Goal: Transaction & Acquisition: Purchase product/service

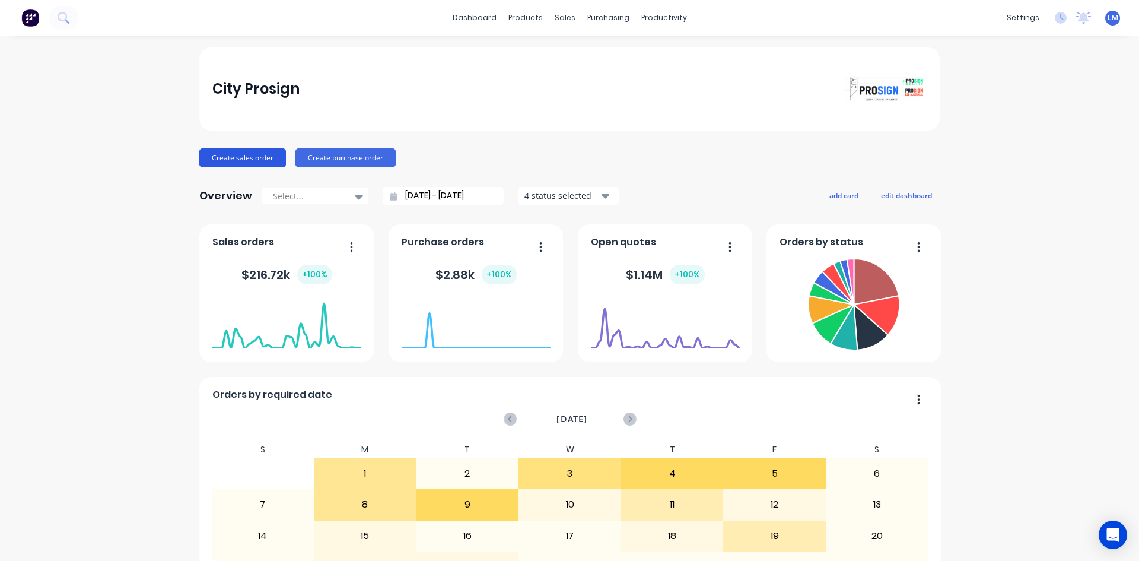
click at [223, 165] on button "Create sales order" at bounding box center [242, 157] width 87 height 19
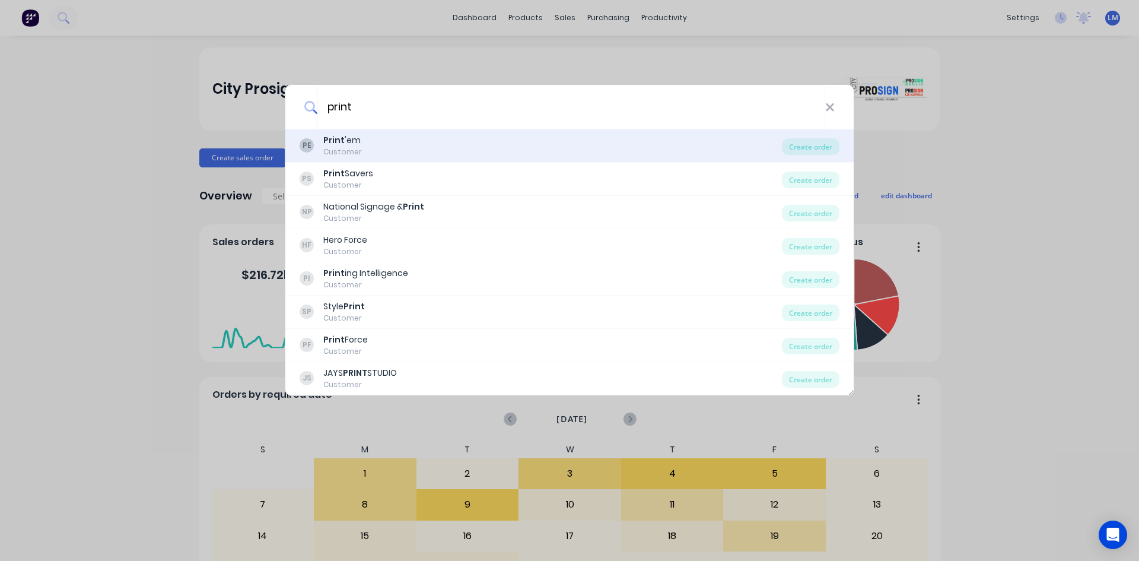
type input "print"
click at [415, 142] on div "PE Print 'em Customer" at bounding box center [541, 145] width 482 height 23
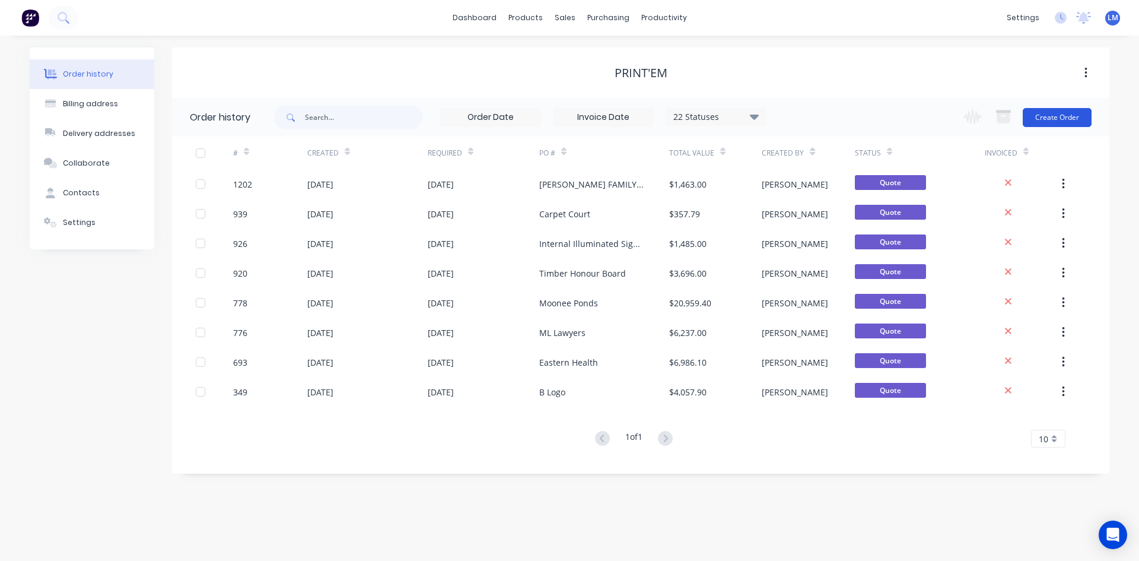
click at [1044, 115] on button "Create Order" at bounding box center [1057, 117] width 69 height 19
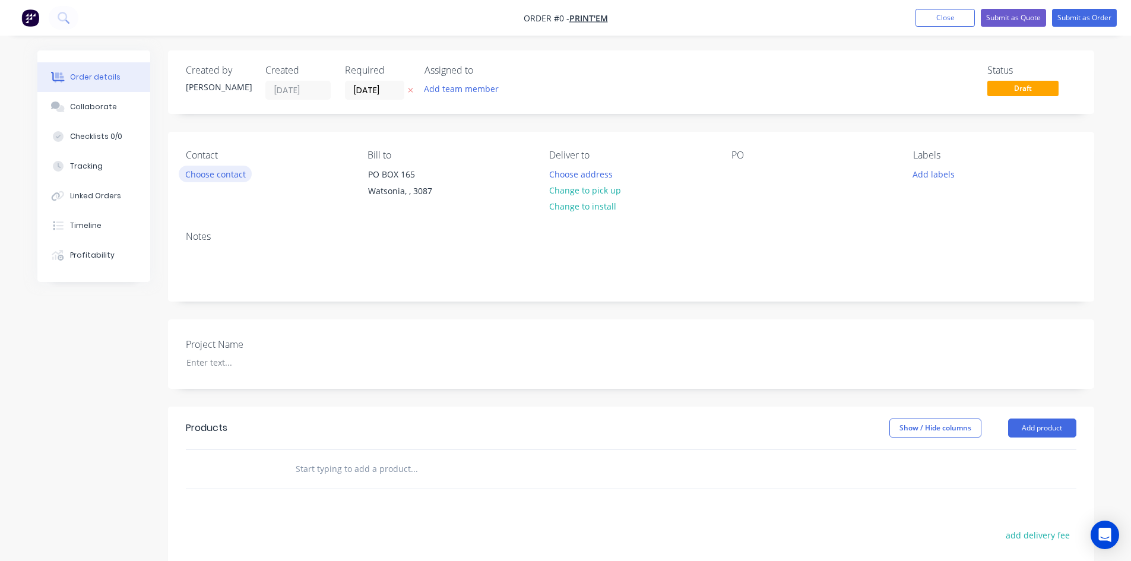
click at [230, 176] on button "Choose contact" at bounding box center [215, 174] width 73 height 16
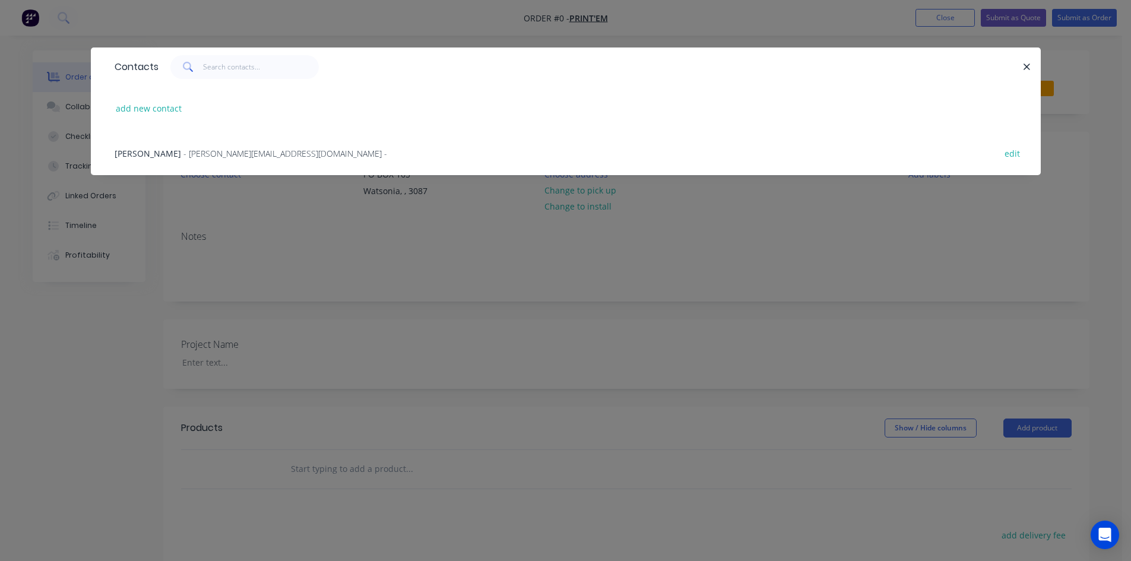
click at [196, 154] on span "- [PERSON_NAME][EMAIL_ADDRESS][DOMAIN_NAME] -" at bounding box center [285, 153] width 204 height 11
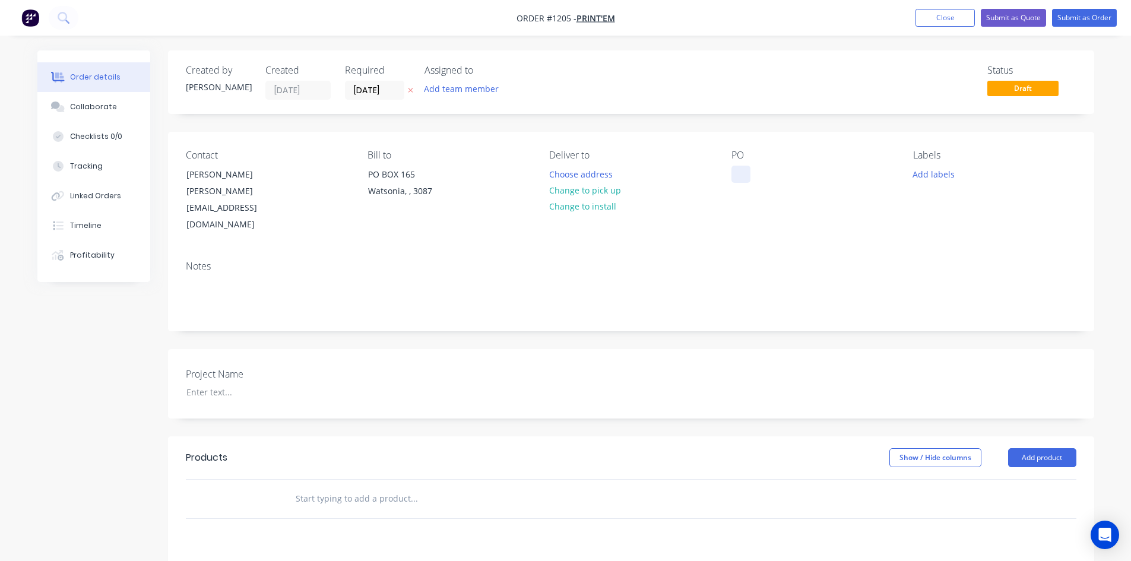
click at [744, 173] on div at bounding box center [740, 174] width 19 height 17
paste div
click at [228, 383] on div at bounding box center [251, 391] width 148 height 17
paste div
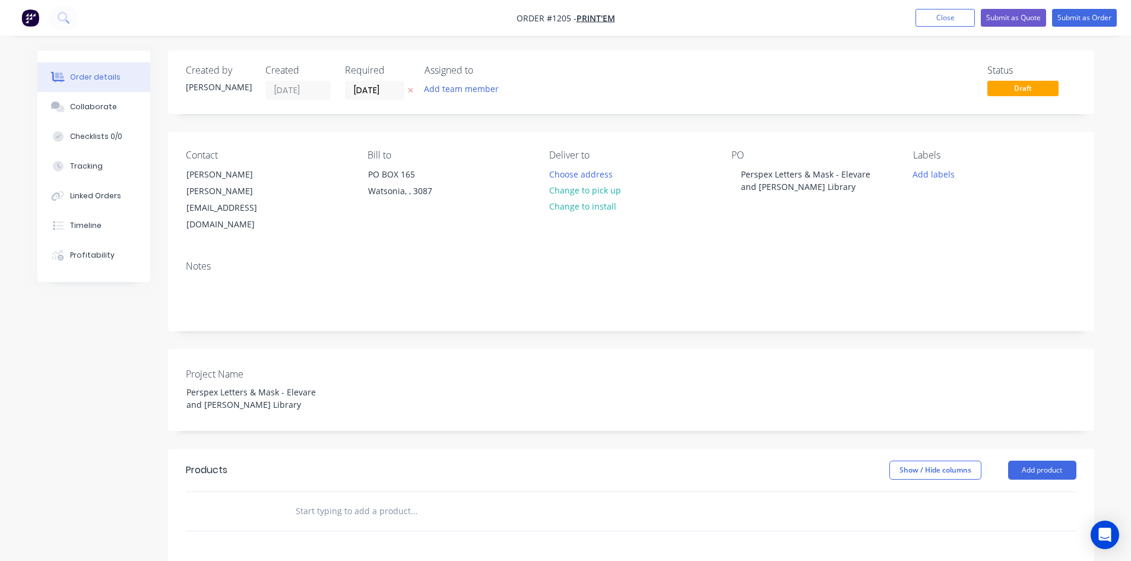
click at [393, 497] on div at bounding box center [494, 511] width 427 height 39
click at [391, 91] on input "[DATE]" at bounding box center [374, 90] width 58 height 18
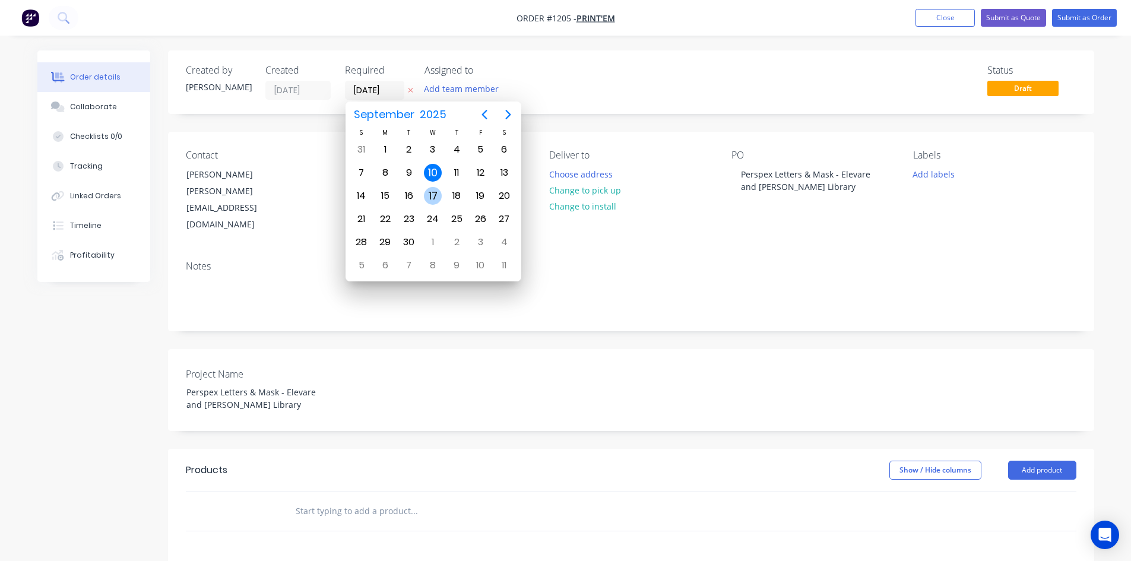
click at [435, 198] on div "17" at bounding box center [433, 196] width 18 height 18
type input "[DATE]"
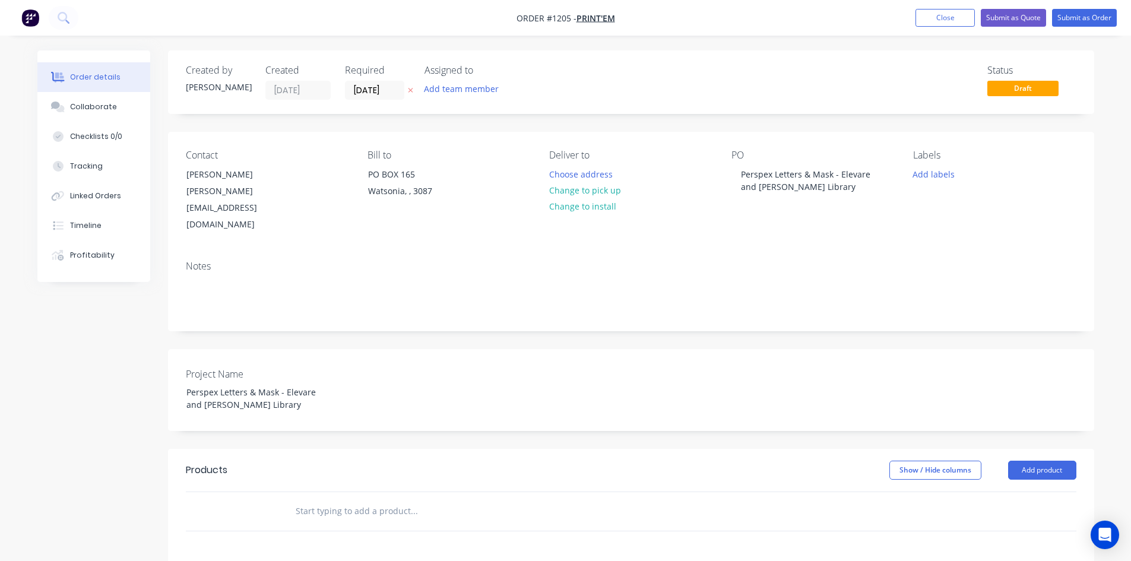
click at [402, 499] on input "text" at bounding box center [413, 511] width 237 height 24
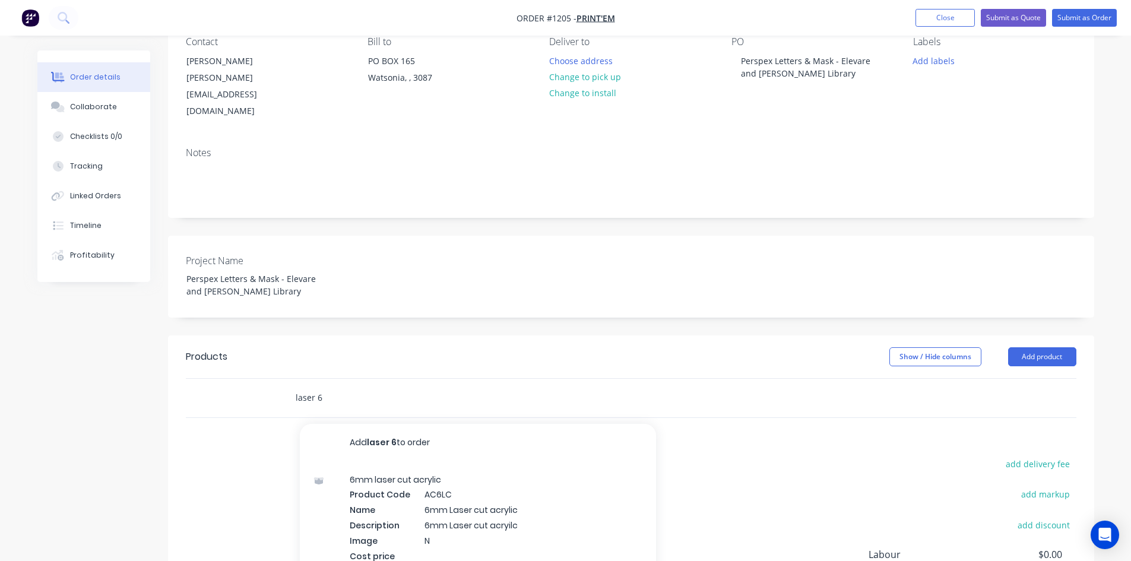
scroll to position [119, 0]
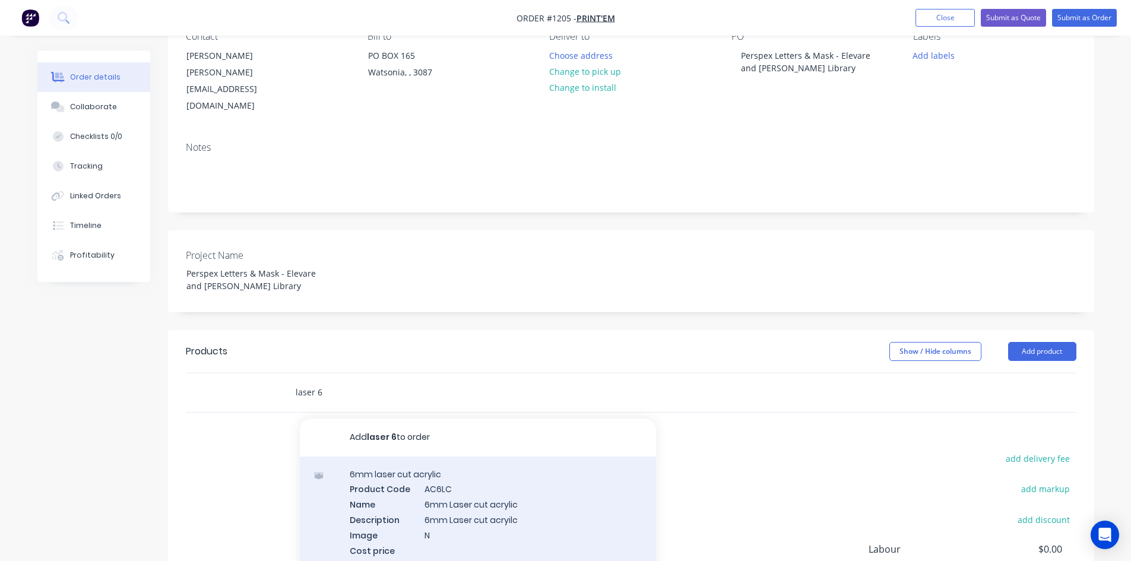
type input "laser 6"
click at [497, 474] on div "6mm laser cut acrylic Product Code AC6LC Name 6mm Laser cut acrylic Description…" at bounding box center [478, 519] width 356 height 126
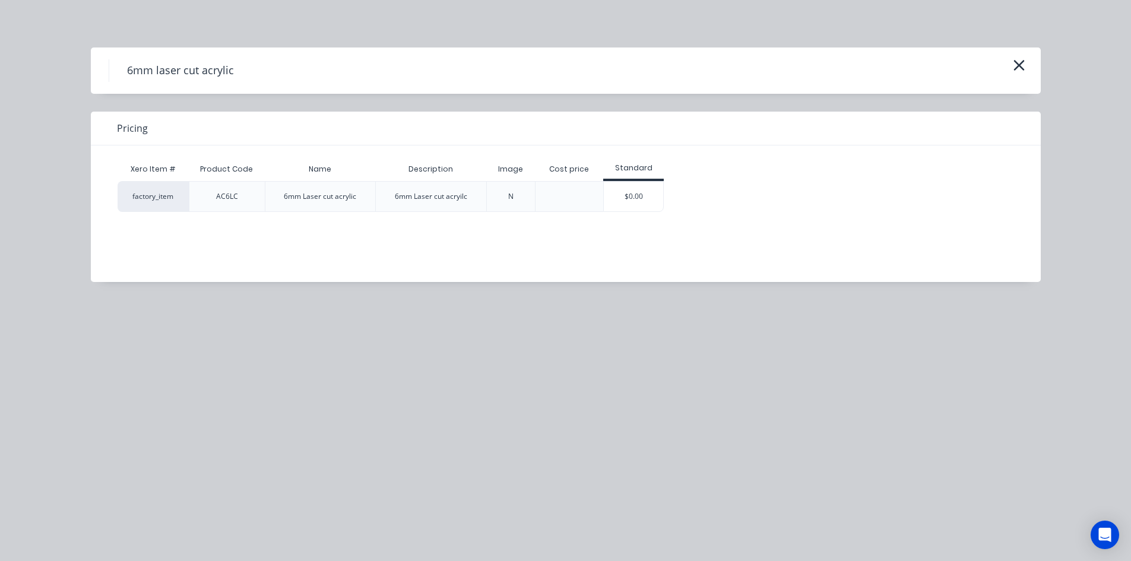
click at [649, 185] on div "$0.00" at bounding box center [633, 197] width 59 height 30
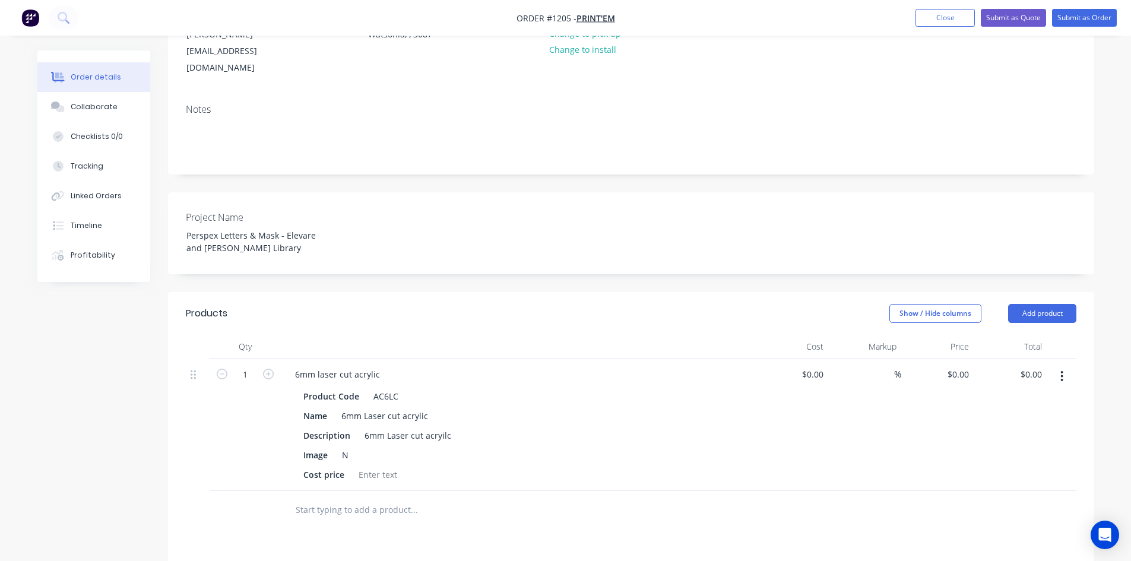
scroll to position [178, 0]
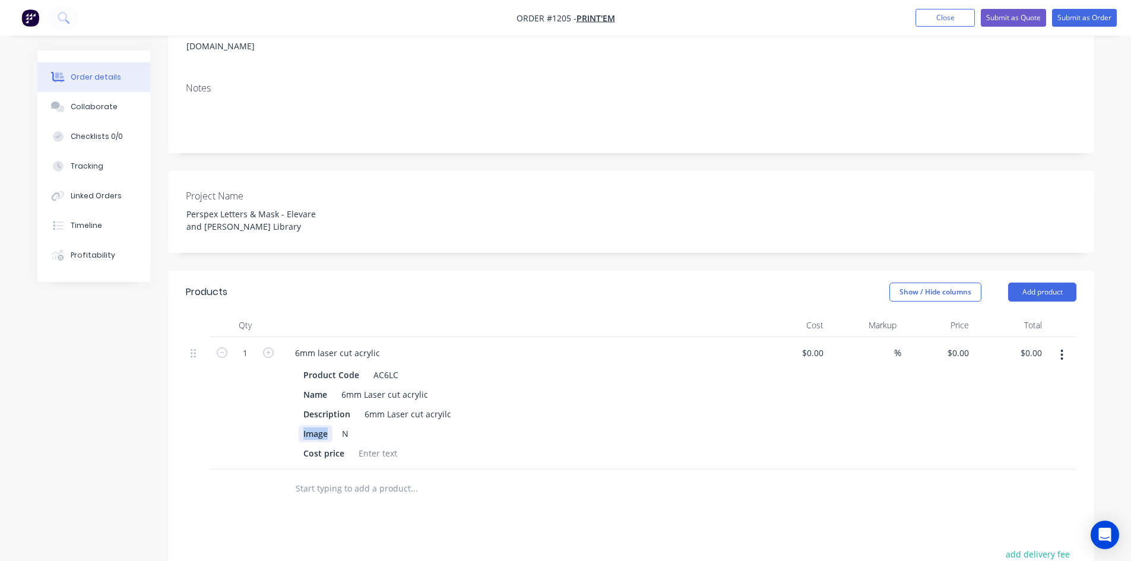
drag, startPoint x: 329, startPoint y: 402, endPoint x: 228, endPoint y: 404, distance: 100.3
click at [274, 401] on div "1 6mm laser cut acrylic Product Code AC6LC Name 6mm Laser cut acrylic Descripti…" at bounding box center [631, 403] width 890 height 132
drag, startPoint x: 331, startPoint y: 405, endPoint x: 312, endPoint y: 403, distance: 19.1
click at [312, 425] on div "N" at bounding box center [516, 433] width 434 height 17
drag, startPoint x: 347, startPoint y: 422, endPoint x: 218, endPoint y: 402, distance: 129.8
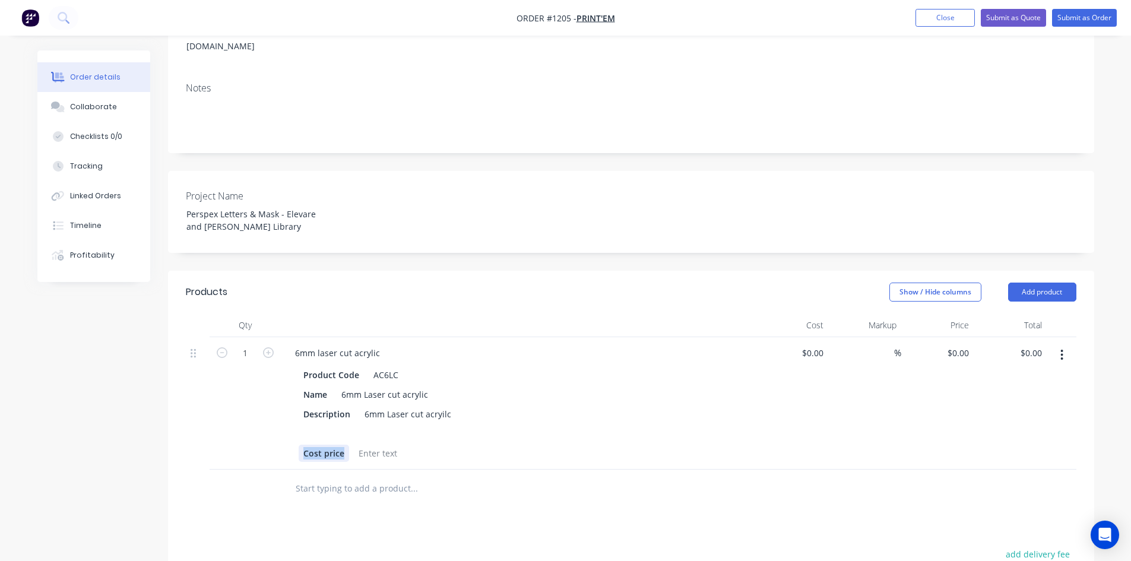
click at [218, 402] on div "1 6mm laser cut acrylic Product Code AC6LC Name 6mm Laser cut acrylic Descripti…" at bounding box center [631, 403] width 890 height 132
click at [634, 487] on div "Products Show / Hide columns Add product Qty Cost Markup Price Total 1 6mm lase…" at bounding box center [631, 532] width 926 height 522
drag, startPoint x: 363, startPoint y: 383, endPoint x: 541, endPoint y: 386, distance: 178.7
click at [541, 405] on div "Description 6mm Laser cut acryilc" at bounding box center [516, 413] width 434 height 17
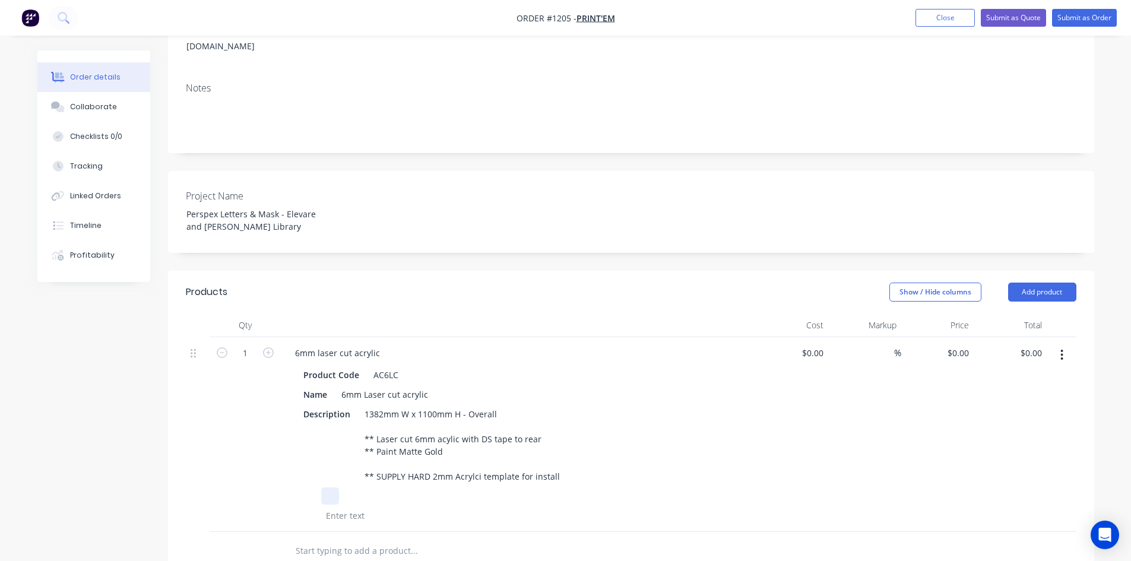
click at [595, 487] on div at bounding box center [516, 495] width 434 height 17
drag, startPoint x: 383, startPoint y: 322, endPoint x: 257, endPoint y: 321, distance: 126.4
click at [257, 337] on div "1 6mm laser cut acrylic Product Code AC6LC Name 6mm Laser cut acrylic Descripti…" at bounding box center [631, 434] width 890 height 195
click at [740, 436] on div "Product Code AC6LC Name 6mm Laser cut acrylic Description 1382mm W x 1100mm H -…" at bounding box center [517, 444] width 465 height 160
click at [814, 344] on input at bounding box center [821, 352] width 14 height 17
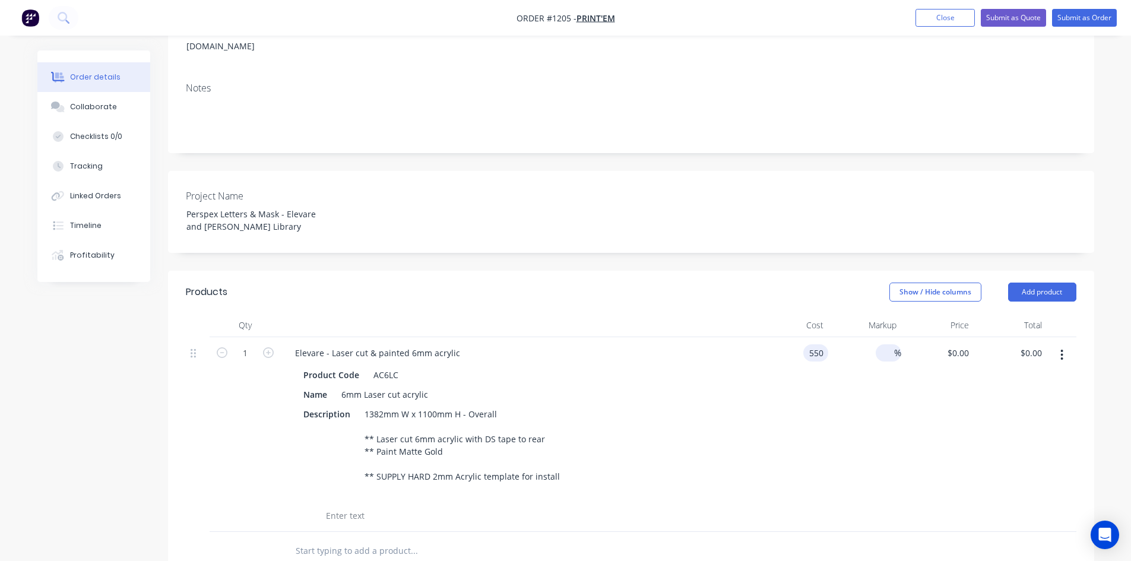
type input "$550.00"
click at [891, 344] on input at bounding box center [887, 352] width 14 height 17
type input "40"
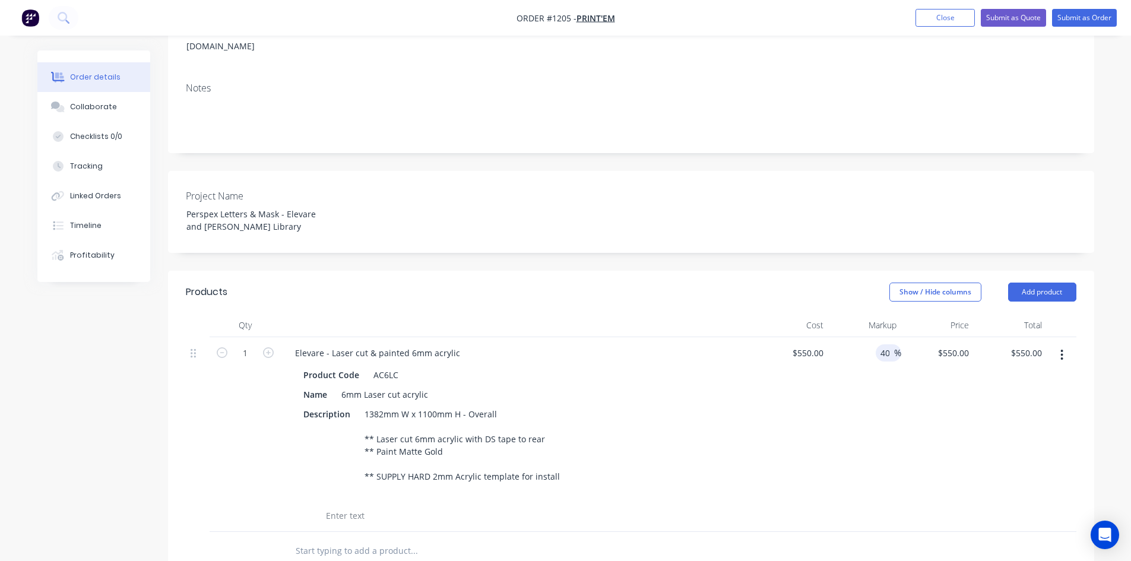
type input "$770.00"
click at [888, 433] on div "40 40 %" at bounding box center [864, 434] width 73 height 195
click at [1065, 344] on button "button" at bounding box center [1061, 354] width 28 height 21
click at [1026, 401] on div "Duplicate" at bounding box center [1019, 409] width 91 height 17
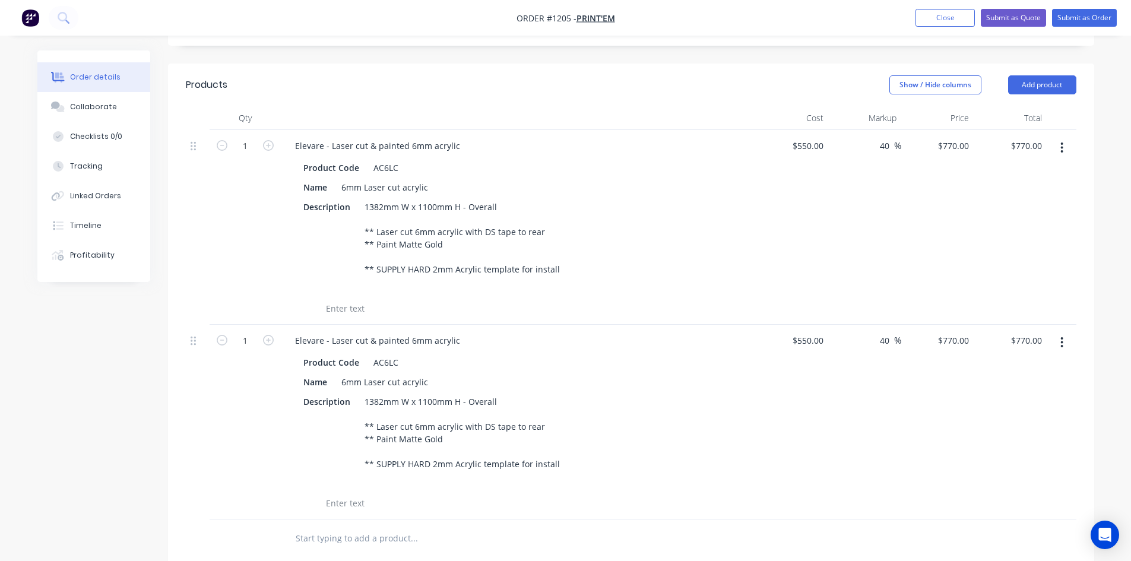
scroll to position [415, 0]
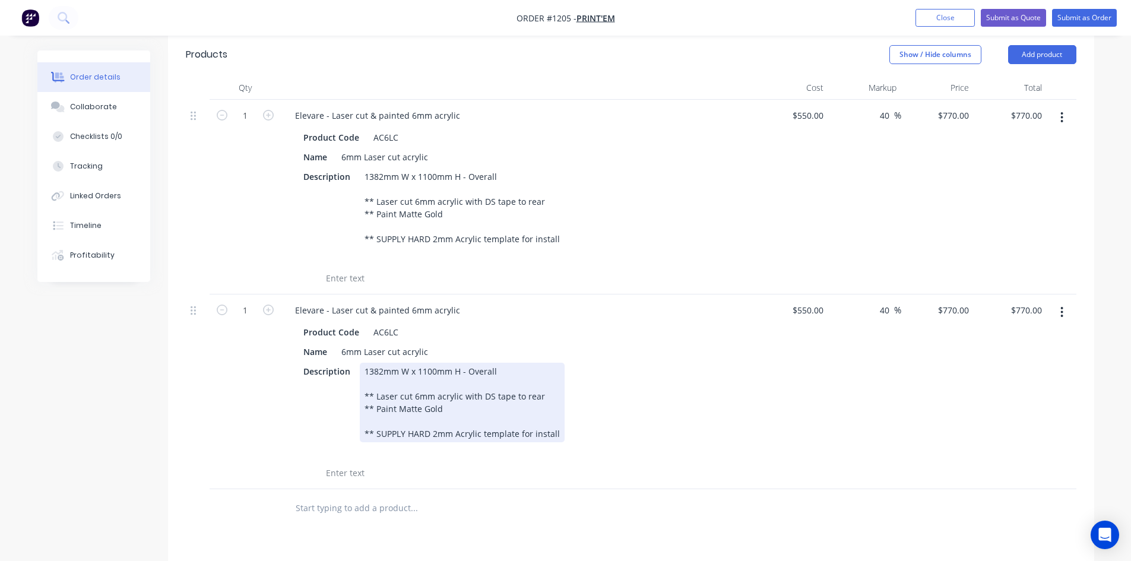
click at [364, 363] on div "1382mm W x 1100mm H - Overall ** Laser cut 6mm acrylic with DS tape to rear ** …" at bounding box center [462, 403] width 205 height 80
drag, startPoint x: 364, startPoint y: 342, endPoint x: 382, endPoint y: 342, distance: 18.4
click at [382, 363] on div "1382mm W x 1100mm H - Overall ** Laser cut 6mm acrylic with DS tape to rear ** …" at bounding box center [462, 403] width 205 height 80
drag, startPoint x: 418, startPoint y: 340, endPoint x: 434, endPoint y: 342, distance: 16.1
click at [434, 363] on div "2090mm W x 1100mm H - Overall ** Laser cut 6mm acrylic with DS tape to rear ** …" at bounding box center [462, 403] width 205 height 80
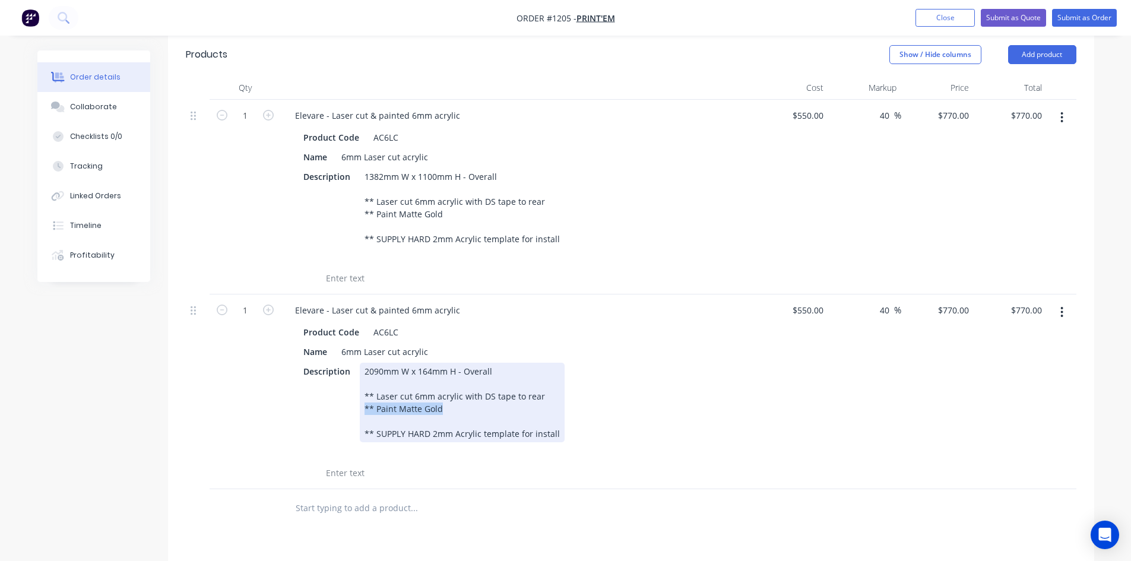
drag, startPoint x: 442, startPoint y: 378, endPoint x: 352, endPoint y: 383, distance: 90.3
click at [352, 383] on div "Description 2090mm W x 164mm H - Overall ** Laser cut 6mm acrylic with DS tape …" at bounding box center [516, 403] width 434 height 80
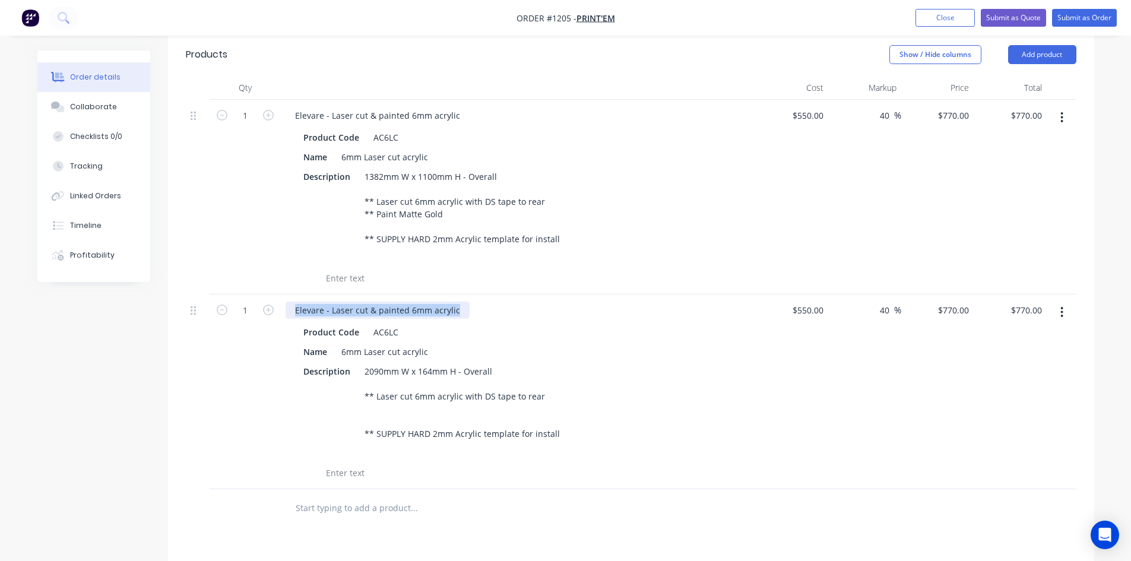
drag, startPoint x: 295, startPoint y: 280, endPoint x: 485, endPoint y: 292, distance: 190.3
click at [485, 294] on div "Elevare - Laser cut & painted 6mm acrylic Product Code AC6LC Name 6mm Laser cut…" at bounding box center [518, 391] width 475 height 195
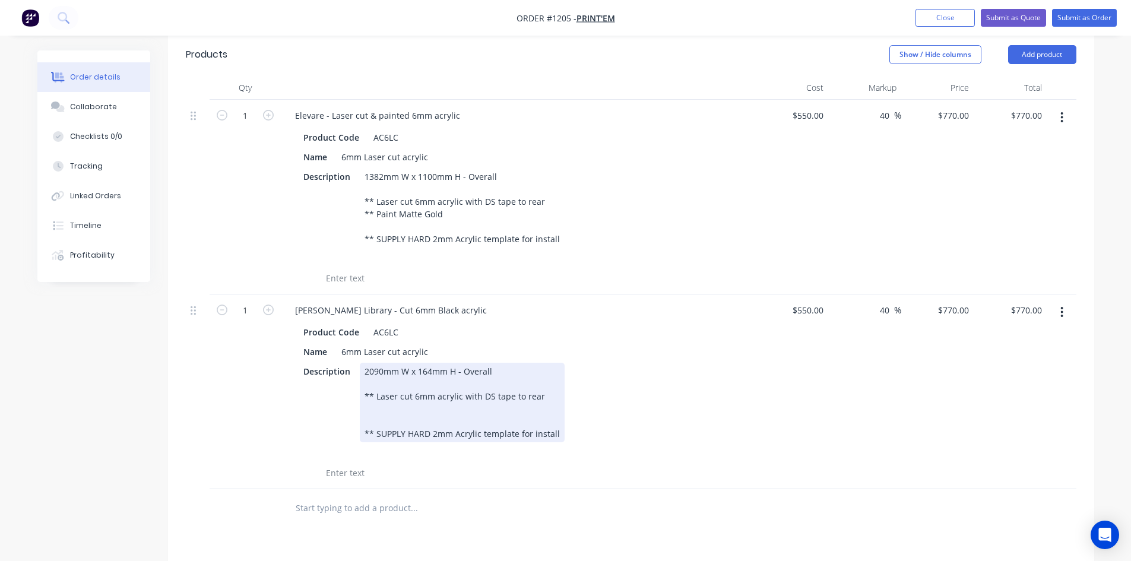
click at [434, 367] on div "2090mm W x 164mm H - Overall ** Laser cut 6mm acrylic with DS tape to rear ** S…" at bounding box center [462, 403] width 205 height 80
click at [432, 368] on div "2090mm W x 164mm H - Overall ** Laser cut 6mm acrylic with DS tape to rear ** S…" at bounding box center [462, 403] width 205 height 80
drag, startPoint x: 363, startPoint y: 381, endPoint x: 383, endPoint y: 404, distance: 30.3
click at [363, 380] on div "2090mm W x 164mm H - Overall ** Laser cut 6mm BLACK acrylic with DS tape to rea…" at bounding box center [470, 403] width 220 height 80
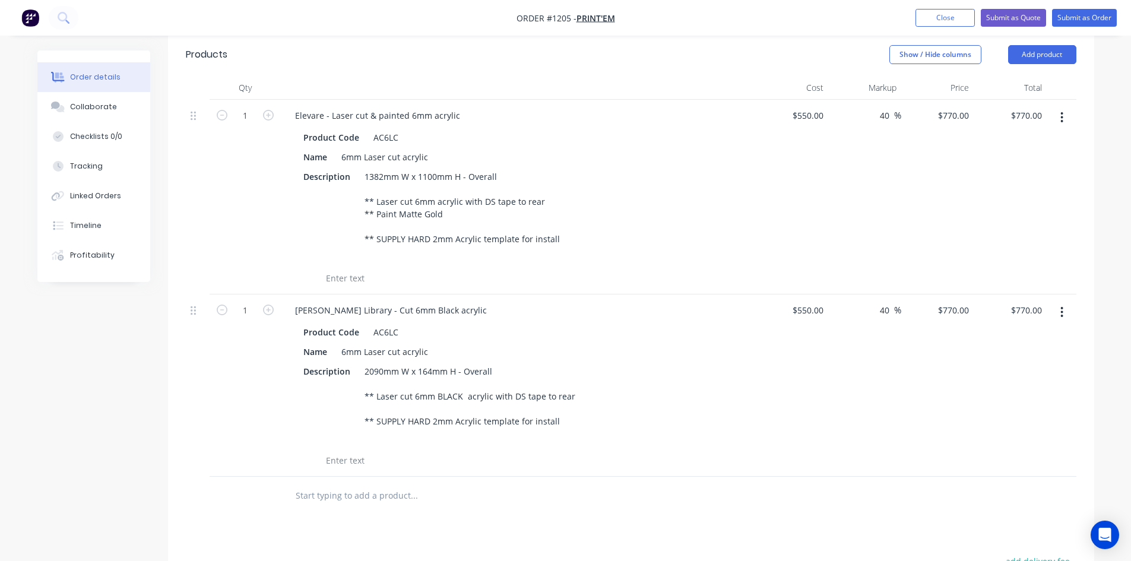
click at [560, 484] on div at bounding box center [463, 496] width 356 height 24
click at [808, 301] on input "550" at bounding box center [809, 309] width 37 height 17
type input "$100.00"
type input "$140.00"
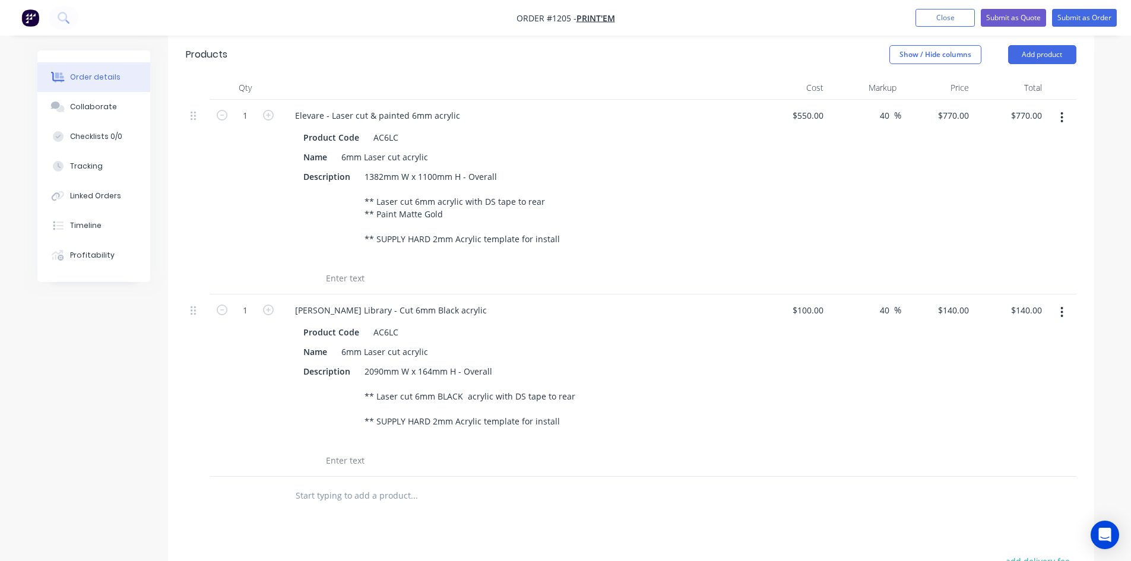
click at [732, 452] on div at bounding box center [516, 460] width 434 height 17
click at [736, 479] on div at bounding box center [631, 496] width 890 height 39
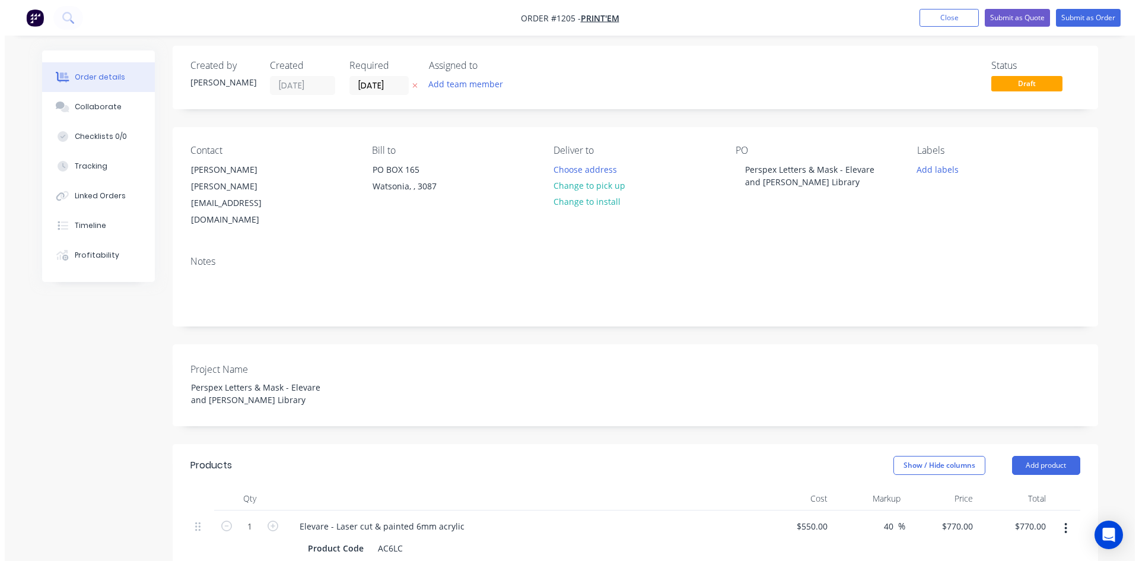
scroll to position [0, 0]
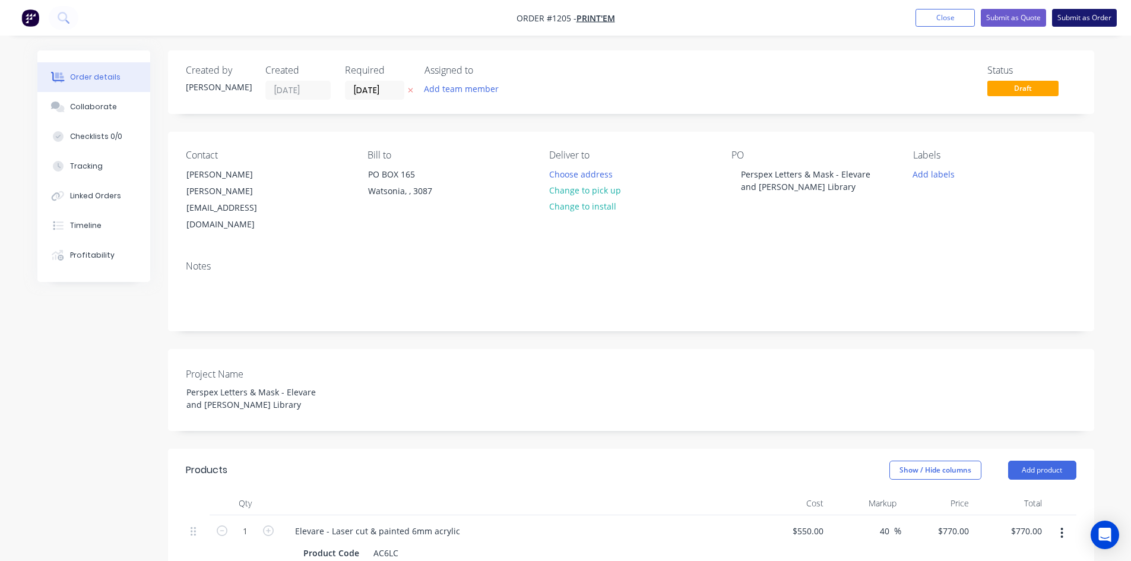
click at [1087, 18] on button "Submit as Order" at bounding box center [1084, 18] width 65 height 18
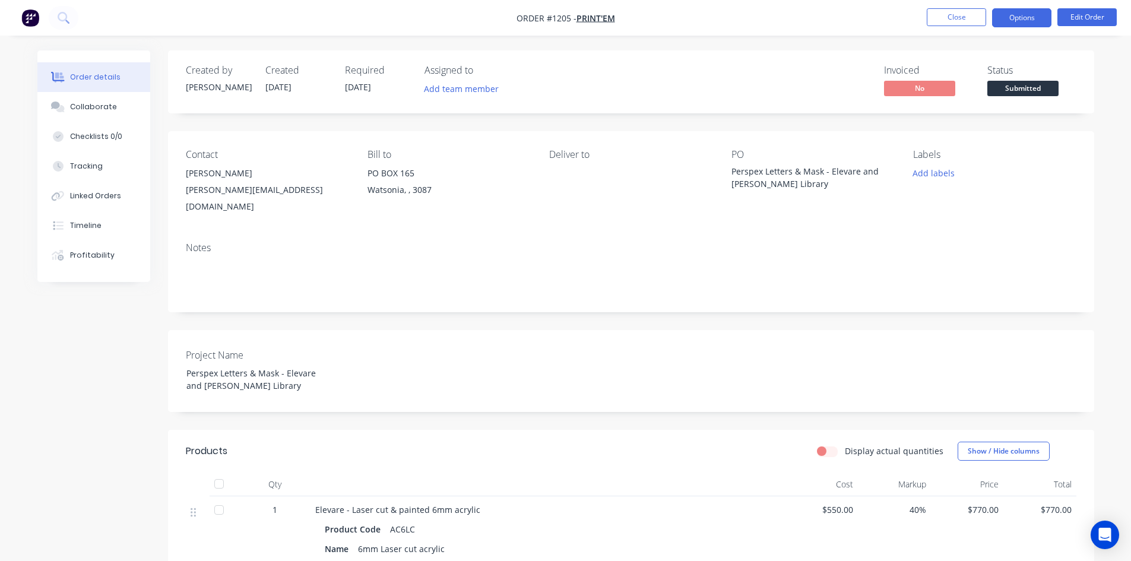
click at [1026, 15] on button "Options" at bounding box center [1021, 17] width 59 height 19
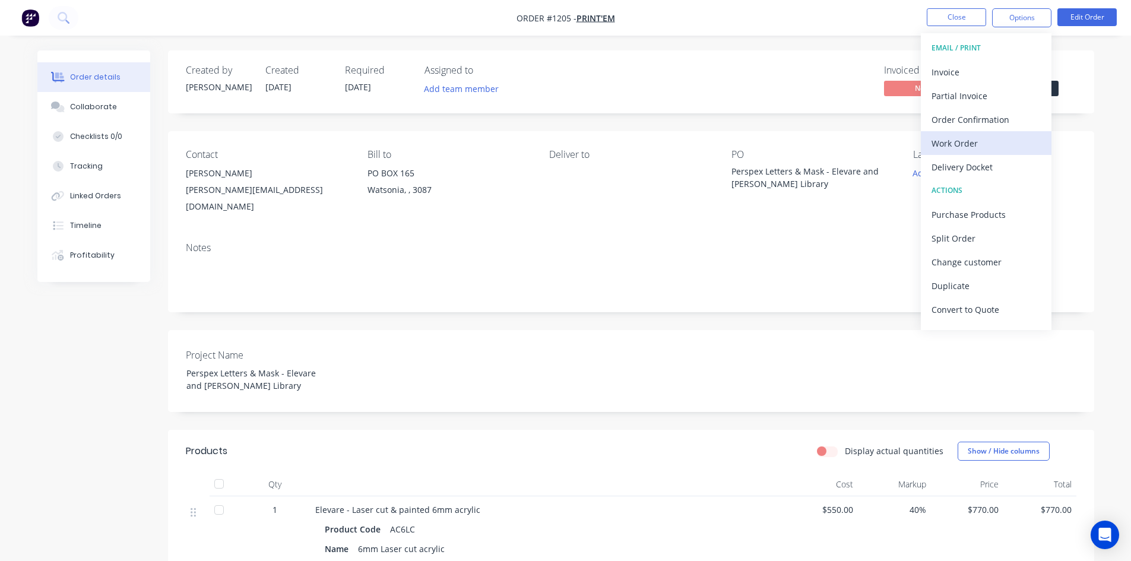
click at [961, 140] on div "Work Order" at bounding box center [985, 143] width 109 height 17
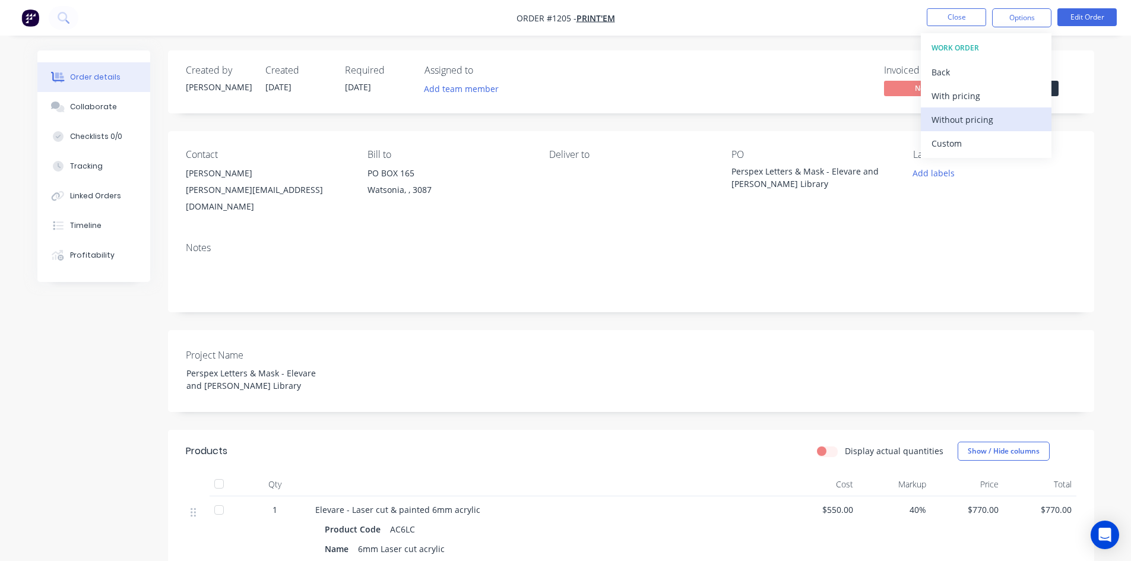
click at [976, 111] on div "Without pricing" at bounding box center [985, 119] width 109 height 17
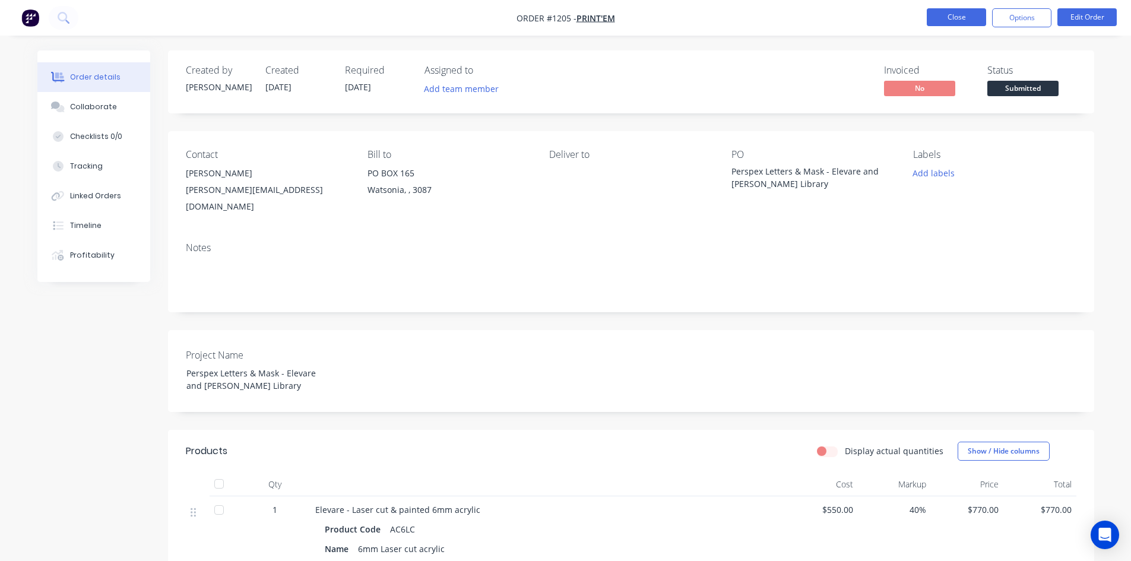
click at [954, 17] on button "Close" at bounding box center [955, 17] width 59 height 18
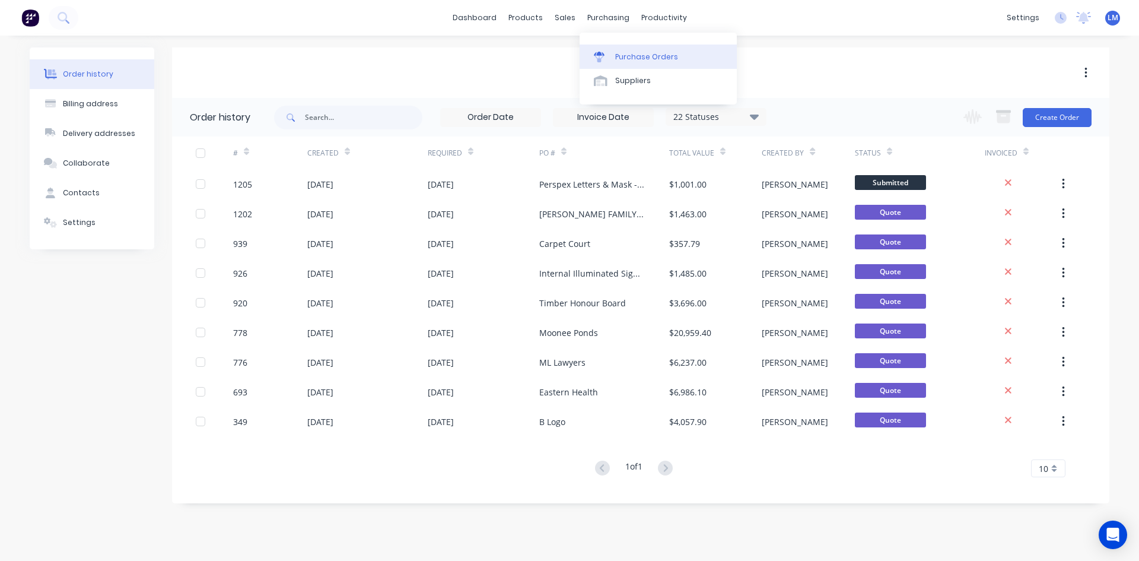
click at [633, 56] on div "Purchase Orders" at bounding box center [646, 57] width 63 height 11
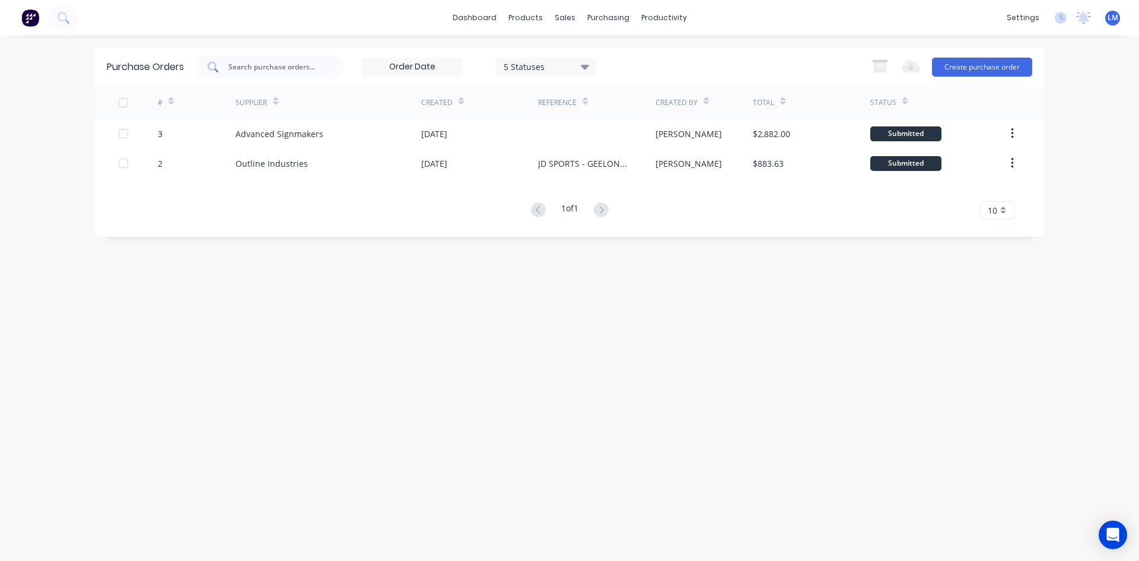
click at [324, 65] on div at bounding box center [270, 67] width 148 height 24
click at [974, 66] on button "Create purchase order" at bounding box center [982, 67] width 100 height 19
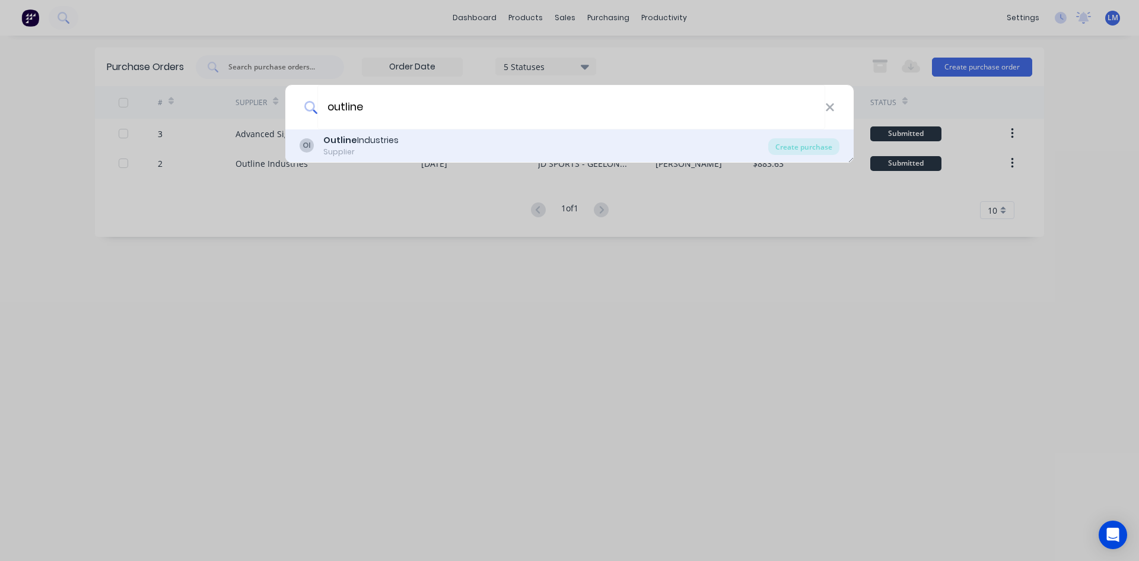
type input "outline"
click at [421, 151] on div "OI Outline Industries Supplier" at bounding box center [534, 145] width 469 height 23
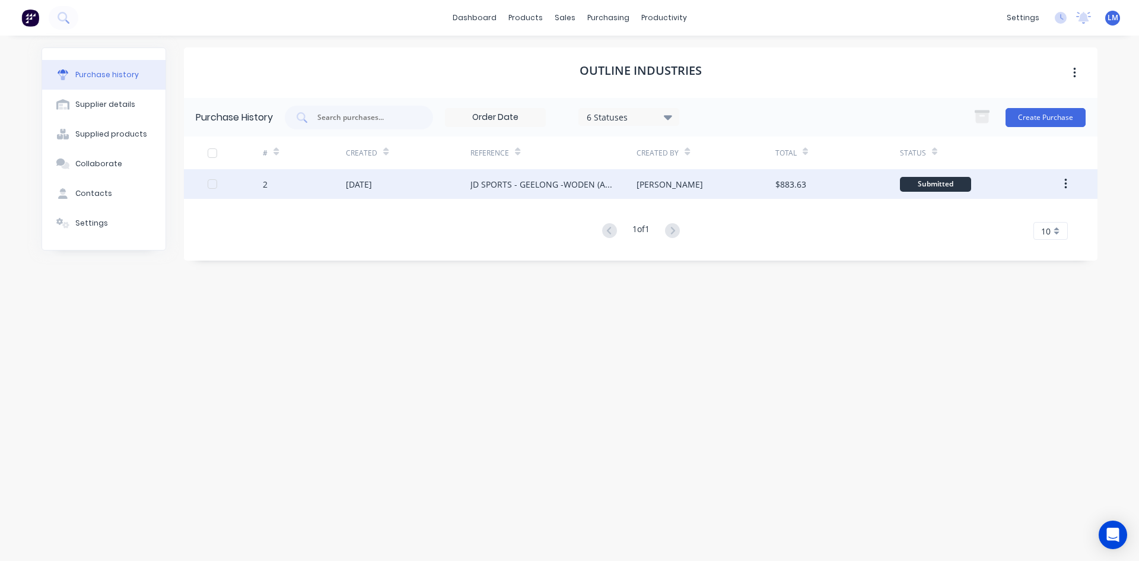
click at [539, 180] on div "JD SPORTS - GEELONG -WODEN (ACT)" at bounding box center [542, 184] width 142 height 12
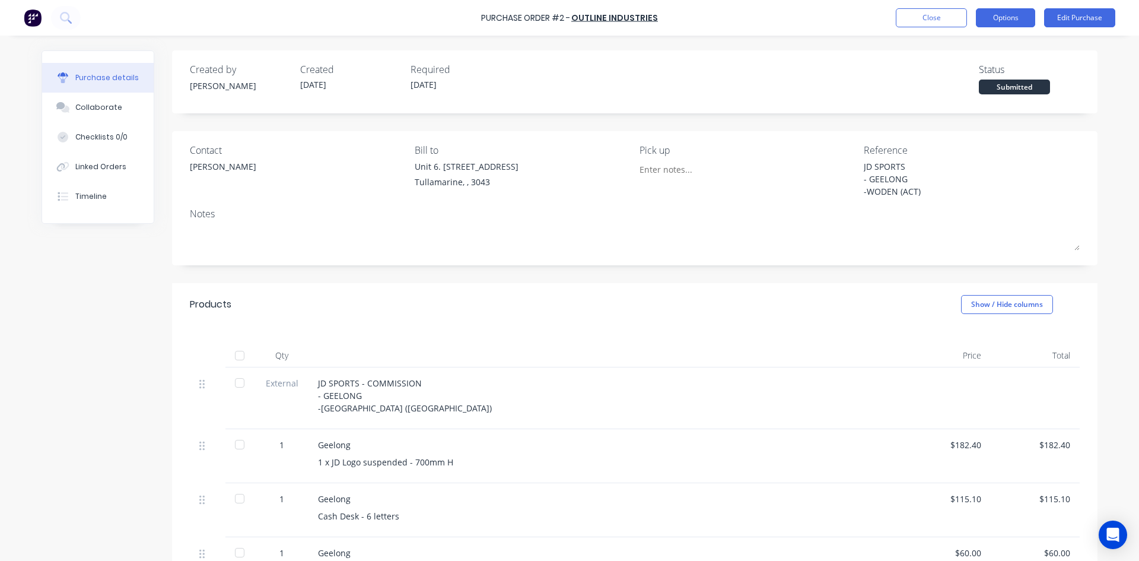
click at [1003, 12] on button "Options" at bounding box center [1005, 17] width 59 height 19
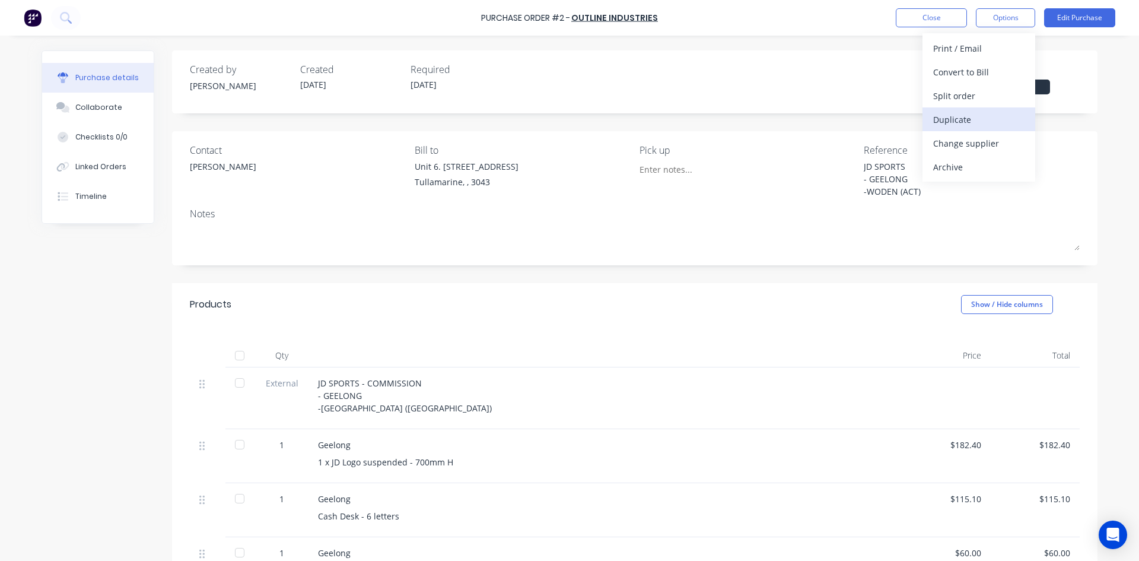
click at [985, 123] on div "Duplicate" at bounding box center [979, 119] width 91 height 17
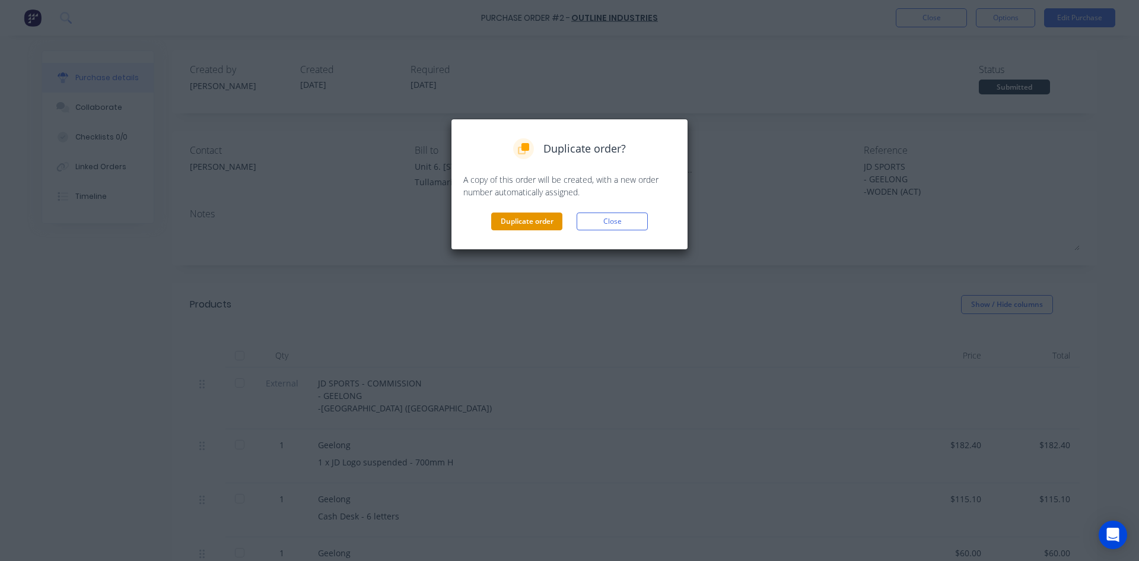
drag, startPoint x: 545, startPoint y: 215, endPoint x: 540, endPoint y: 221, distance: 7.6
click at [540, 221] on button "Duplicate order" at bounding box center [526, 221] width 71 height 18
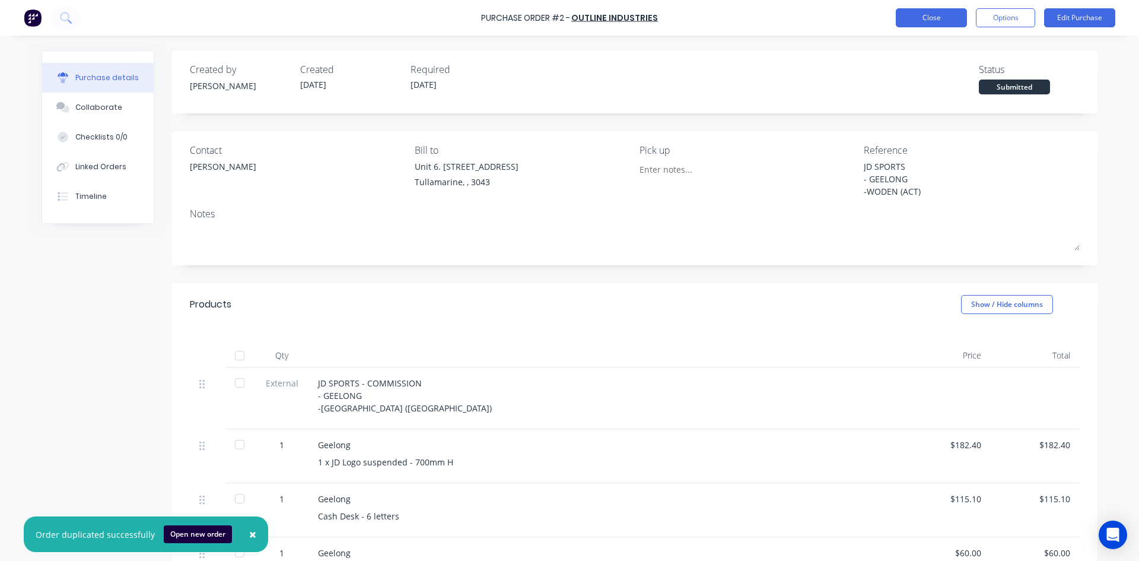
click at [915, 15] on button "Close" at bounding box center [931, 17] width 71 height 19
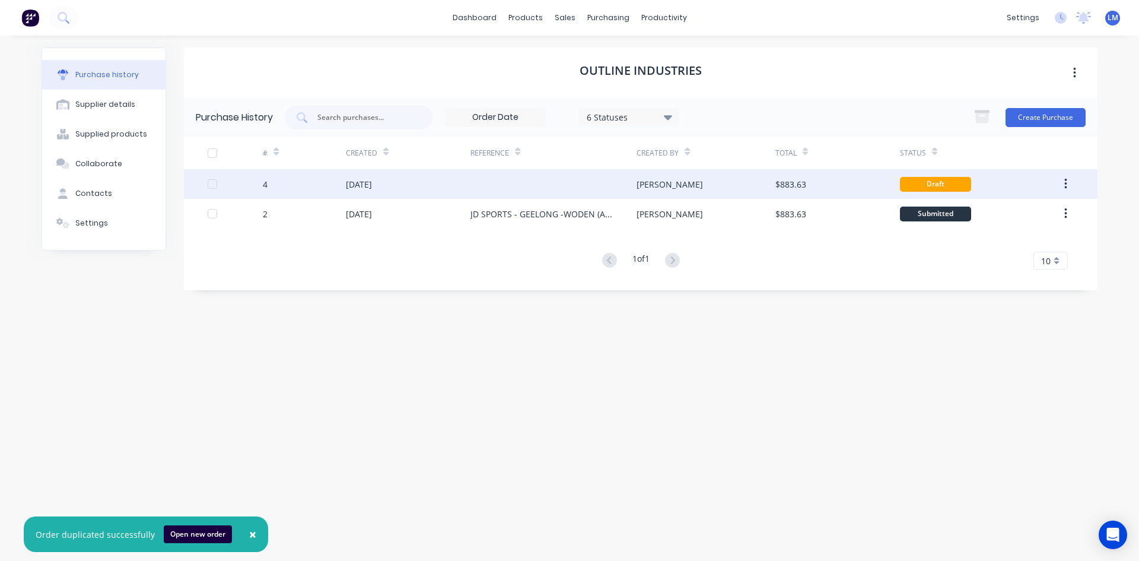
click at [495, 186] on div at bounding box center [554, 184] width 166 height 30
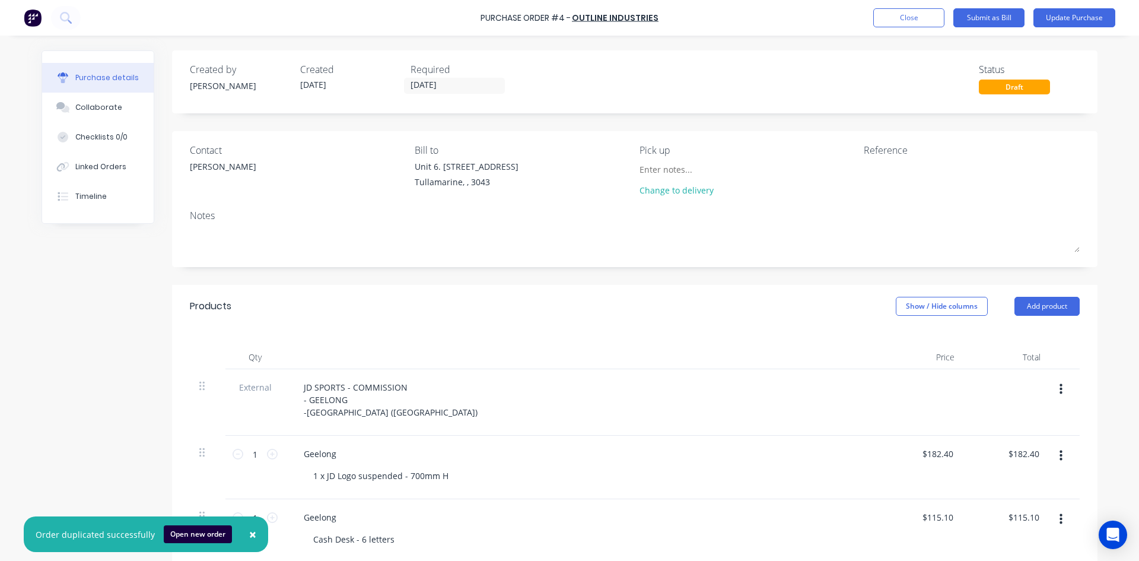
click at [354, 220] on div "Notes" at bounding box center [635, 215] width 890 height 14
drag, startPoint x: 882, startPoint y: 173, endPoint x: 888, endPoint y: 176, distance: 6.1
click at [882, 173] on textarea at bounding box center [938, 173] width 148 height 27
type textarea "[PERSON_NAME] & Greenhills - Commission"
click at [645, 360] on div at bounding box center [581, 357] width 593 height 24
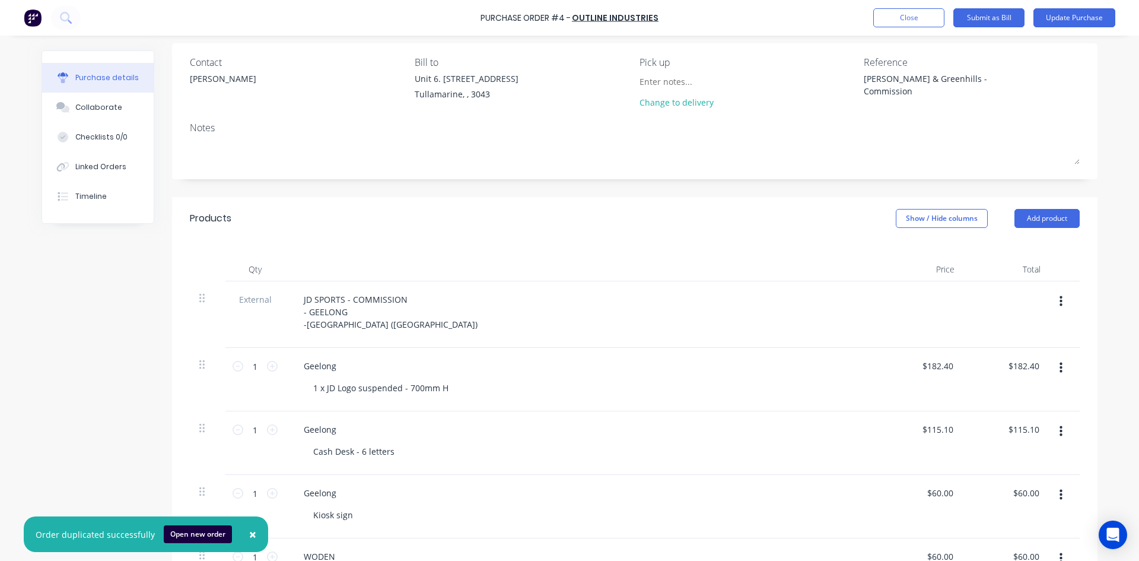
scroll to position [119, 0]
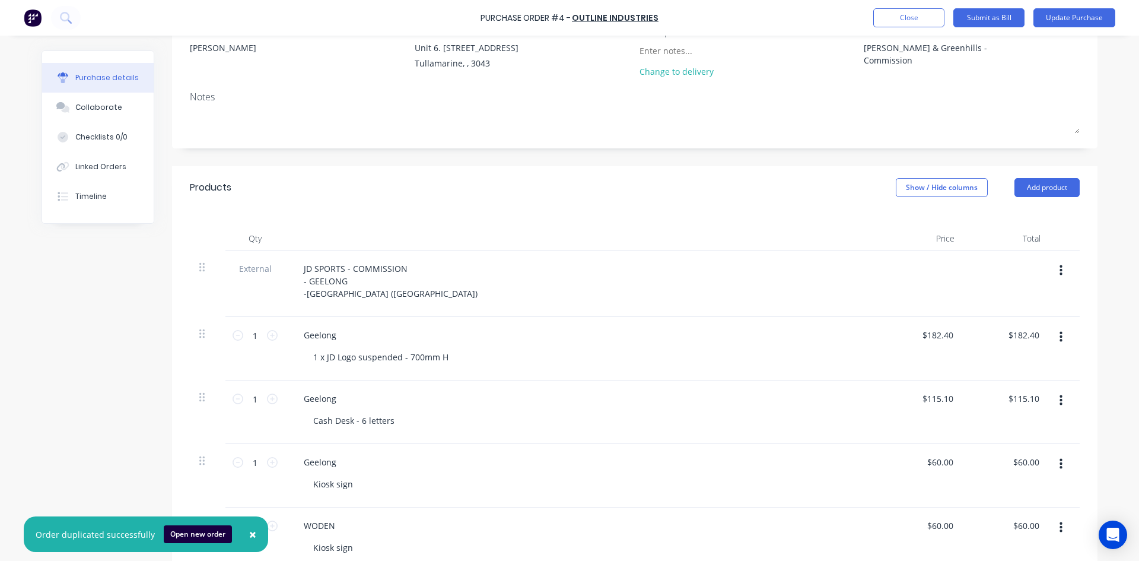
click at [1059, 269] on button "button" at bounding box center [1061, 270] width 28 height 21
click at [1024, 326] on button "Delete" at bounding box center [1024, 326] width 101 height 24
drag, startPoint x: 334, startPoint y: 269, endPoint x: 281, endPoint y: 269, distance: 52.2
click at [285, 269] on div "Geelong 1 x JD Logo suspended - 700mm H" at bounding box center [581, 282] width 593 height 64
drag, startPoint x: 370, startPoint y: 540, endPoint x: 287, endPoint y: 538, distance: 83.7
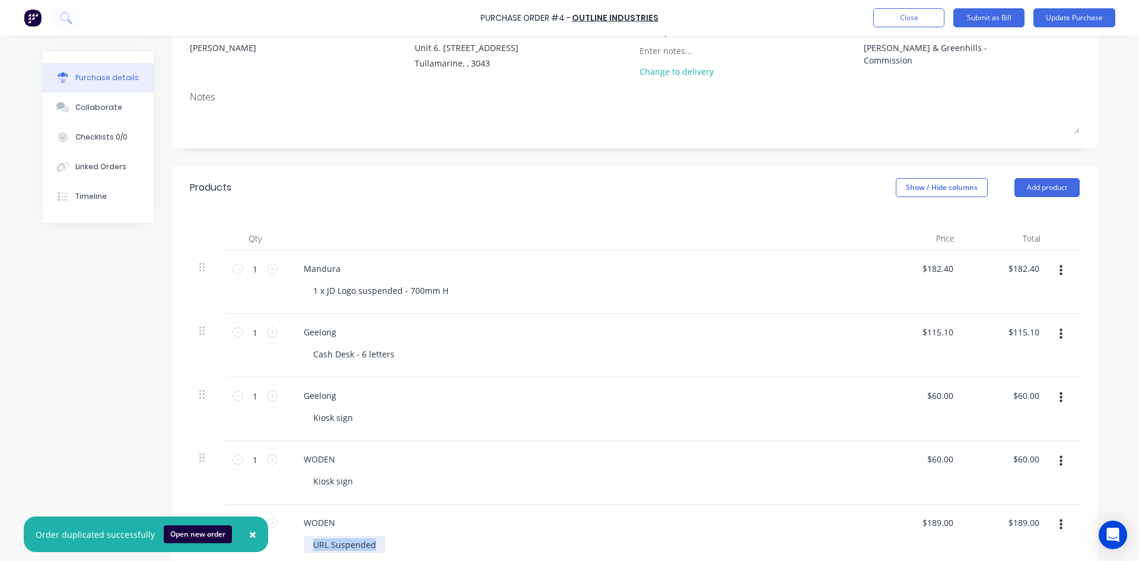
click at [287, 538] on div "WODEN URL Suspended" at bounding box center [581, 536] width 593 height 64
copy div "URL Suspended"
drag, startPoint x: 391, startPoint y: 354, endPoint x: 266, endPoint y: 354, distance: 124.6
click at [266, 354] on div "1 1 Geelong Cash Desk - 6 letters $115.10 $115.10 $115.10 $115.10" at bounding box center [635, 346] width 890 height 64
paste div
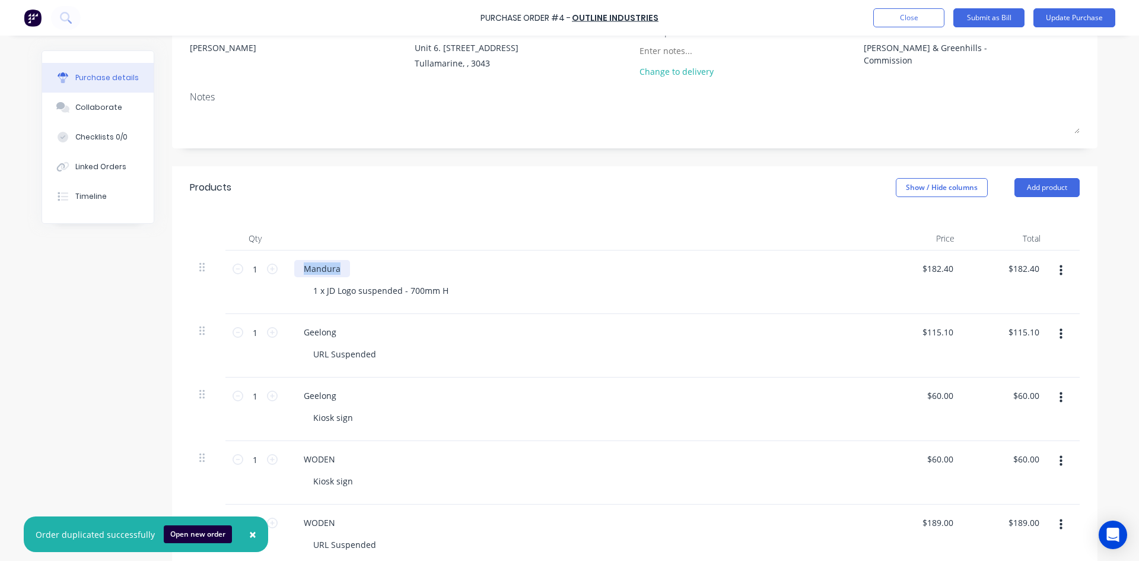
drag, startPoint x: 338, startPoint y: 269, endPoint x: 282, endPoint y: 268, distance: 55.2
click at [285, 268] on div "Mandura 1 x JD Logo suspended - 700mm H" at bounding box center [581, 282] width 593 height 64
copy div "Mandura"
drag, startPoint x: 333, startPoint y: 330, endPoint x: 272, endPoint y: 330, distance: 61.1
click at [272, 330] on div "1 1 Geelong URL Suspended $115.10 $115.10 $115.10 $115.10" at bounding box center [635, 346] width 890 height 64
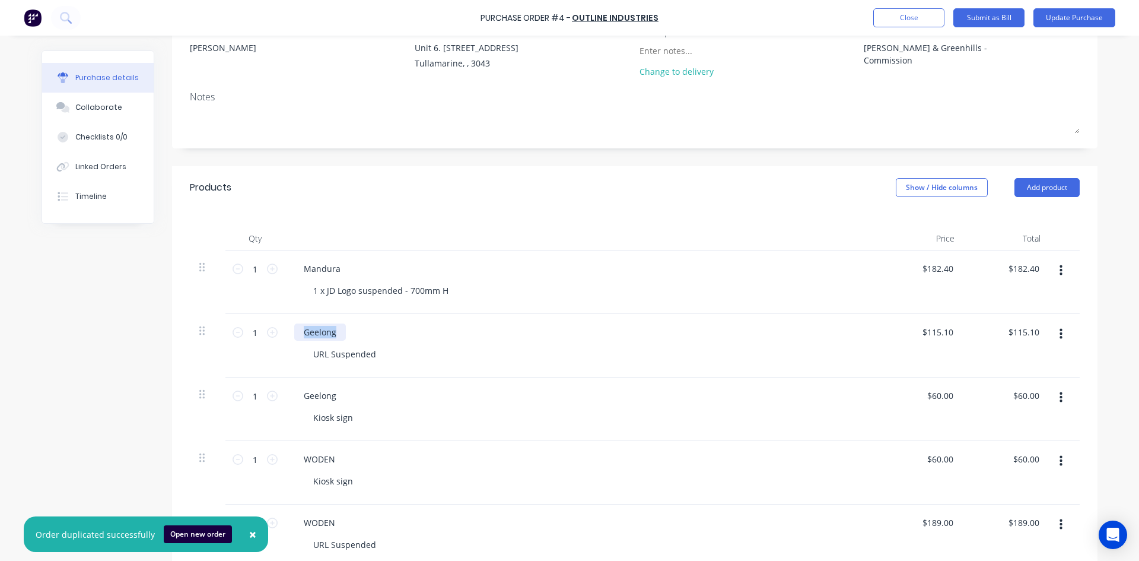
paste div
drag, startPoint x: 331, startPoint y: 397, endPoint x: 280, endPoint y: 399, distance: 50.5
click at [285, 399] on div "Geelong Kiosk sign" at bounding box center [581, 409] width 593 height 64
paste div
drag, startPoint x: 336, startPoint y: 459, endPoint x: 278, endPoint y: 462, distance: 58.2
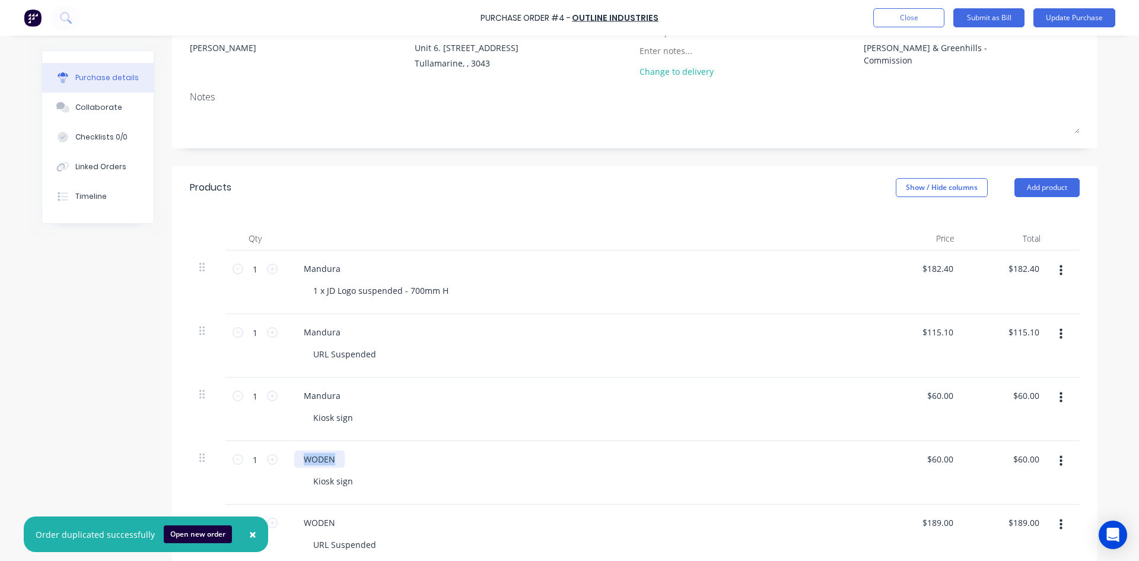
click at [278, 462] on div "1 1 WODEN Kiosk sign $60.00 $60.00 $60.00 $60.00" at bounding box center [635, 473] width 890 height 64
paste div
click at [928, 336] on input "115.1000" at bounding box center [936, 331] width 42 height 17
drag, startPoint x: 918, startPoint y: 331, endPoint x: 938, endPoint y: 328, distance: 20.9
click at [938, 328] on input "115.1000" at bounding box center [936, 331] width 42 height 17
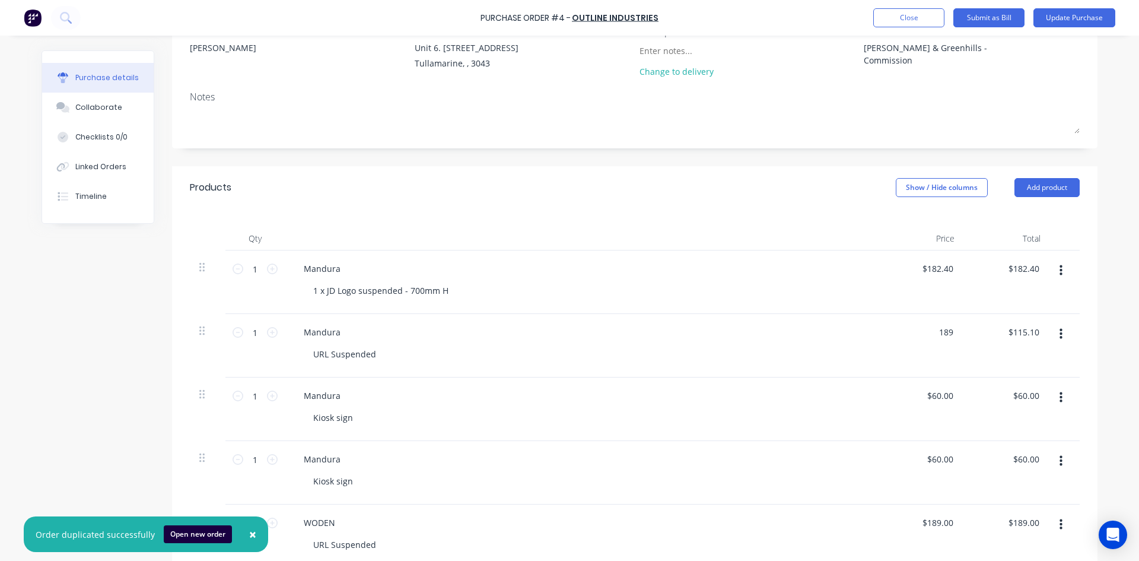
type input "$189.00"
click at [657, 428] on div "[PERSON_NAME] sign" at bounding box center [581, 409] width 593 height 64
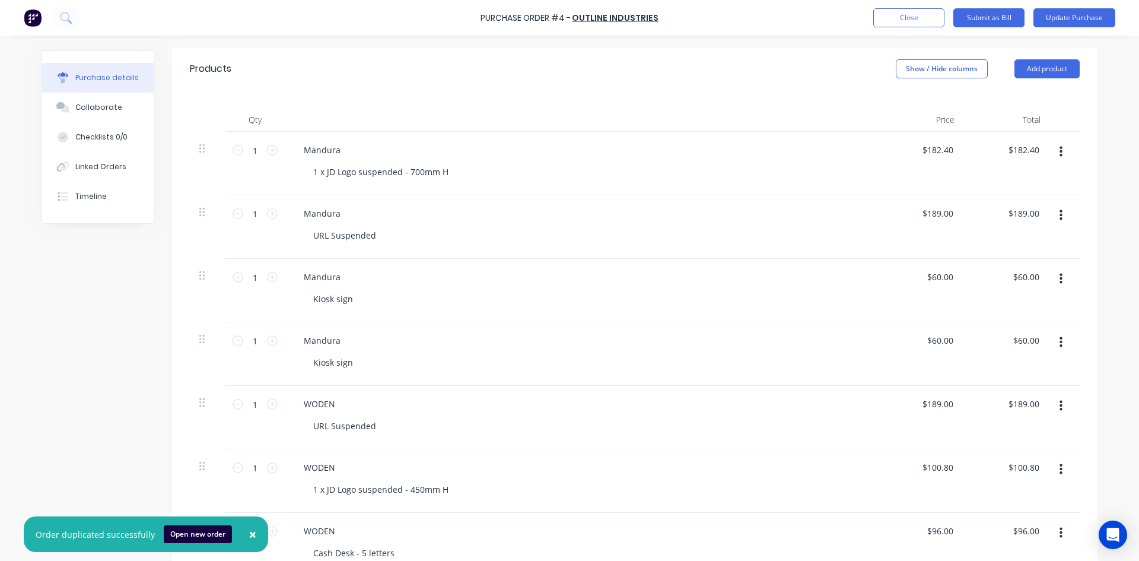
scroll to position [178, 0]
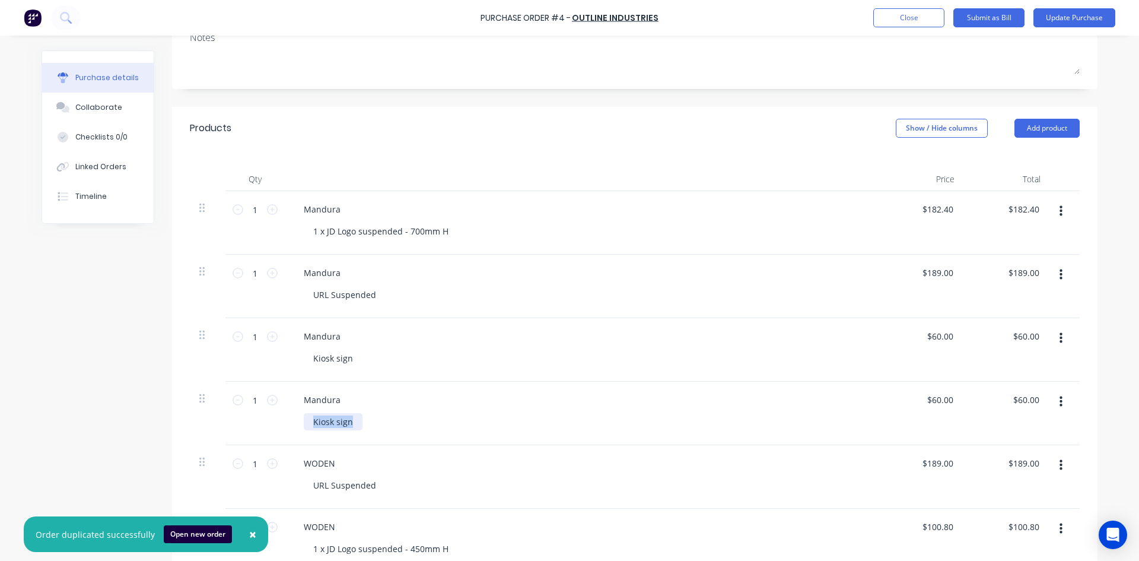
drag, startPoint x: 323, startPoint y: 422, endPoint x: 258, endPoint y: 418, distance: 65.4
click at [258, 418] on div "1 1 Mandura Kiosk sign $60.00 $60.00 $60.00 $60.00" at bounding box center [635, 414] width 890 height 64
drag, startPoint x: 422, startPoint y: 227, endPoint x: 397, endPoint y: 233, distance: 25.6
click at [397, 233] on div "1 x JD Logo suspended - 700mm H" at bounding box center [586, 231] width 565 height 17
drag, startPoint x: 397, startPoint y: 233, endPoint x: 486, endPoint y: 230, distance: 89.1
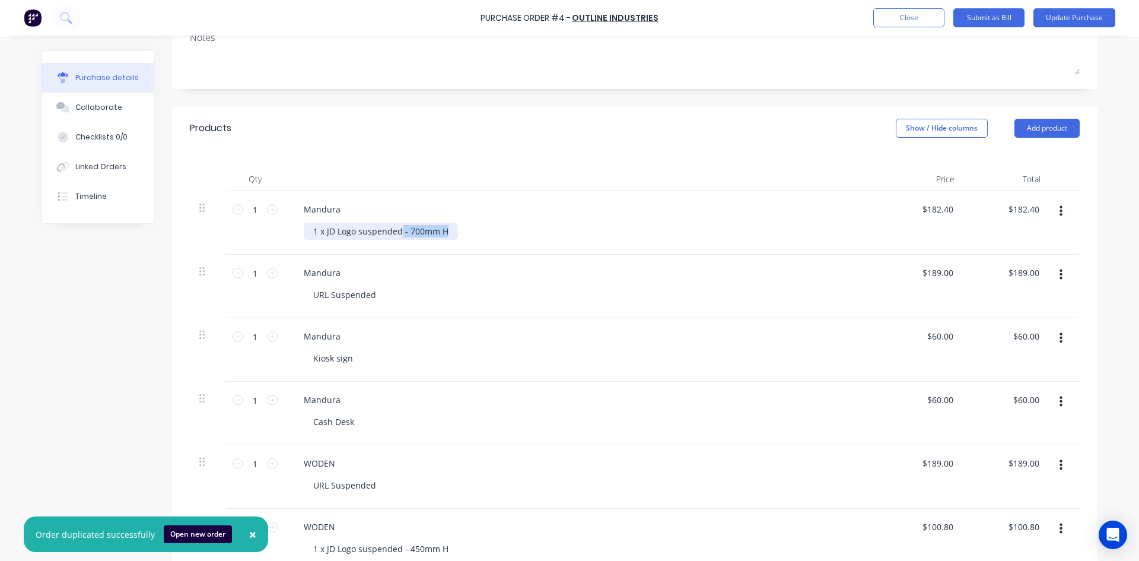
click at [486, 230] on div "1 x JD Logo suspended - 700mm H" at bounding box center [586, 231] width 565 height 17
click at [588, 362] on div "Kiosk sign" at bounding box center [586, 358] width 565 height 17
drag, startPoint x: 929, startPoint y: 400, endPoint x: 994, endPoint y: 401, distance: 65.3
click at [994, 401] on div "1 1 Mandura Cash Desk 60.0000 60.0000 $60.00 $60.00" at bounding box center [635, 414] width 890 height 64
drag, startPoint x: 918, startPoint y: 399, endPoint x: 977, endPoint y: 396, distance: 60.0
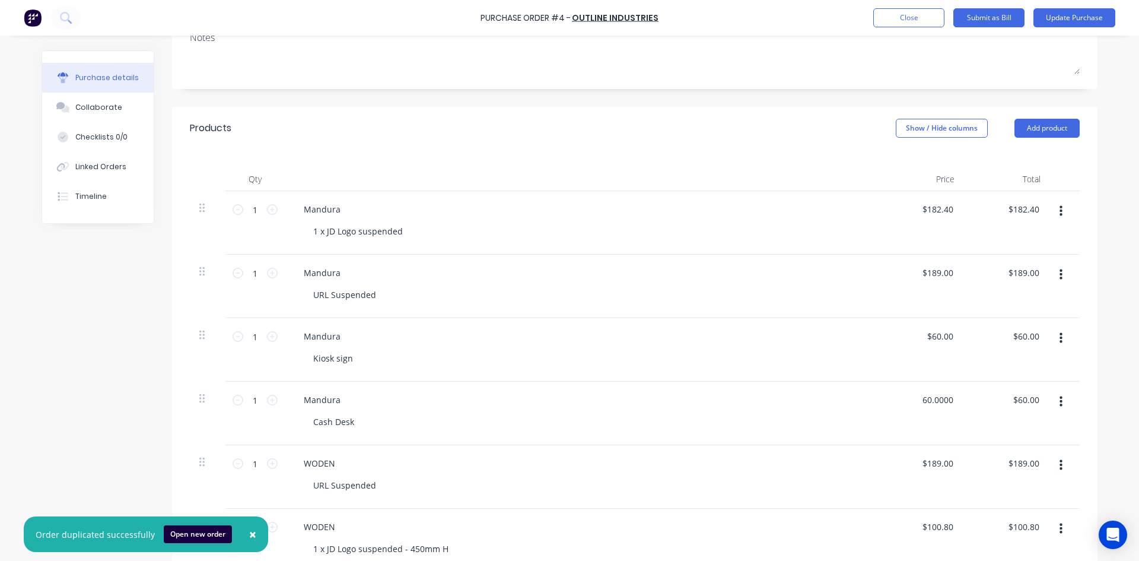
click at [977, 396] on div "1 1 Mandura Cash Desk 60.0000 60.0000 $60.00 $60.00" at bounding box center [635, 414] width 890 height 64
type input "$153.60"
click at [760, 479] on div "URL Suspended" at bounding box center [586, 485] width 565 height 17
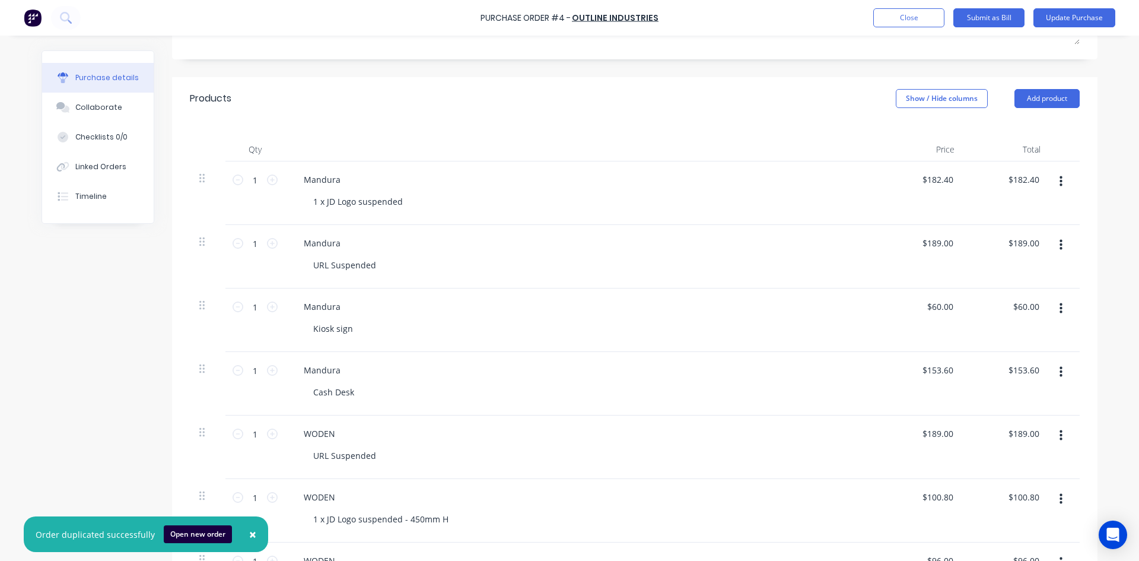
scroll to position [237, 0]
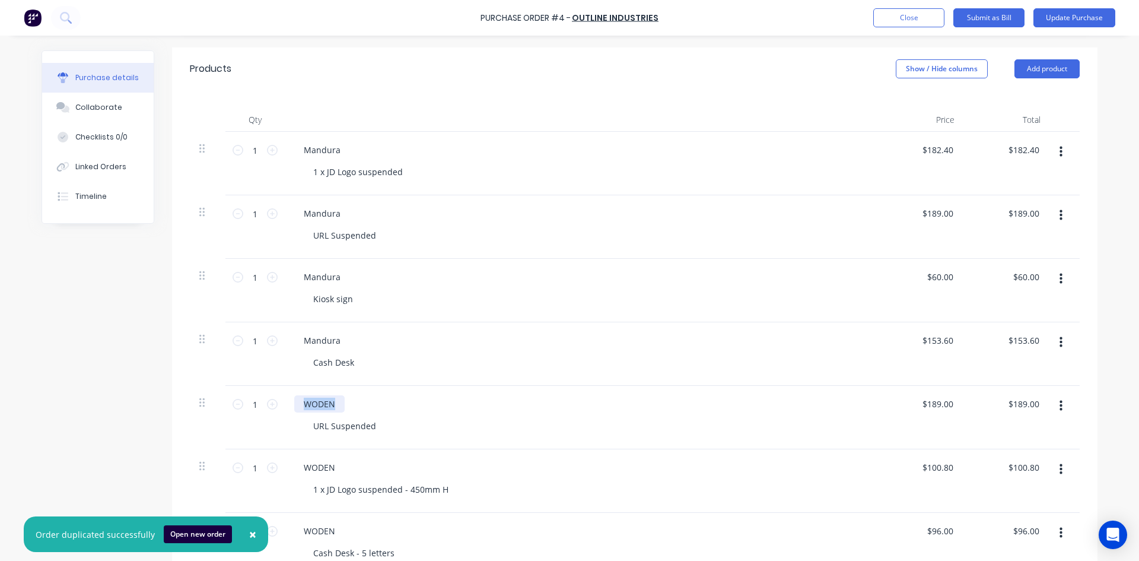
drag, startPoint x: 321, startPoint y: 403, endPoint x: 277, endPoint y: 404, distance: 43.9
click at [277, 404] on div "1 1 WODEN URL Suspended $189.00 $189.00 $189.00 $189.00" at bounding box center [635, 418] width 890 height 64
click at [340, 468] on div "WODEN" at bounding box center [581, 467] width 574 height 17
drag, startPoint x: 331, startPoint y: 462, endPoint x: 271, endPoint y: 470, distance: 61.0
click at [285, 470] on div "WODEN 1 x JD Logo suspended - 450mm H" at bounding box center [581, 481] width 593 height 64
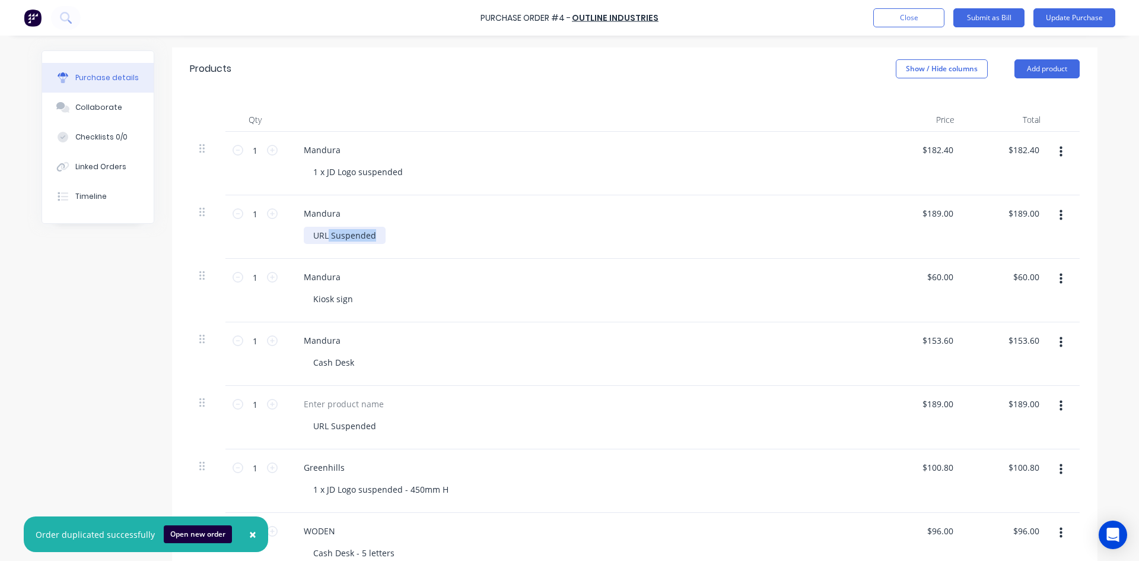
drag, startPoint x: 377, startPoint y: 235, endPoint x: 323, endPoint y: 233, distance: 54.1
click at [323, 233] on div "URL Suspended" at bounding box center [345, 235] width 82 height 17
click at [431, 300] on div "Kiosk sign" at bounding box center [586, 298] width 565 height 17
click at [1056, 399] on button "button" at bounding box center [1061, 405] width 28 height 21
click at [989, 502] on button "Delete" at bounding box center [1024, 509] width 101 height 24
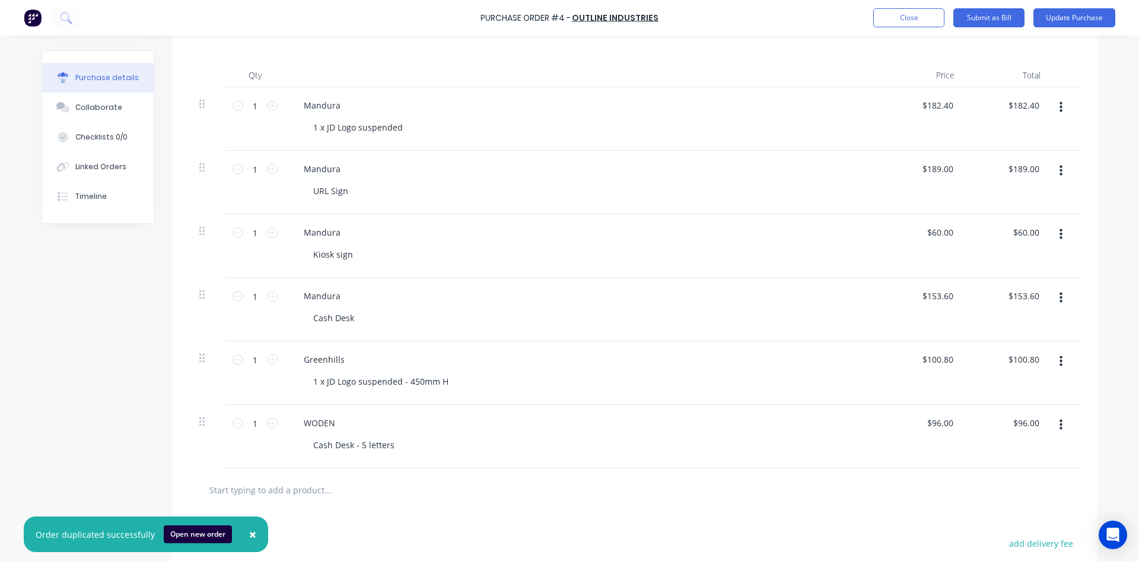
scroll to position [415, 0]
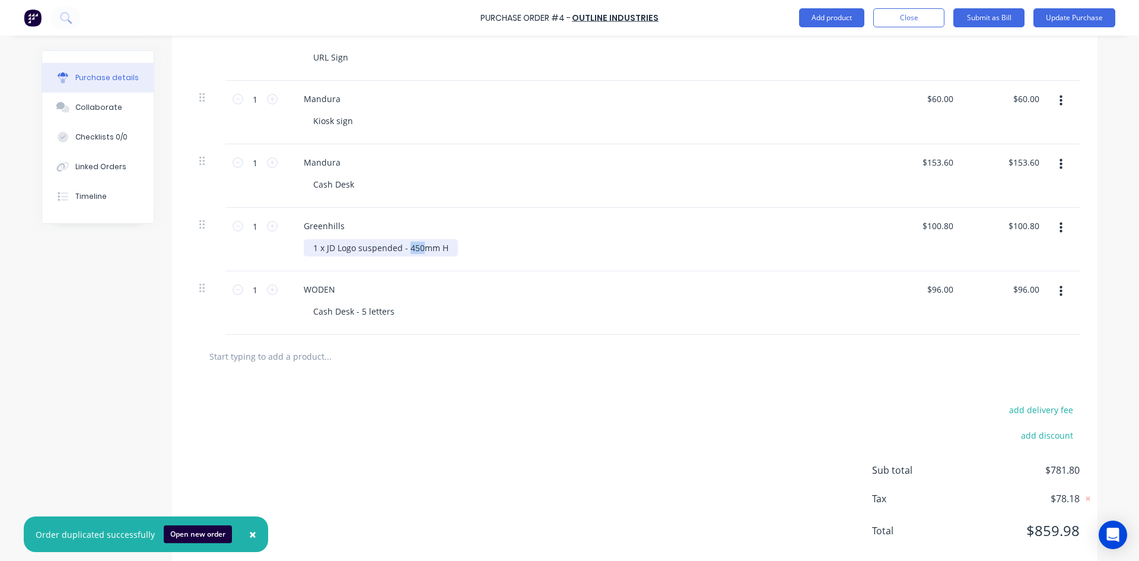
drag, startPoint x: 403, startPoint y: 246, endPoint x: 415, endPoint y: 249, distance: 12.7
click at [415, 249] on div "1 x JD Logo suspended - 450mm H" at bounding box center [381, 247] width 154 height 17
click at [655, 340] on div at bounding box center [635, 356] width 890 height 43
click at [938, 225] on input "100.8000" at bounding box center [937, 225] width 37 height 17
drag, startPoint x: 912, startPoint y: 224, endPoint x: 967, endPoint y: 225, distance: 55.2
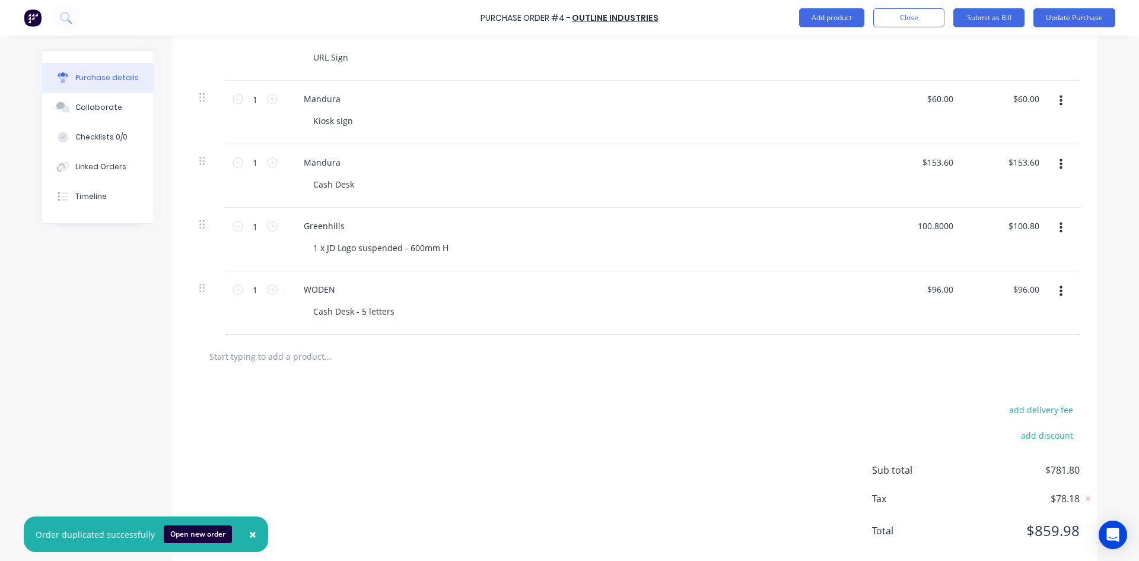
click at [967, 225] on div "1 1 Greenhills 1 x JD Logo suspended - 600mm H 100.8000 100.8000 $100.80 $100.80" at bounding box center [635, 240] width 890 height 64
type input "$108.00"
click at [580, 497] on div "add delivery fee add discount Sub total $781.80 Tax $78.18 Total $859.98" at bounding box center [635, 475] width 926 height 195
drag, startPoint x: 345, startPoint y: 224, endPoint x: 288, endPoint y: 222, distance: 57.0
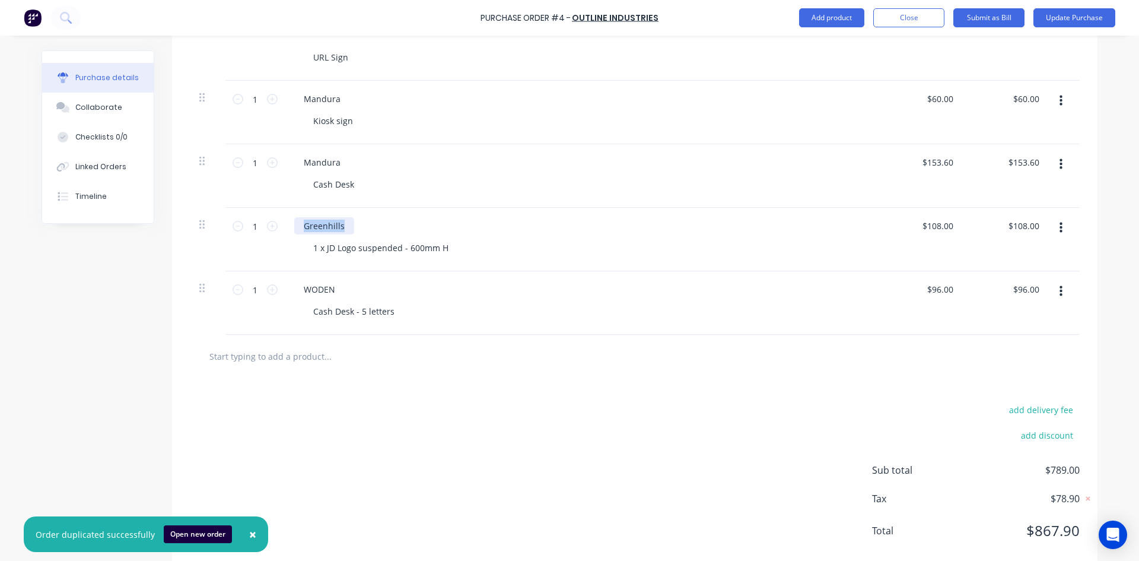
click at [288, 222] on div "Greenhills 1 x JD Logo suspended - 600mm H" at bounding box center [581, 240] width 593 height 64
copy div "Greenhills"
drag, startPoint x: 331, startPoint y: 285, endPoint x: 274, endPoint y: 285, distance: 57.6
click at [277, 285] on div "1 1 WODEN Cash Desk - 5 letters $96.00 $96.00 $96.00 $96.00" at bounding box center [635, 303] width 890 height 64
paste div
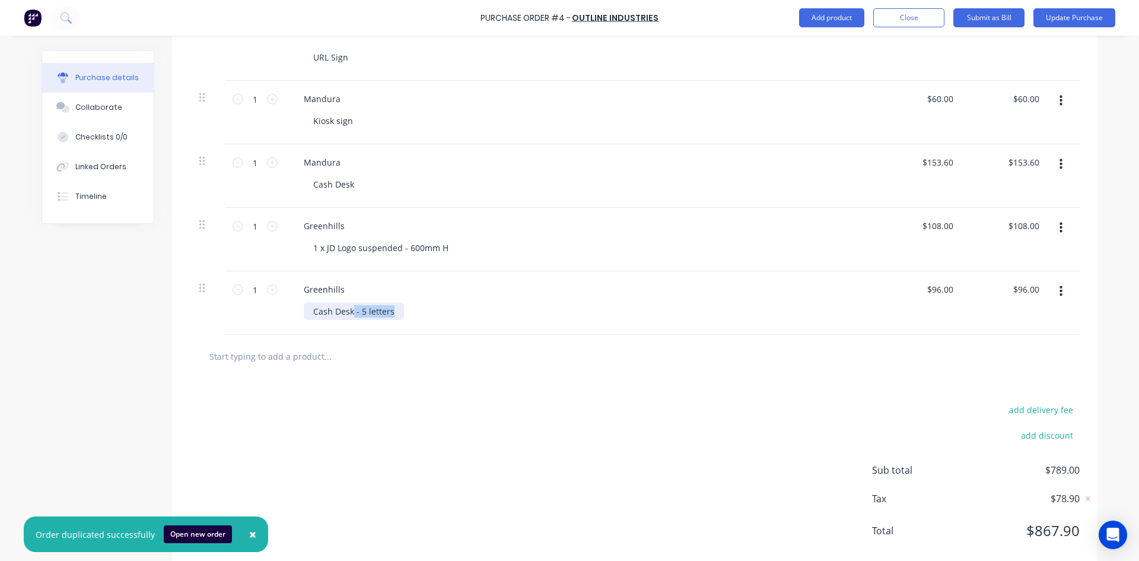
drag, startPoint x: 392, startPoint y: 314, endPoint x: 348, endPoint y: 314, distance: 44.5
click at [348, 314] on div "Cash Desk - 5 letters" at bounding box center [354, 311] width 100 height 17
drag, startPoint x: 325, startPoint y: 310, endPoint x: 251, endPoint y: 313, distance: 74.3
click at [256, 312] on div "1 1 Greenhills Cash Desk $96.00 $96.00 $96.00 $96.00" at bounding box center [635, 303] width 890 height 64
drag, startPoint x: 550, startPoint y: 396, endPoint x: 539, endPoint y: 252, distance: 144.1
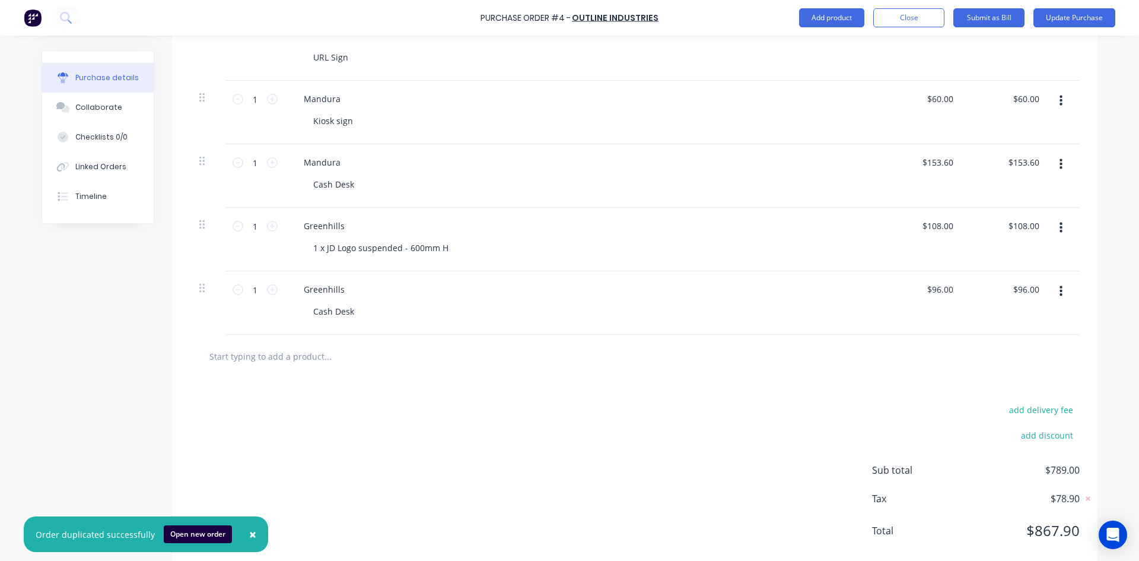
click at [558, 390] on div "add delivery fee add discount Sub total $789.00 Tax $78.90 Total $867.90" at bounding box center [635, 475] width 926 height 195
click at [942, 283] on input "96.0000" at bounding box center [940, 289] width 32 height 17
drag, startPoint x: 918, startPoint y: 291, endPoint x: 993, endPoint y: 290, distance: 74.8
click at [990, 290] on div "1 1 Greenhills Cash Desk 96.0000 96.0000 $96.00 $96.00" at bounding box center [635, 303] width 890 height 64
type input "$192.00"
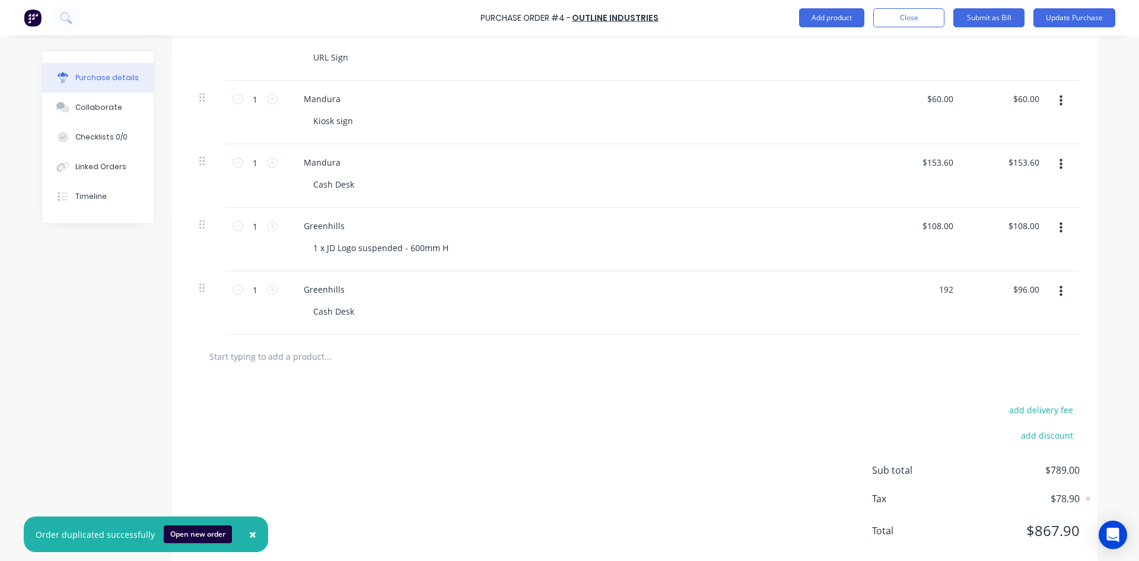
type input "$192.00"
click at [436, 436] on div "add delivery fee add discount Sub total $789.00 Tax $78.90 Total $867.90" at bounding box center [635, 475] width 926 height 195
click at [554, 412] on div "add delivery fee add discount Sub total $885.00 Tax $88.50 Total $973.50" at bounding box center [635, 475] width 926 height 195
click at [1061, 99] on button "button" at bounding box center [1061, 100] width 28 height 21
click at [1039, 151] on button "Duplicate" at bounding box center [1024, 156] width 101 height 24
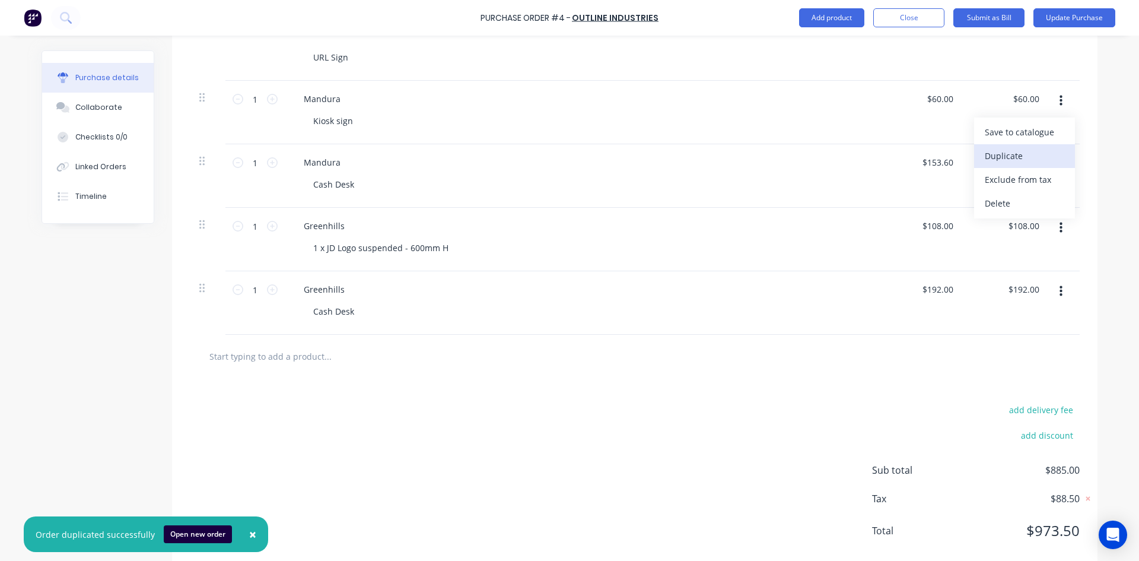
type input "$189.00"
type input "$60.00"
type input "$192.00"
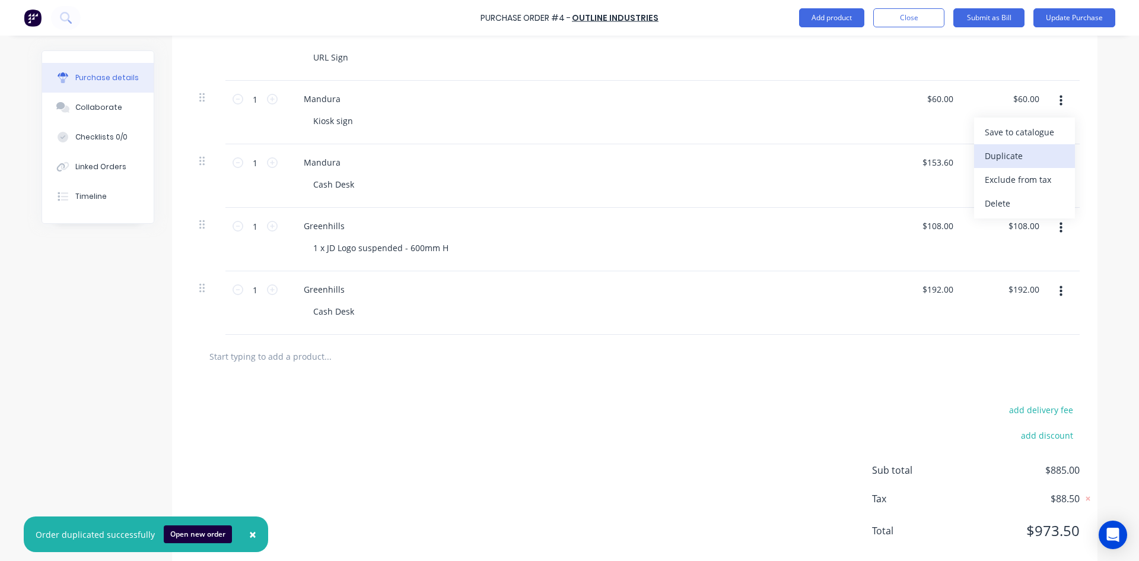
type input "$192.00"
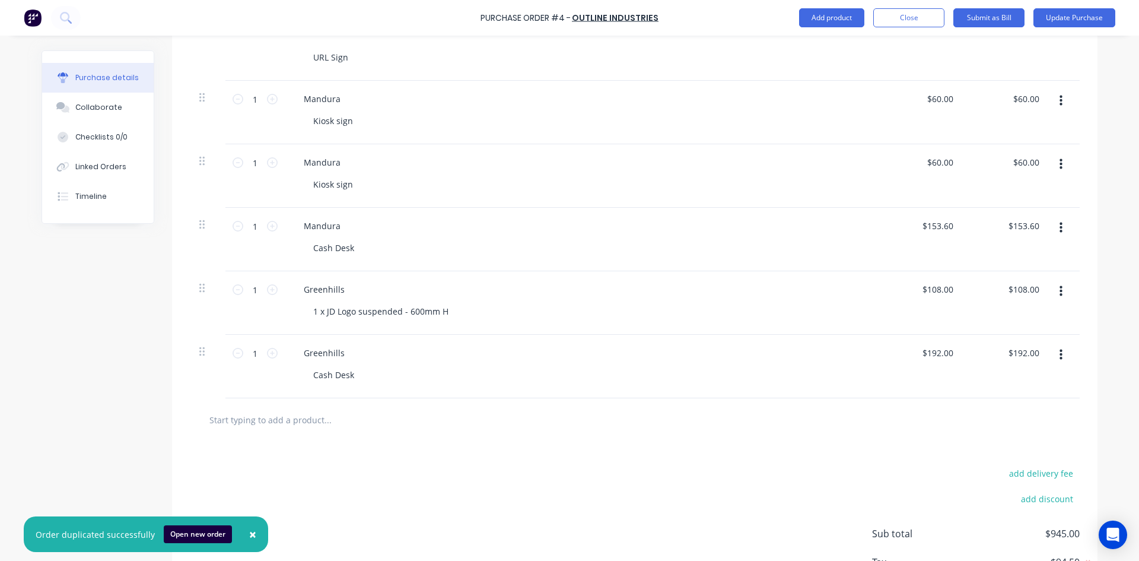
click at [582, 455] on div "add delivery fee add discount Sub total $945.00 Tax $94.50 Total $1,039.50" at bounding box center [635, 539] width 926 height 195
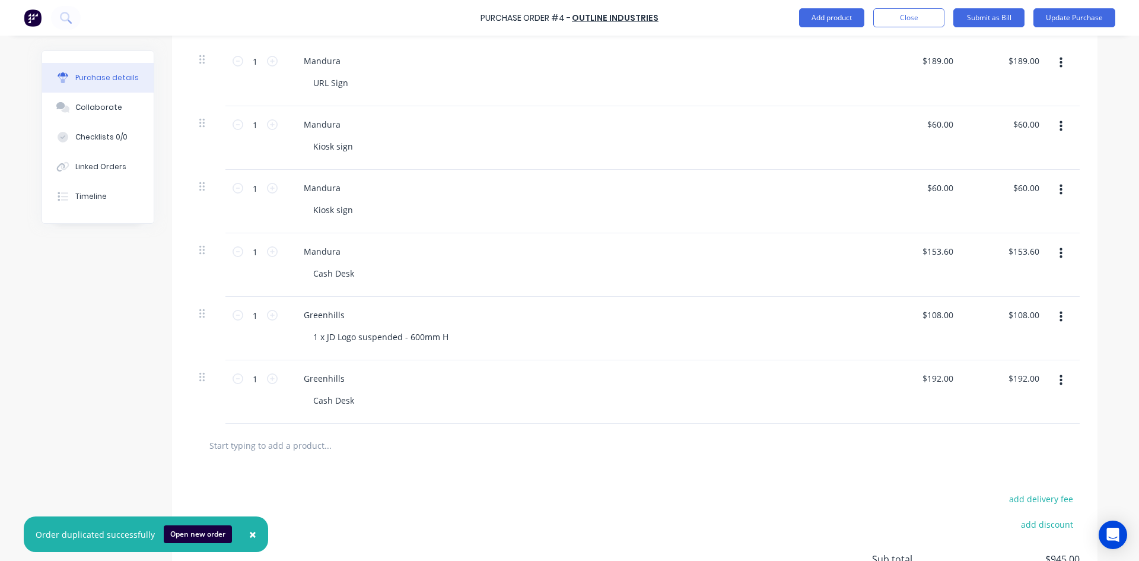
scroll to position [385, 0]
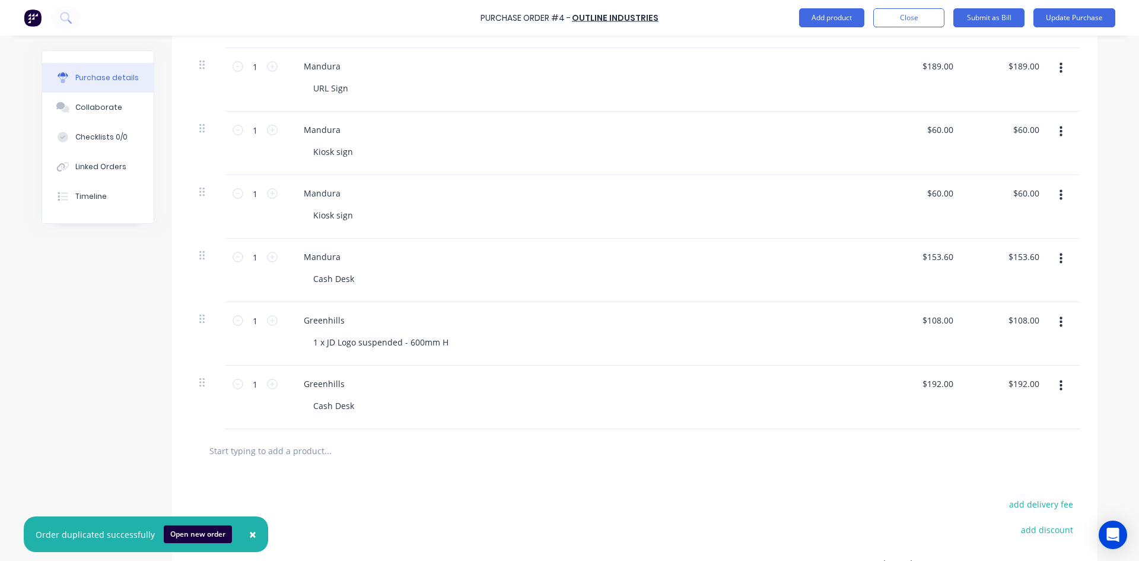
click at [249, 534] on span "×" at bounding box center [252, 534] width 7 height 17
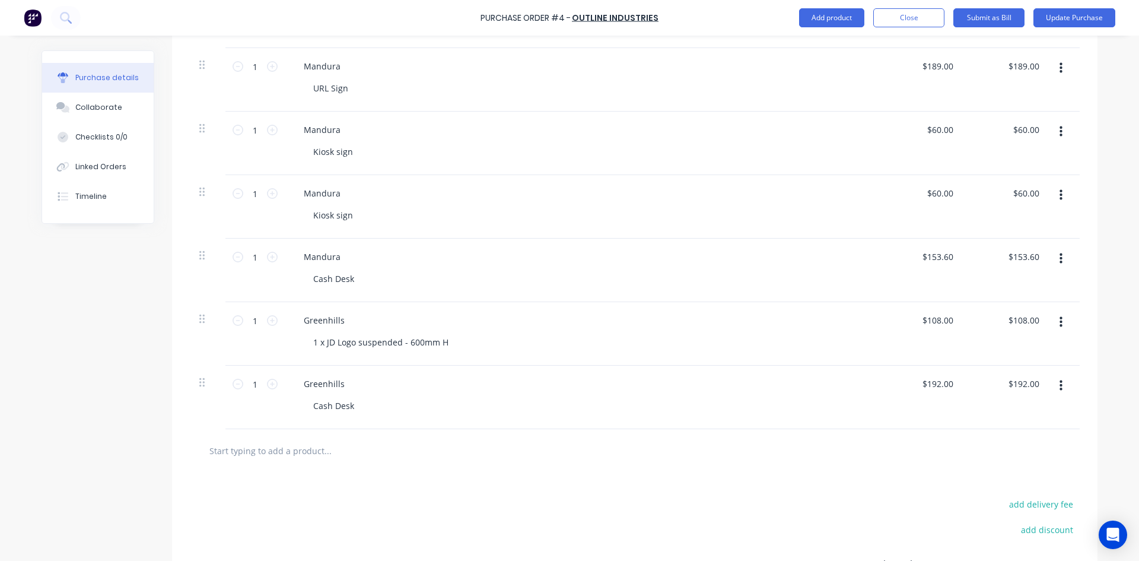
click at [1060, 256] on button "button" at bounding box center [1061, 258] width 28 height 21
click at [1009, 308] on button "Duplicate" at bounding box center [1024, 314] width 101 height 24
type input "$108.00"
type input "$153.60"
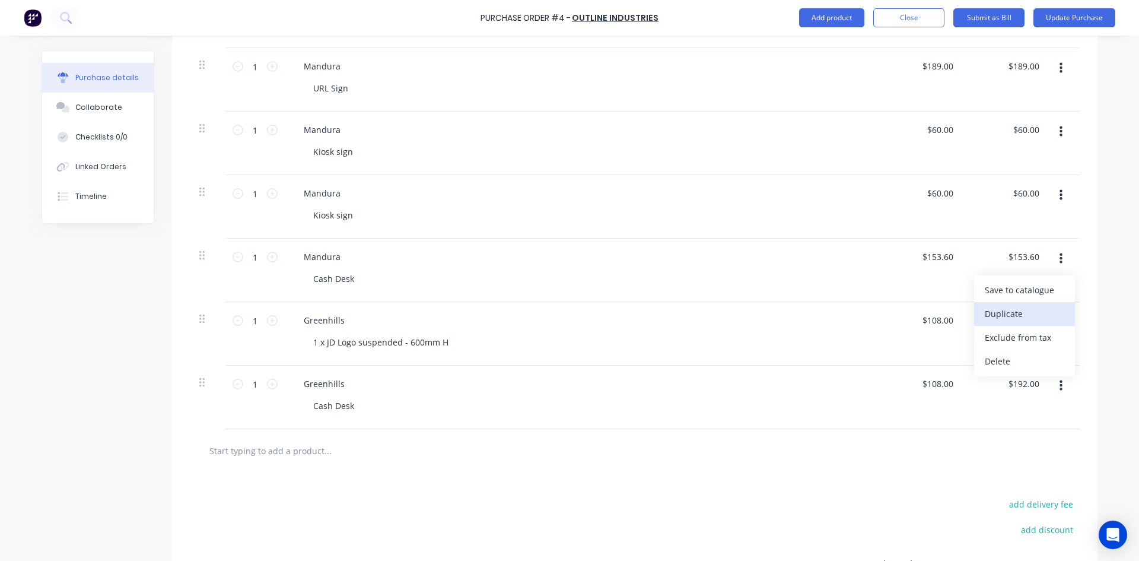
type input "$153.60"
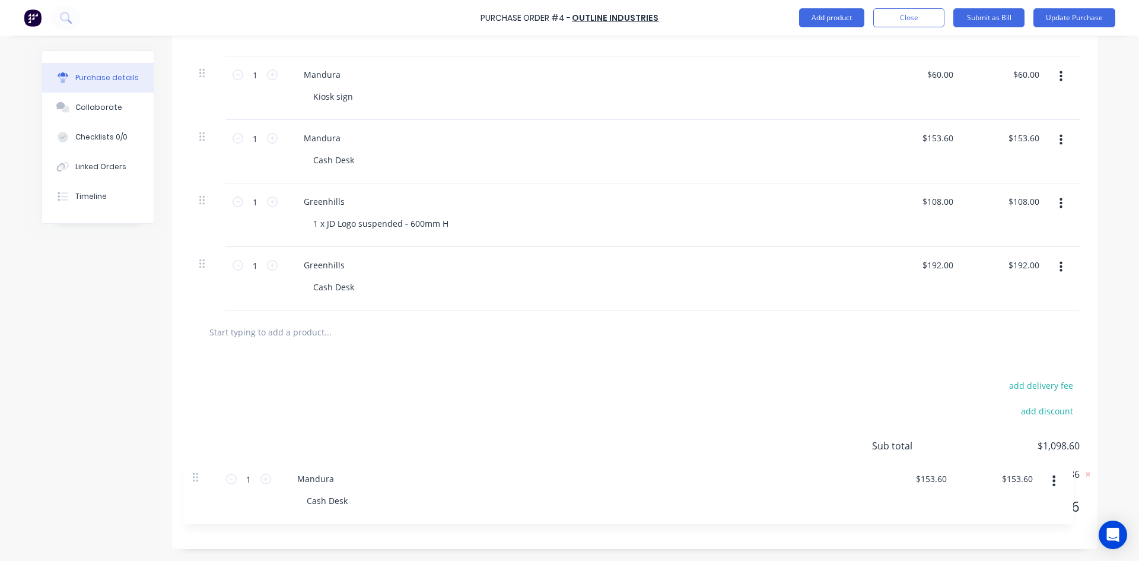
scroll to position [503, 0]
drag, startPoint x: 198, startPoint y: 314, endPoint x: 211, endPoint y: 350, distance: 37.9
click at [211, 350] on div "Products Show / Hide columns Add product Qty Price Total 1 1 Mandura 1 x JD Log…" at bounding box center [635, 165] width 926 height 767
type input "$192.00"
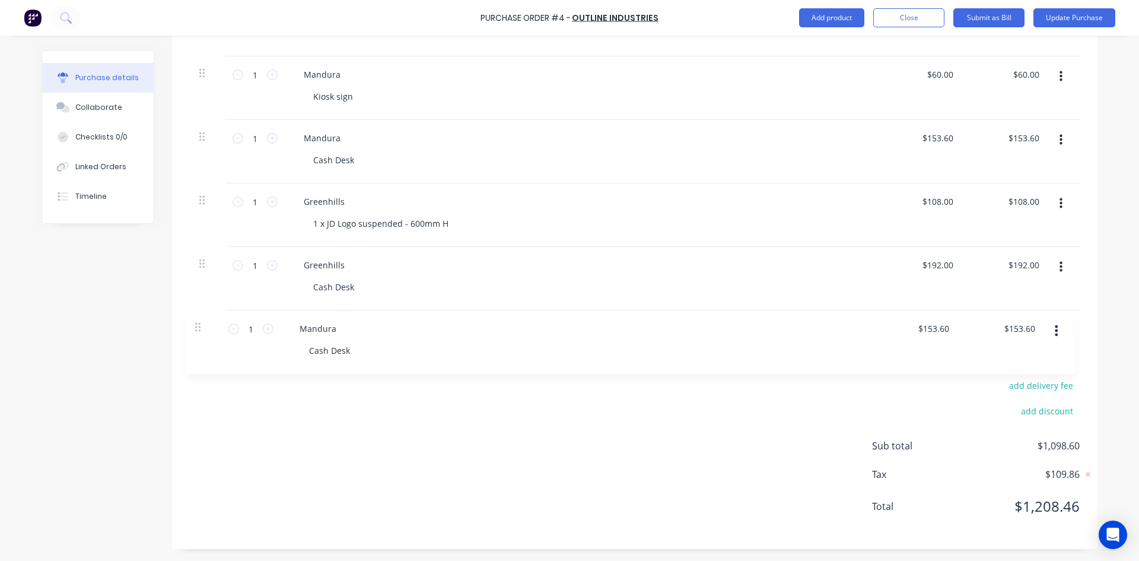
type input "$108.00"
type input "$153.60"
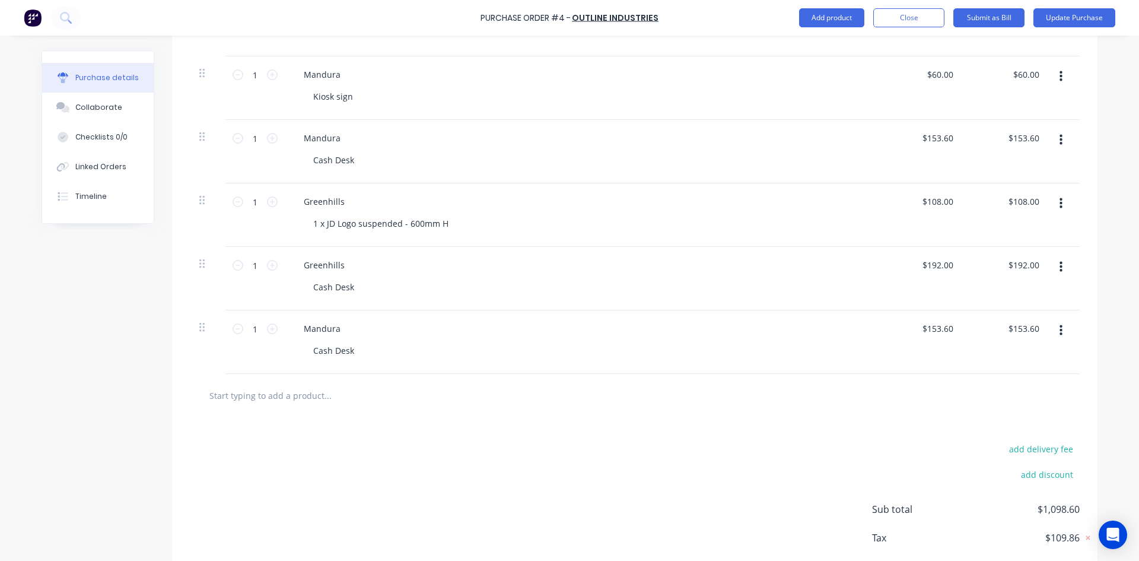
click at [1051, 328] on button "button" at bounding box center [1061, 330] width 28 height 21
drag, startPoint x: 1009, startPoint y: 384, endPoint x: 941, endPoint y: 431, distance: 82.3
click at [919, 431] on div "Products Show / Hide columns Add product Qty Price Total 1 1 Mandura 1 x JD Log…" at bounding box center [635, 197] width 926 height 831
click at [989, 431] on button "Delete" at bounding box center [1024, 433] width 101 height 24
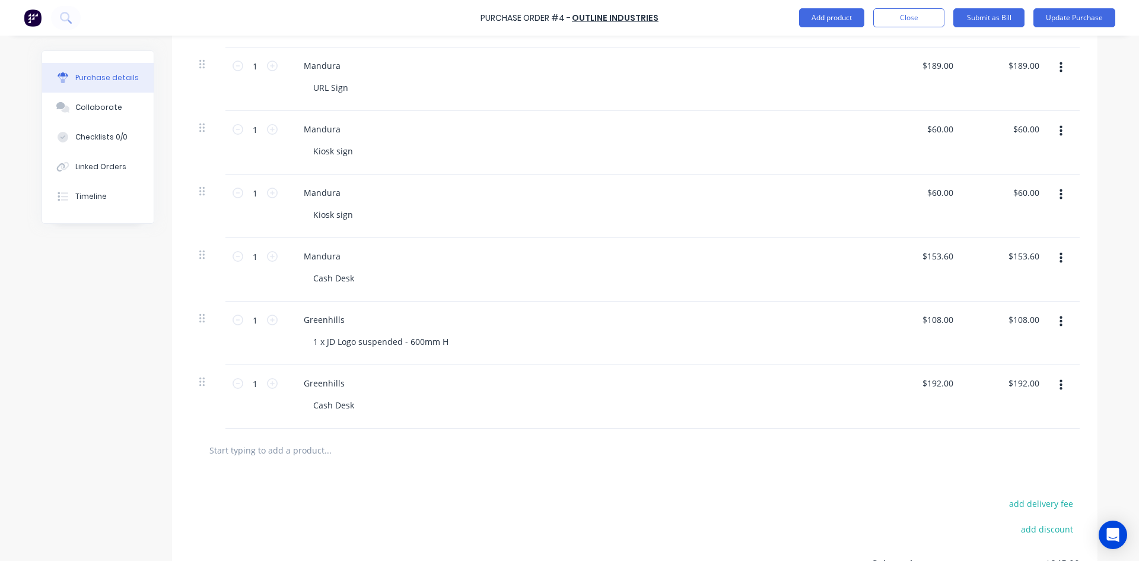
scroll to position [385, 0]
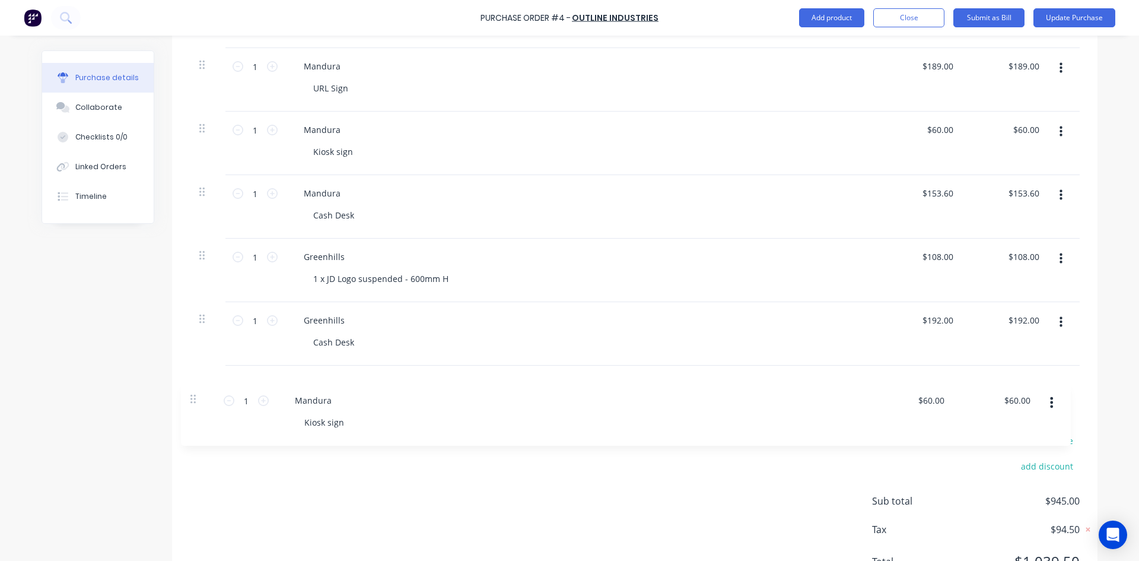
drag, startPoint x: 199, startPoint y: 196, endPoint x: 196, endPoint y: 405, distance: 208.9
click at [192, 407] on div "Products Show / Hide columns Add product Qty Price Total 1 1 Mandura 1 x JD Log…" at bounding box center [635, 252] width 926 height 704
type input "$153.60"
type input "$108.00"
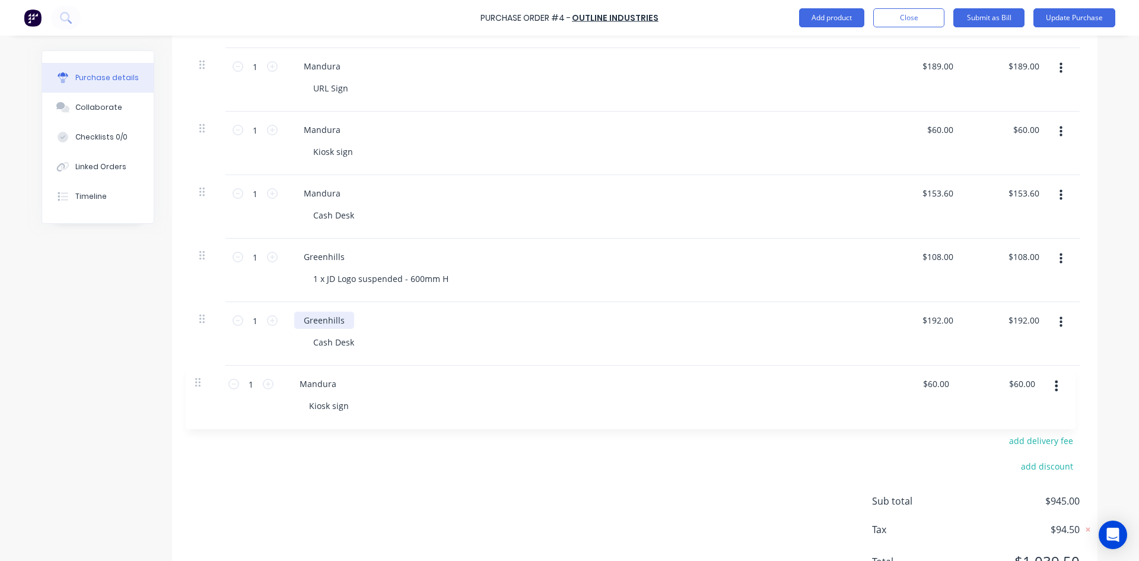
type input "$108.00"
type input "$60.00"
type input "$192.00"
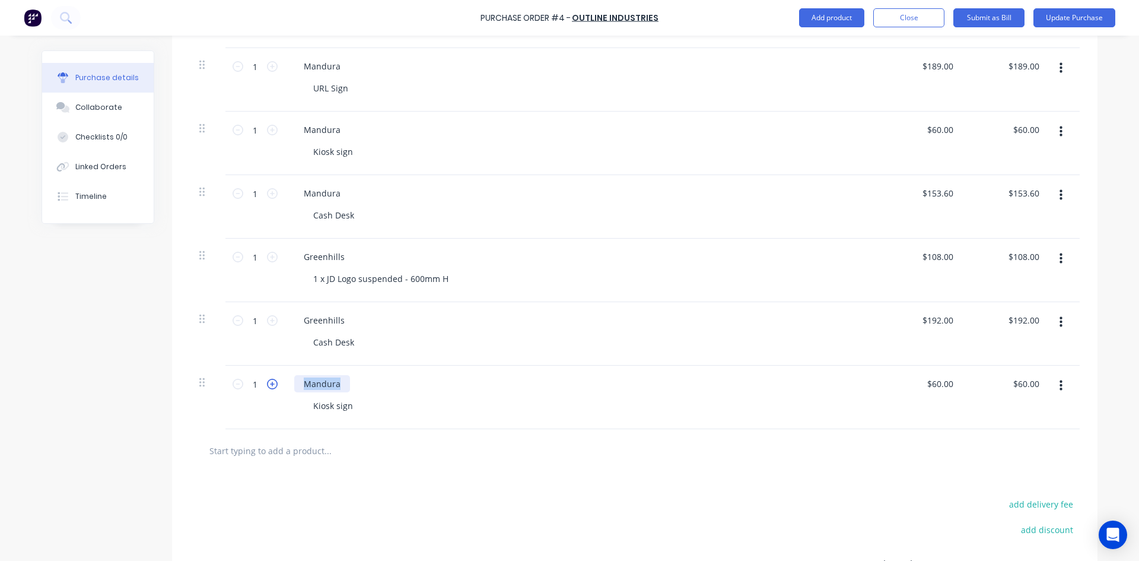
drag, startPoint x: 342, startPoint y: 385, endPoint x: 266, endPoint y: 385, distance: 76.0
click at [268, 385] on div "1 1 Mandura Kiosk sign $60.00 $60.00 $60.00 $60.00" at bounding box center [635, 398] width 890 height 64
click at [372, 446] on input "text" at bounding box center [327, 451] width 237 height 24
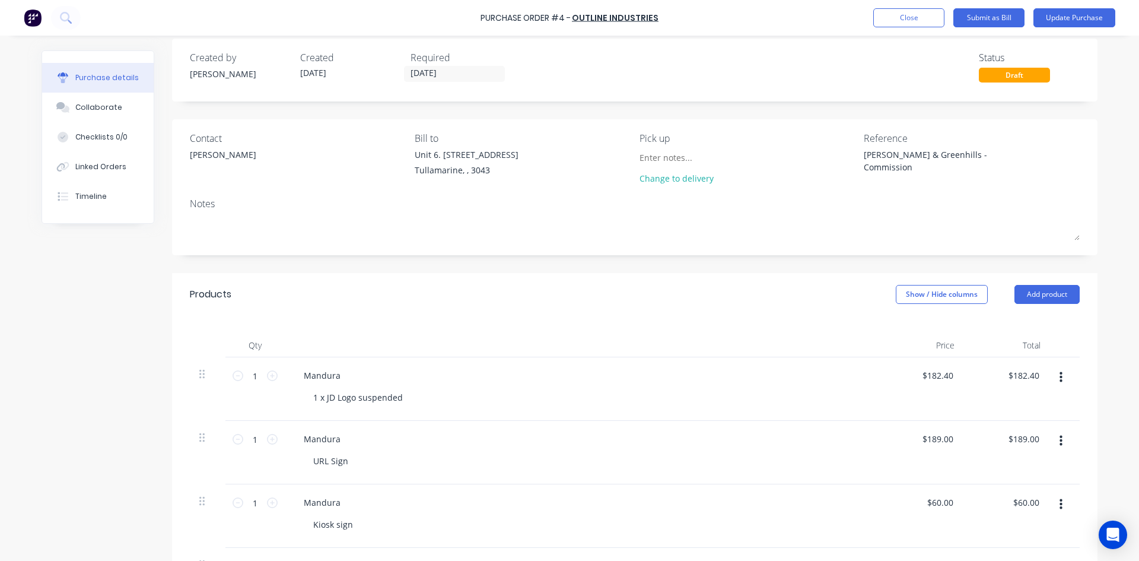
scroll to position [0, 0]
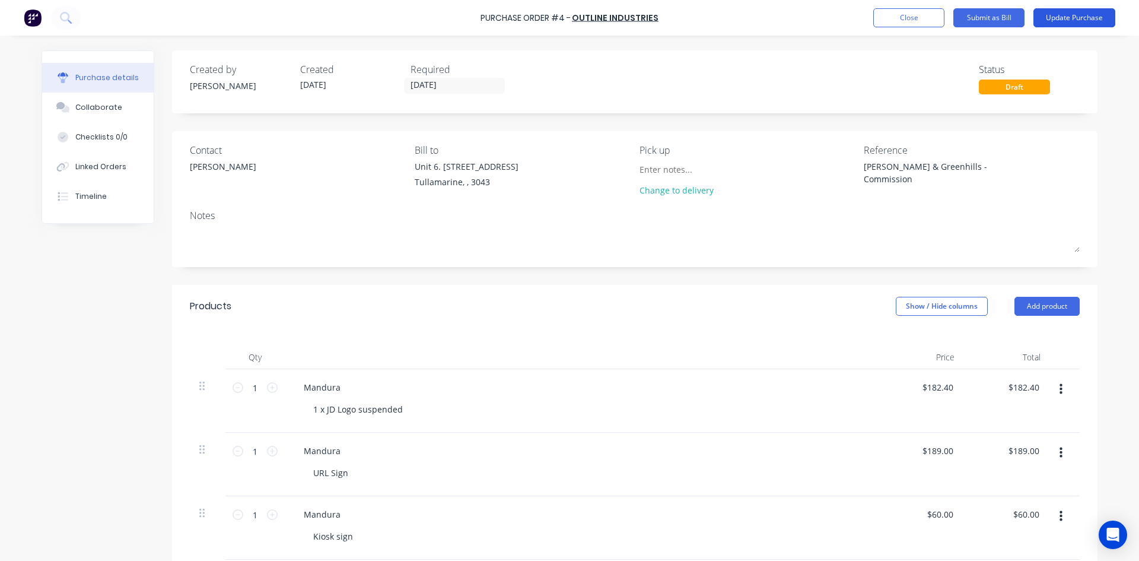
click at [1056, 18] on button "Update Purchase" at bounding box center [1075, 17] width 82 height 19
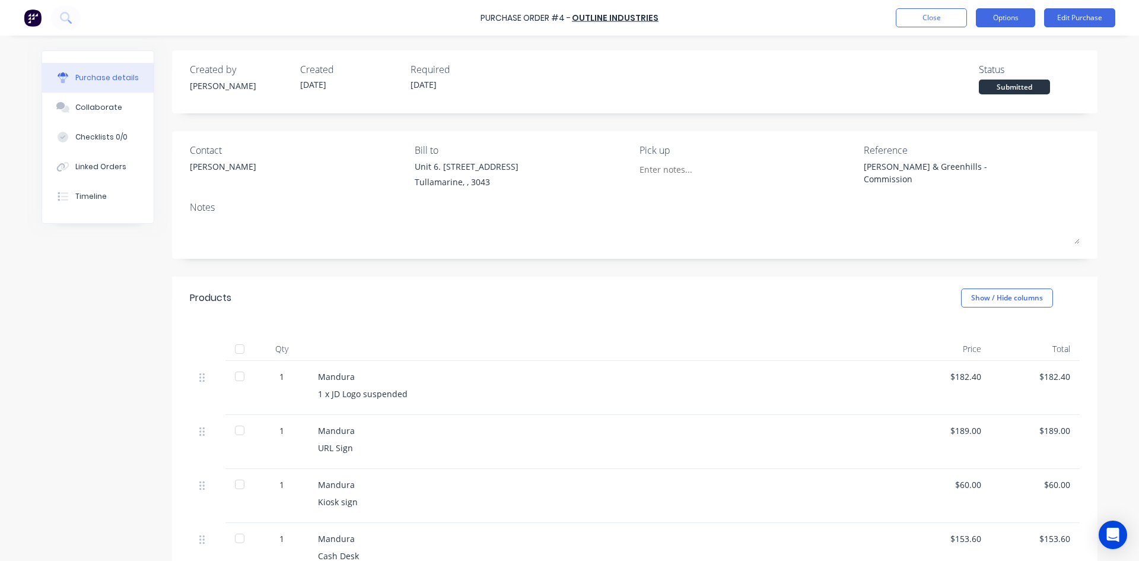
click at [1021, 17] on button "Options" at bounding box center [1005, 17] width 59 height 19
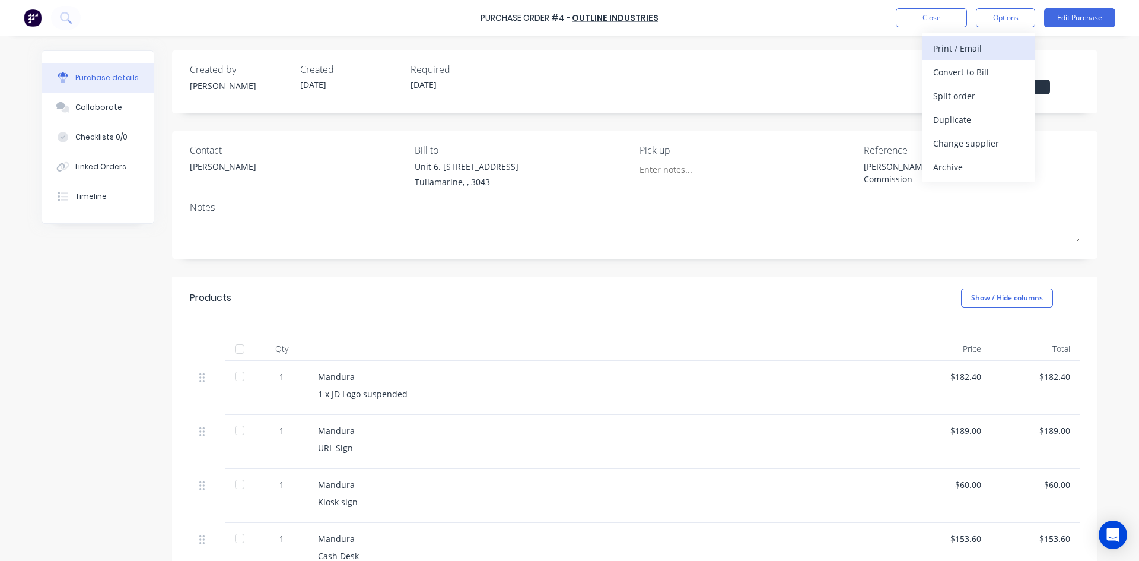
click at [982, 49] on div "Print / Email" at bounding box center [979, 48] width 91 height 17
click at [955, 75] on div "With pricing" at bounding box center [979, 72] width 91 height 17
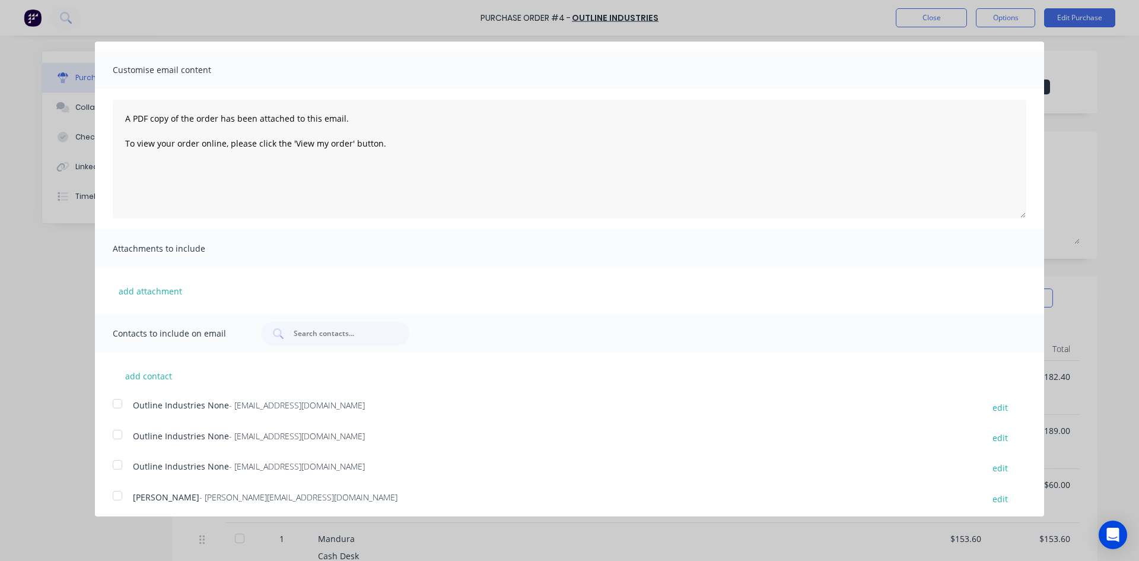
scroll to position [95, 0]
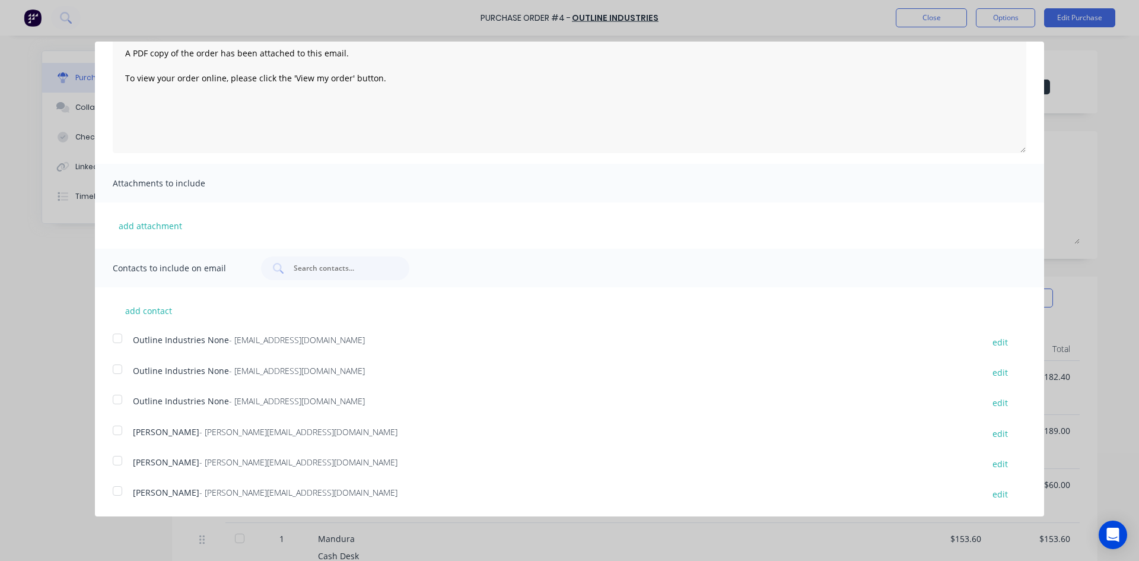
click at [113, 429] on div at bounding box center [118, 430] width 24 height 24
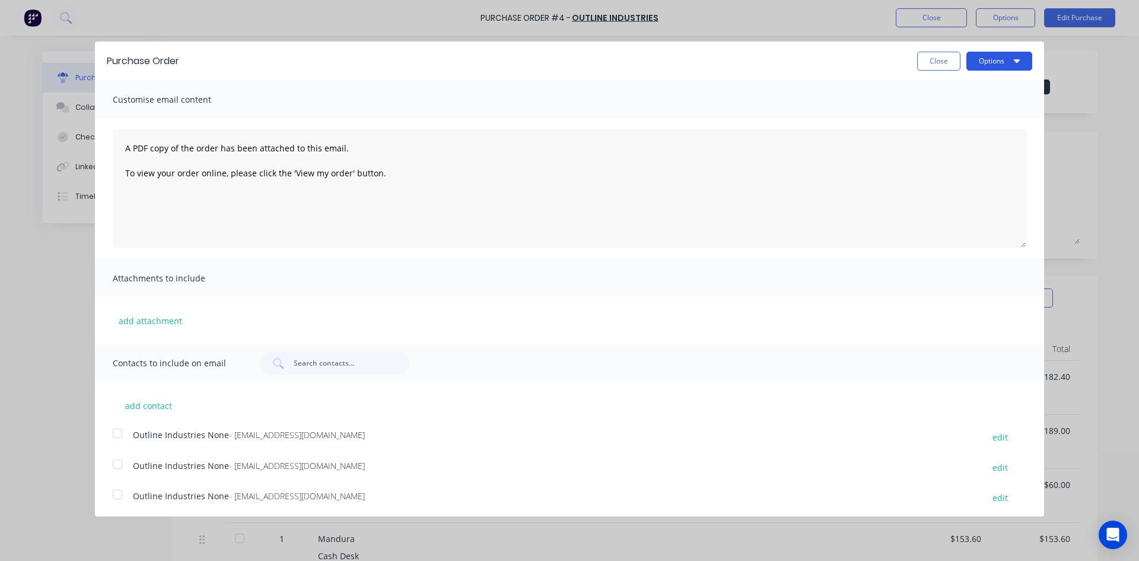
click at [1004, 58] on button "Options" at bounding box center [1000, 61] width 66 height 19
click at [969, 116] on div "Email" at bounding box center [976, 114] width 91 height 17
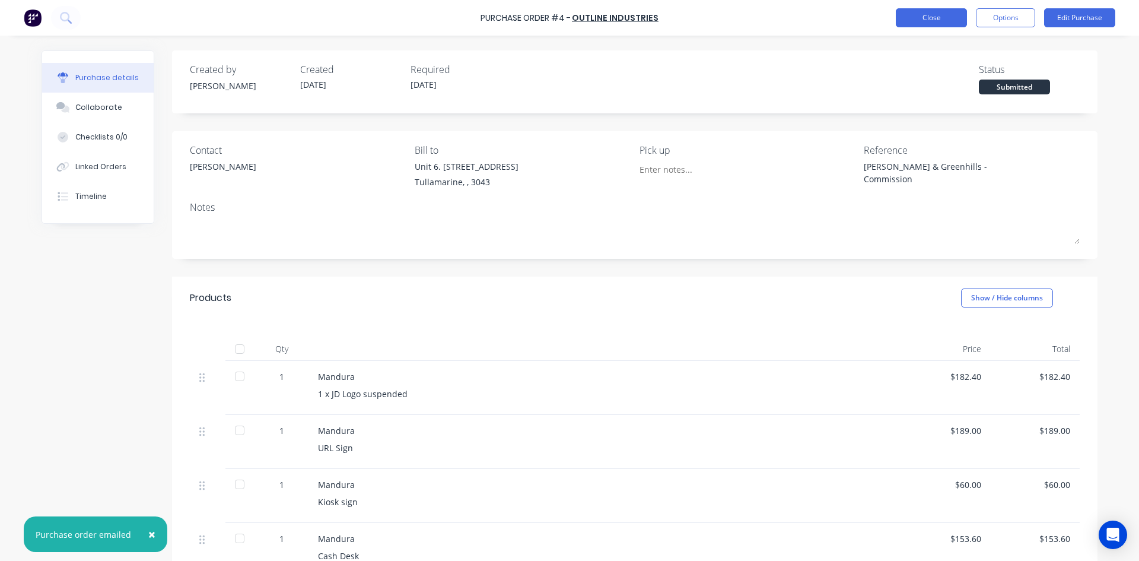
click at [932, 19] on button "Close" at bounding box center [931, 17] width 71 height 19
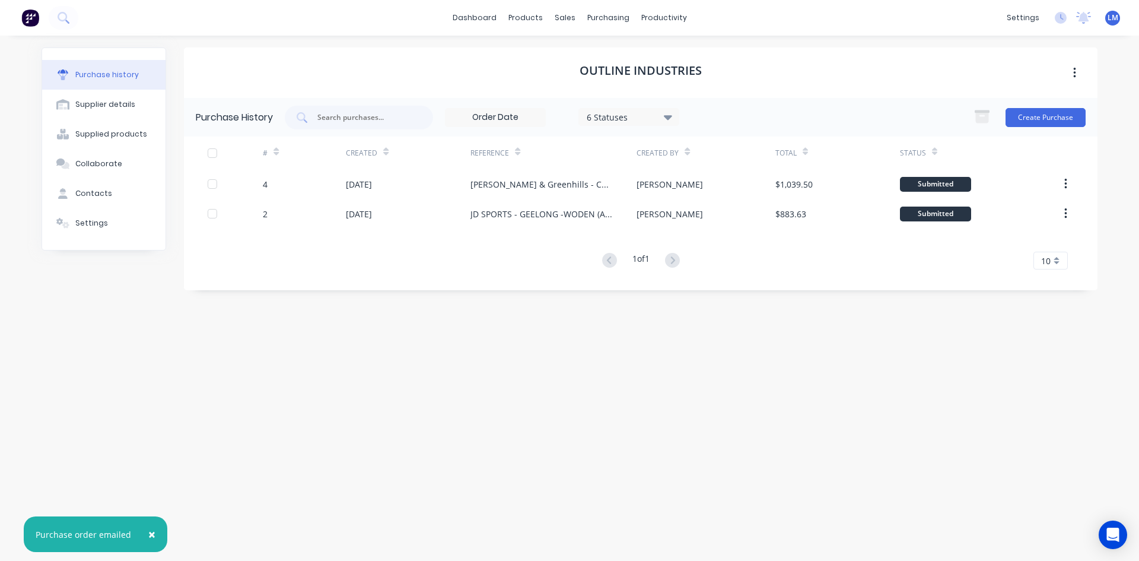
click at [747, 396] on div "Outline Industries Purchase History 6 Statuses 6 Statuses Create Purchase # Cre…" at bounding box center [641, 292] width 914 height 490
click at [477, 15] on link "dashboard" at bounding box center [475, 18] width 56 height 18
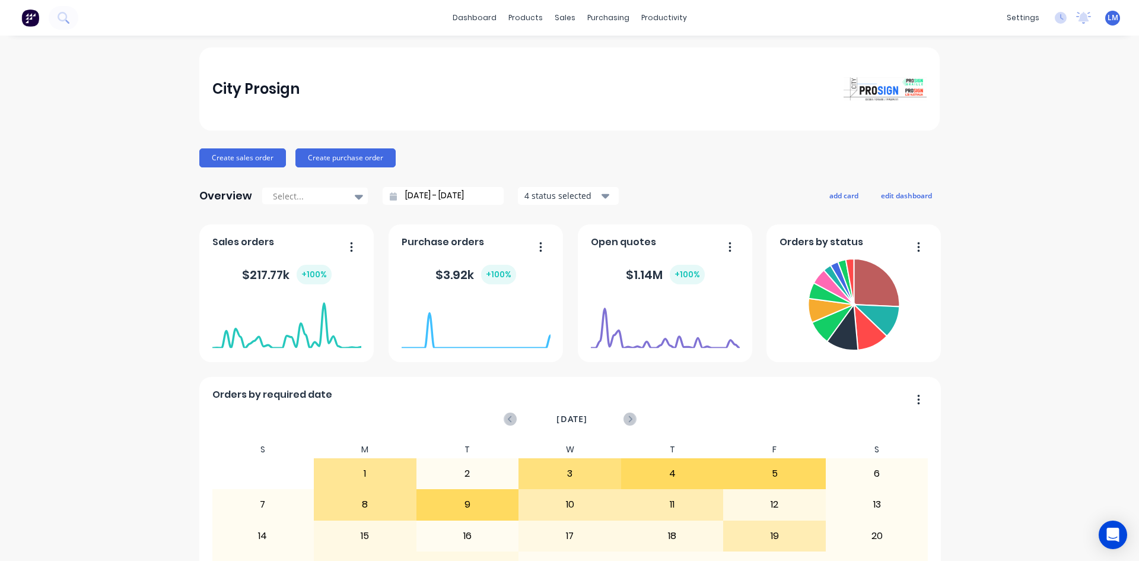
click at [630, 53] on div "Purchase Orders" at bounding box center [642, 57] width 63 height 11
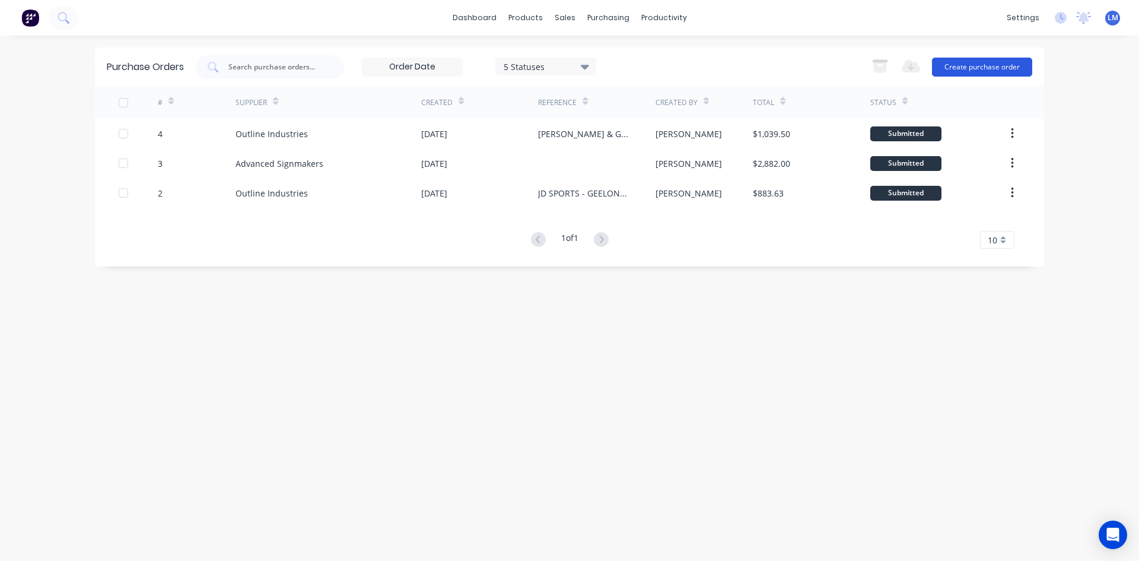
click at [975, 68] on button "Create purchase order" at bounding box center [982, 67] width 100 height 19
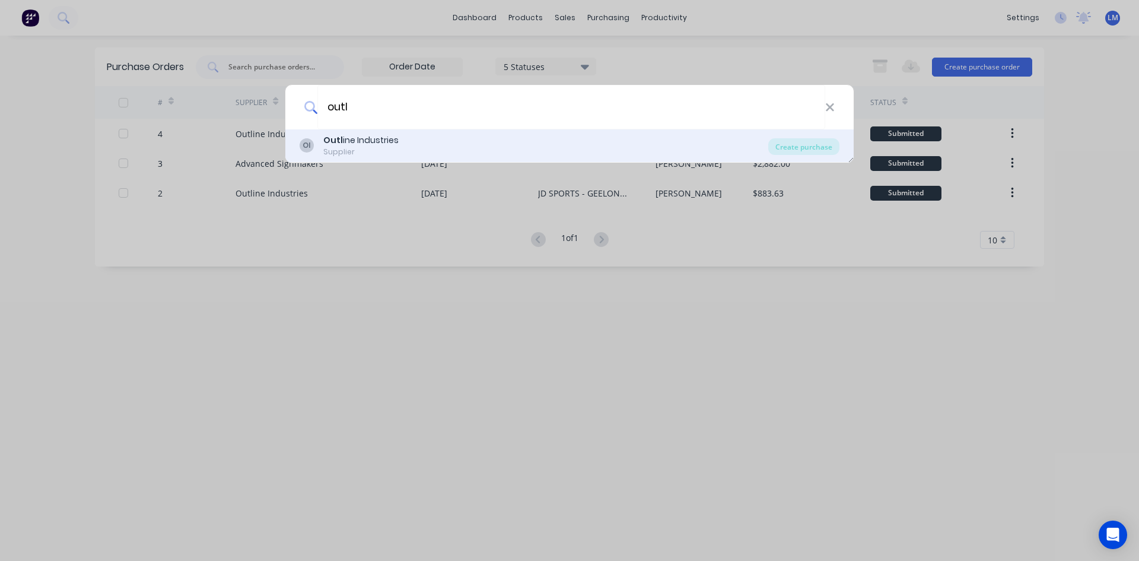
type input "outl"
click at [371, 145] on div "Outl ine Industries" at bounding box center [360, 140] width 75 height 12
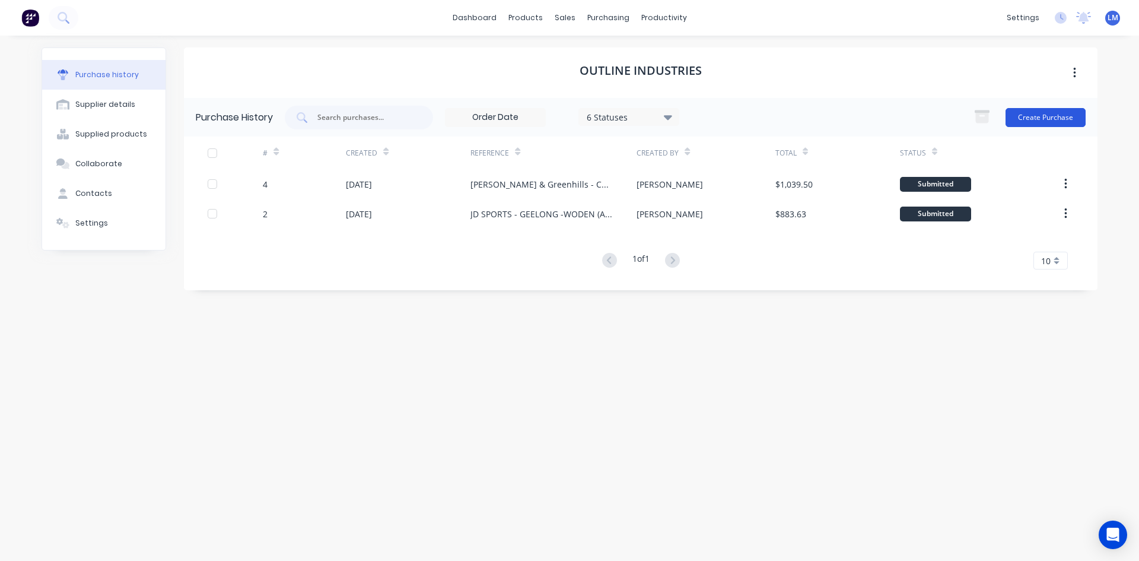
click at [1062, 111] on button "Create Purchase" at bounding box center [1046, 117] width 80 height 19
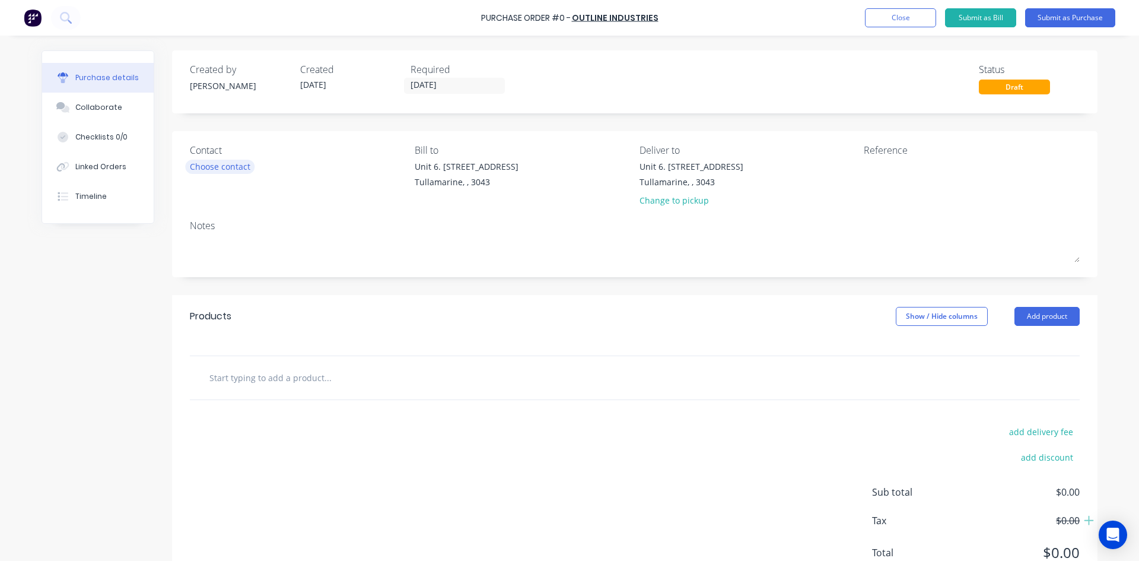
click at [226, 170] on div "Choose contact" at bounding box center [220, 166] width 61 height 12
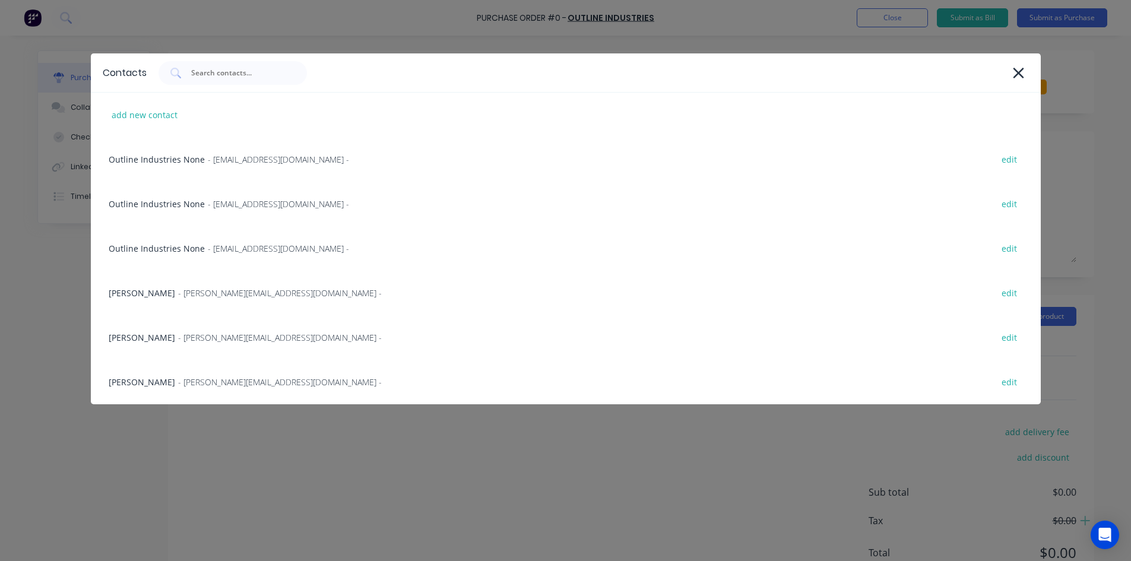
click at [196, 334] on span "- [PERSON_NAME][EMAIL_ADDRESS][DOMAIN_NAME] -" at bounding box center [280, 337] width 204 height 12
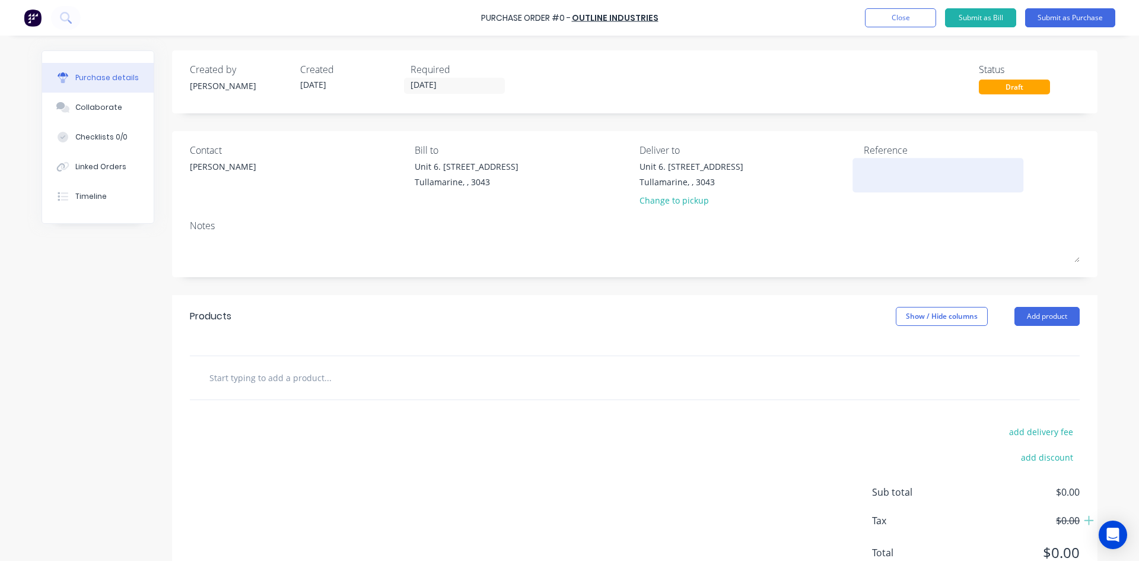
click at [874, 173] on textarea at bounding box center [938, 173] width 148 height 27
type textarea "JD Sports - Craigieburn"
click at [890, 20] on button "Close" at bounding box center [900, 17] width 71 height 19
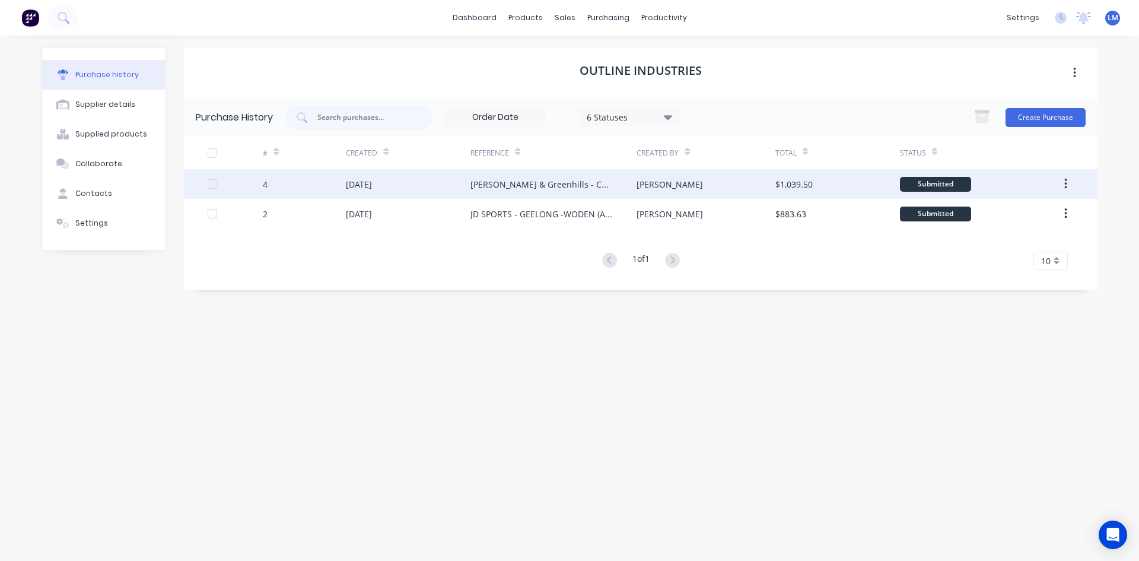
click at [562, 185] on div "[PERSON_NAME] & Greenhills - Commission" at bounding box center [542, 184] width 142 height 12
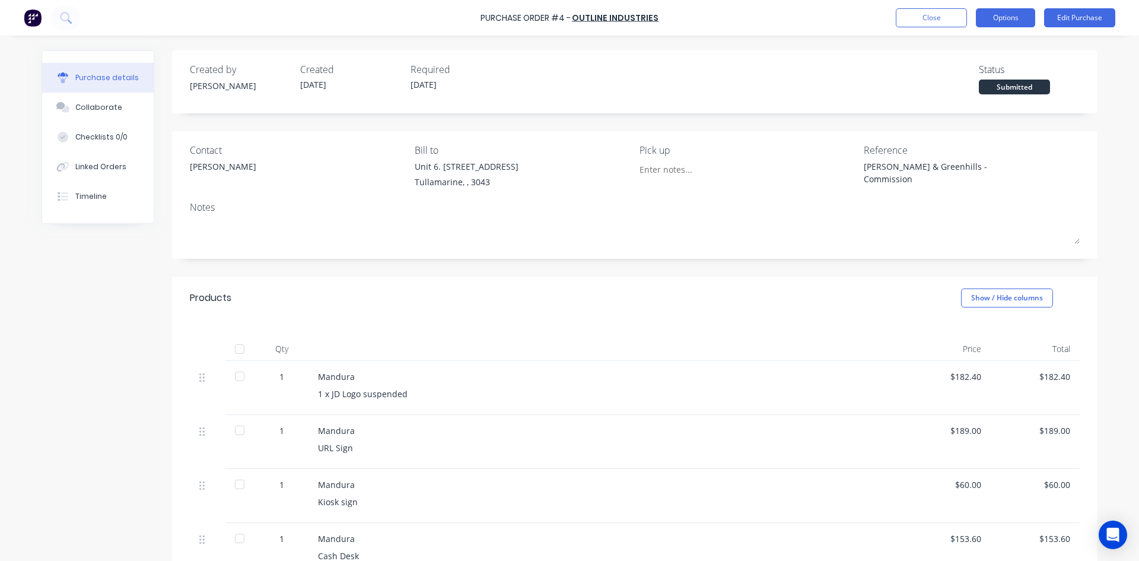
click at [1001, 14] on button "Options" at bounding box center [1005, 17] width 59 height 19
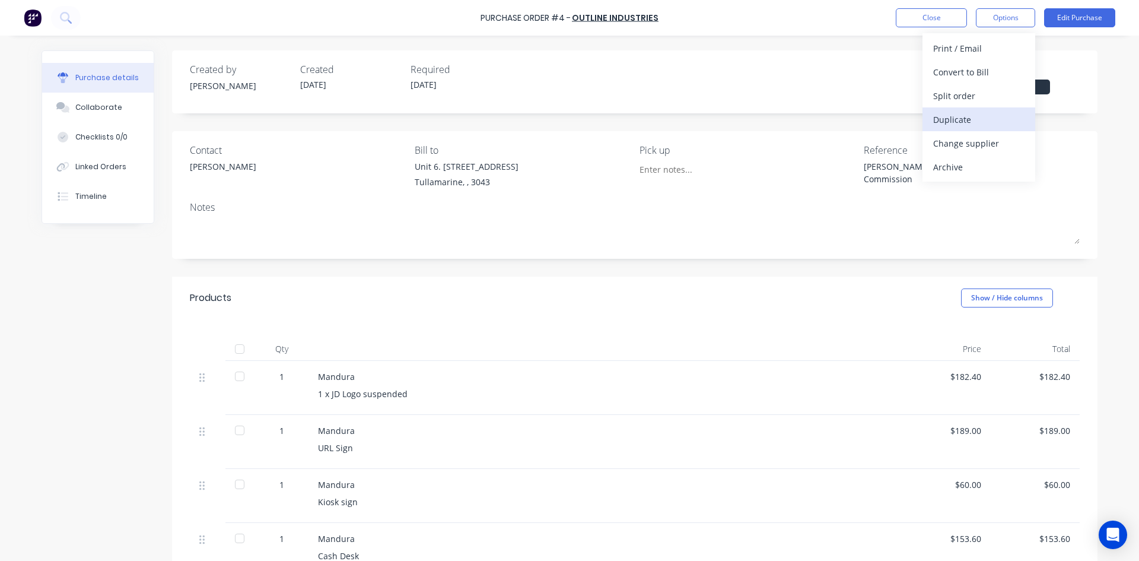
click at [976, 124] on div "Duplicate" at bounding box center [979, 119] width 91 height 17
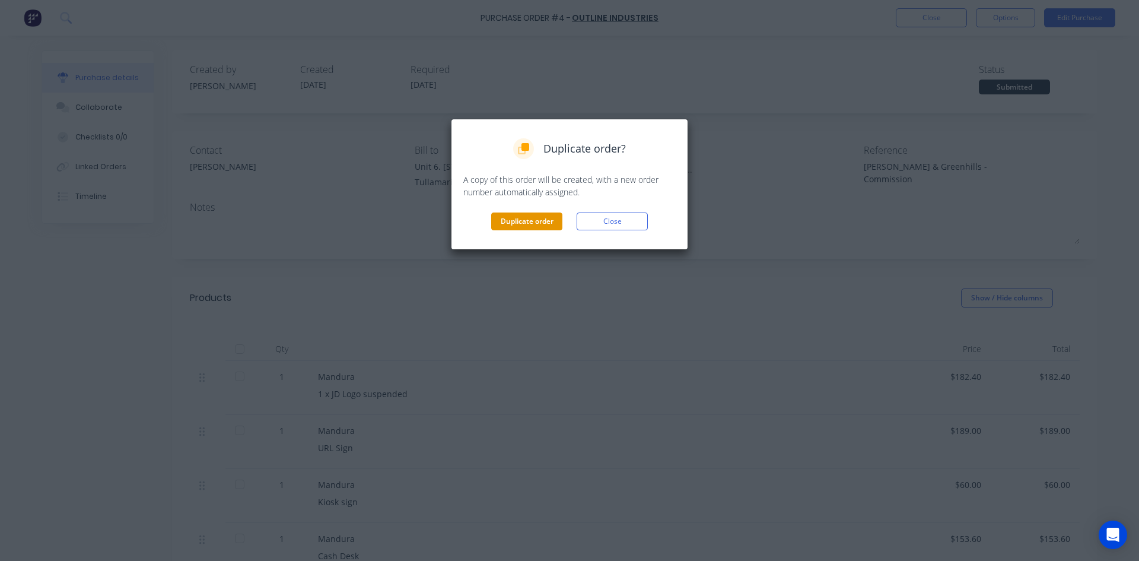
click at [523, 226] on button "Duplicate order" at bounding box center [526, 221] width 71 height 18
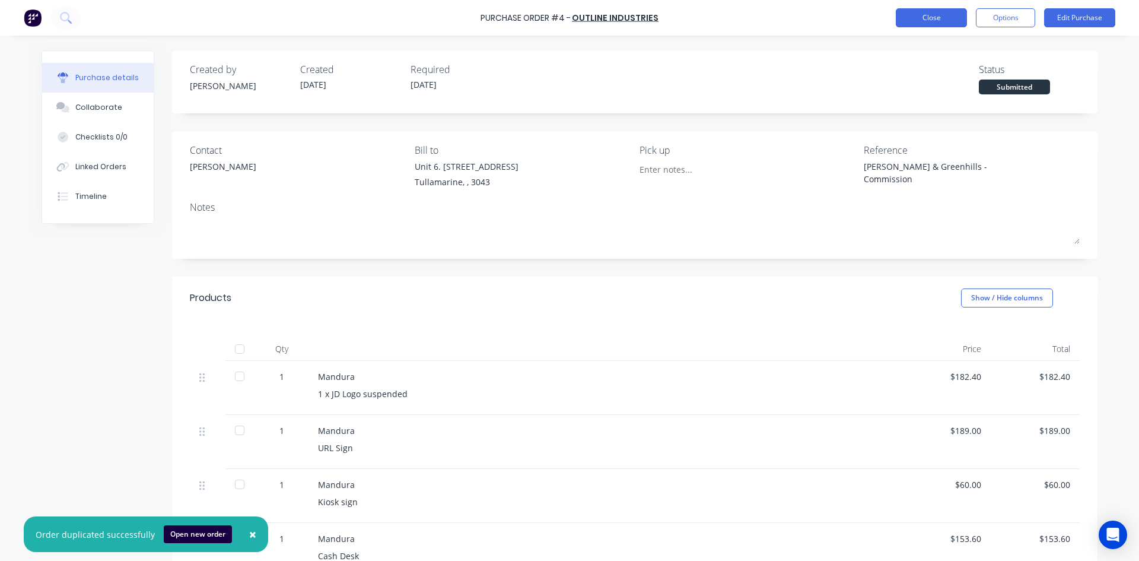
click at [923, 18] on button "Close" at bounding box center [931, 17] width 71 height 19
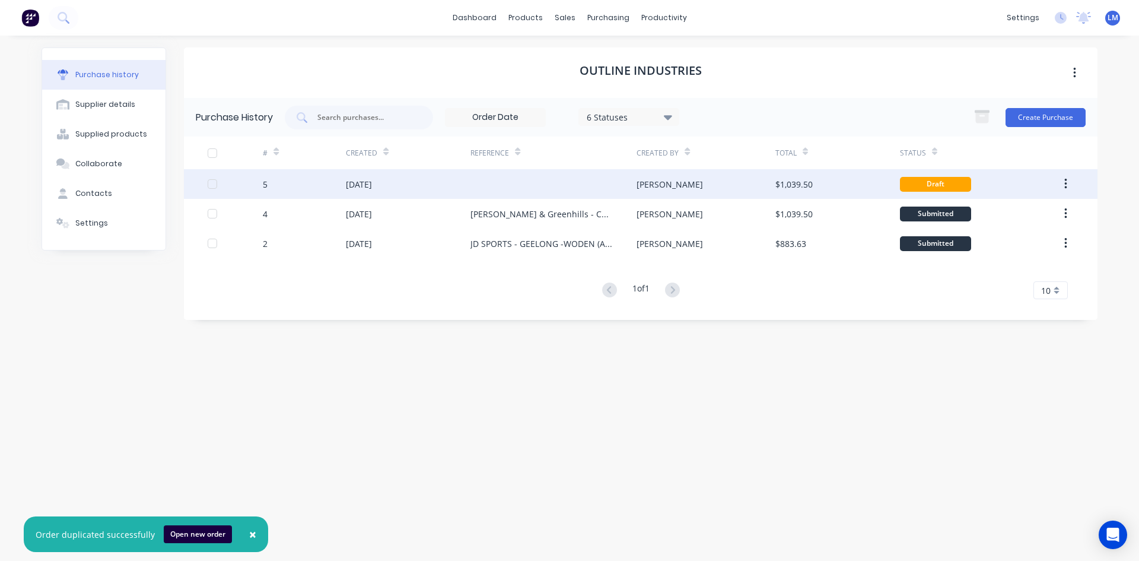
click at [535, 185] on div at bounding box center [554, 184] width 166 height 30
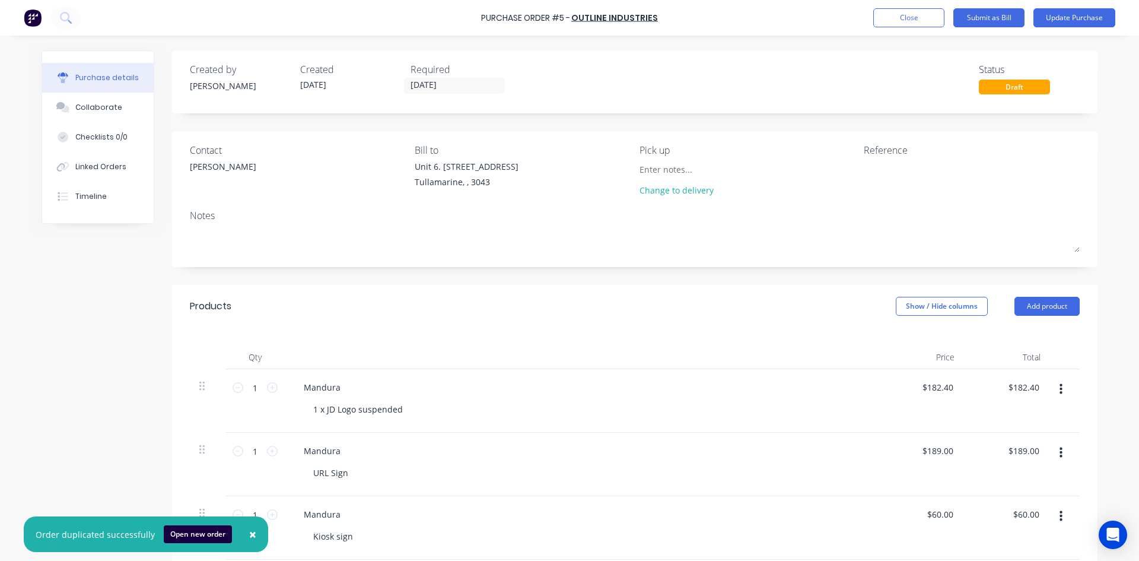
click at [249, 533] on span "×" at bounding box center [252, 534] width 7 height 17
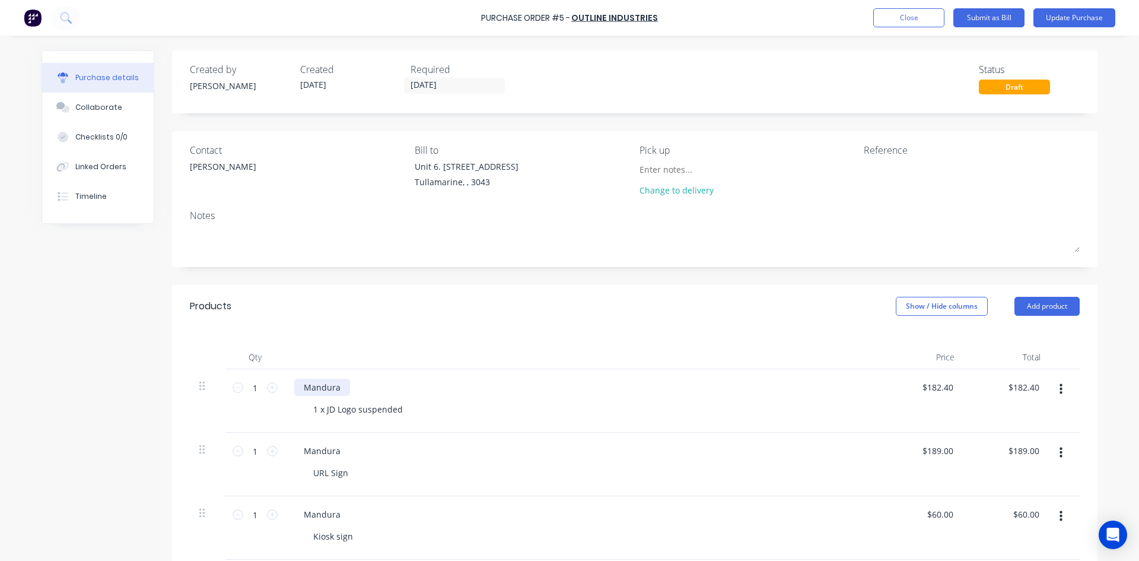
drag, startPoint x: 350, startPoint y: 390, endPoint x: 339, endPoint y: 388, distance: 10.9
click at [339, 388] on div "Mandura" at bounding box center [581, 387] width 574 height 17
click at [889, 162] on textarea at bounding box center [938, 173] width 148 height 27
click at [980, 163] on textarea "JD Sports - Craigieburn &" at bounding box center [938, 173] width 148 height 27
type textarea "JD Sports - Craigieburn & [GEOGRAPHIC_DATA] [GEOGRAPHIC_DATA]"
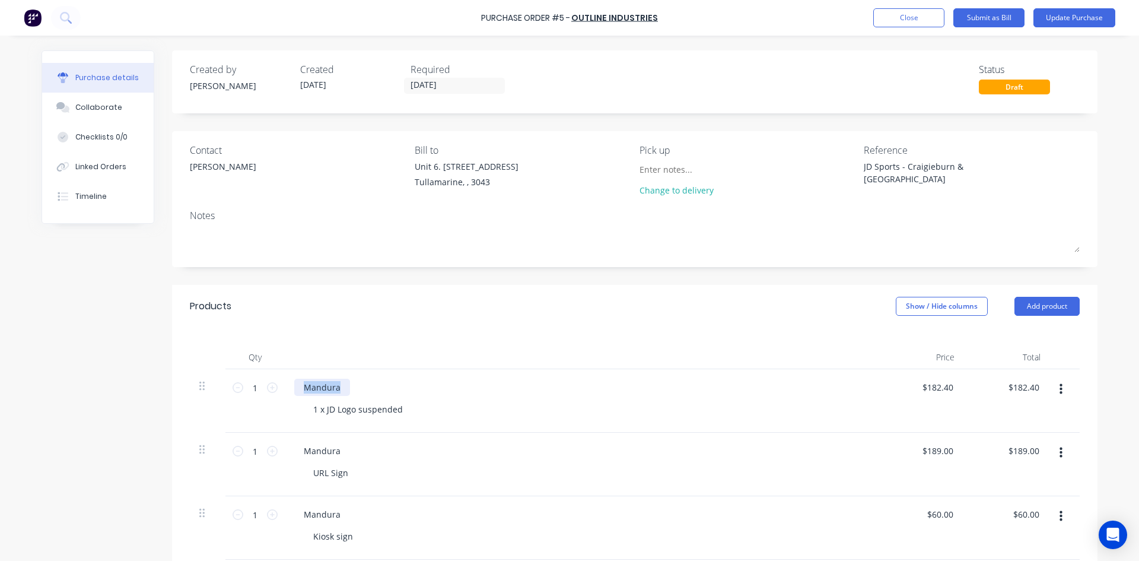
drag, startPoint x: 343, startPoint y: 386, endPoint x: 288, endPoint y: 391, distance: 54.9
click at [288, 391] on div "Mandura 1 x JD Logo suspended" at bounding box center [581, 401] width 593 height 64
click at [336, 411] on div "1 x JD Logo suspended" at bounding box center [358, 409] width 109 height 17
click at [332, 405] on div "1 x JD Logo suspended" at bounding box center [358, 409] width 109 height 17
drag, startPoint x: 353, startPoint y: 405, endPoint x: 459, endPoint y: 409, distance: 105.7
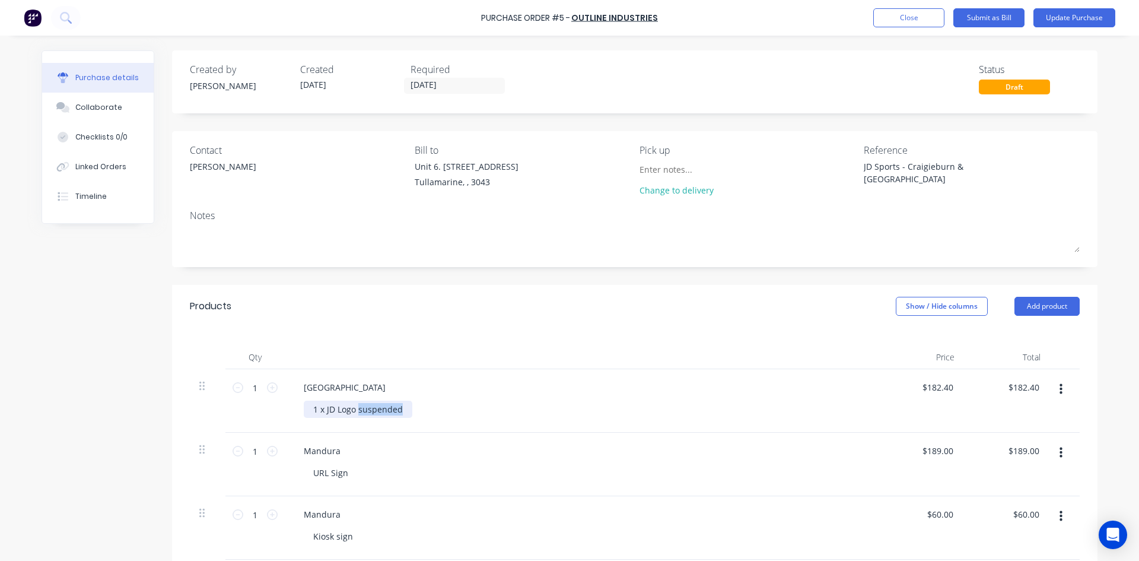
click at [458, 409] on div "1 x JD Logo suspended" at bounding box center [586, 409] width 565 height 17
click at [369, 455] on div "Mandura" at bounding box center [581, 450] width 574 height 17
drag, startPoint x: 322, startPoint y: 383, endPoint x: 280, endPoint y: 383, distance: 42.1
click at [280, 383] on div "1 1 Albany 1 x JD Logo - Glass Mount $182.40 $182.40 $182.40 $182.40" at bounding box center [635, 401] width 890 height 64
copy div "[GEOGRAPHIC_DATA]"
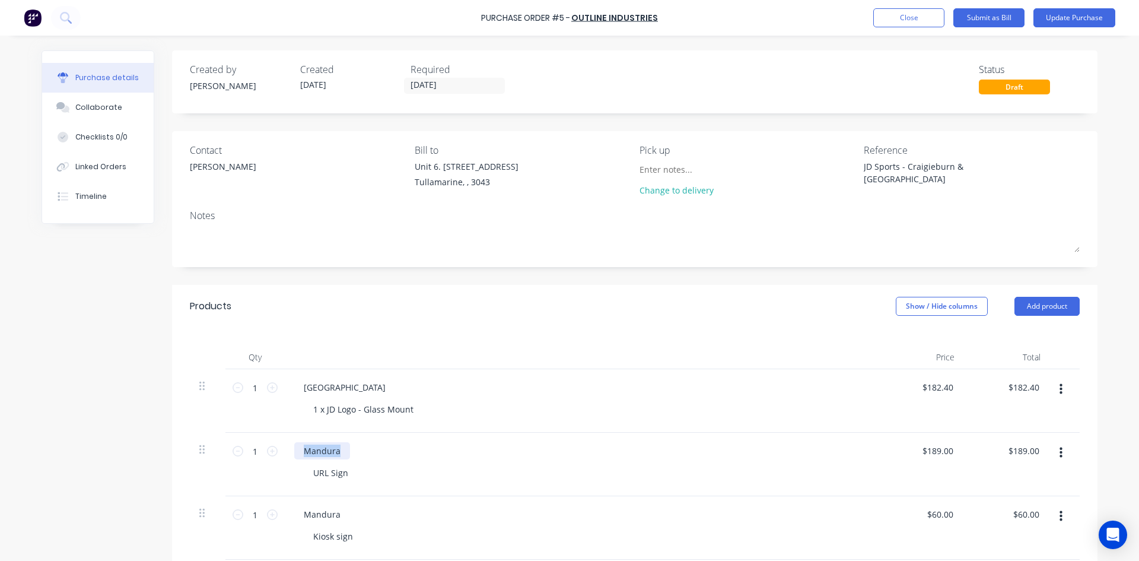
drag, startPoint x: 336, startPoint y: 449, endPoint x: 283, endPoint y: 450, distance: 53.4
click at [285, 450] on div "Mandura URL Sign" at bounding box center [581, 465] width 593 height 64
paste div
click at [478, 481] on div "URL Sign" at bounding box center [586, 472] width 565 height 17
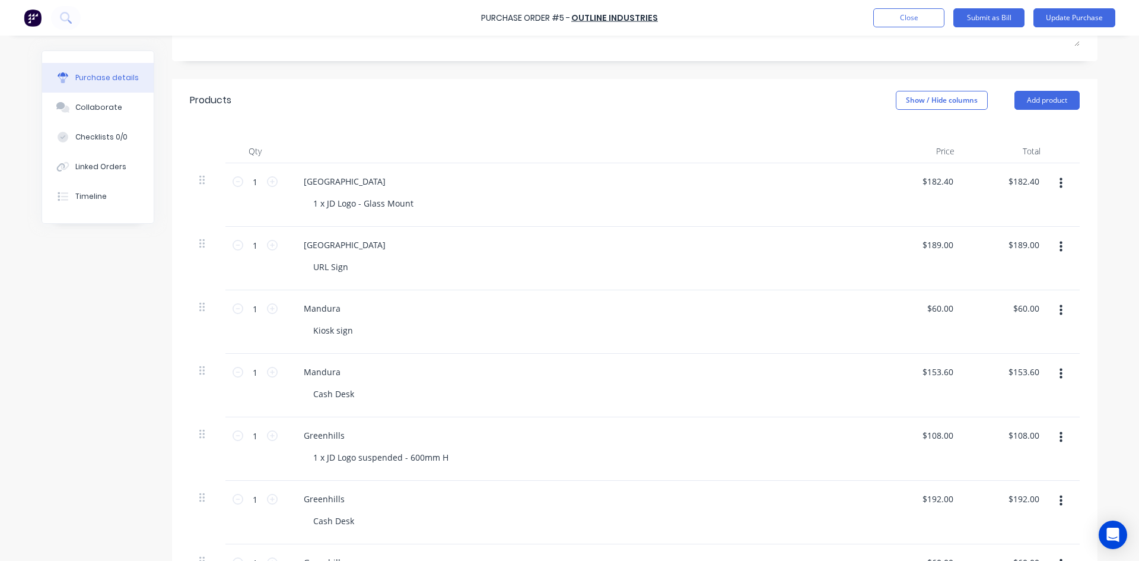
scroll to position [237, 0]
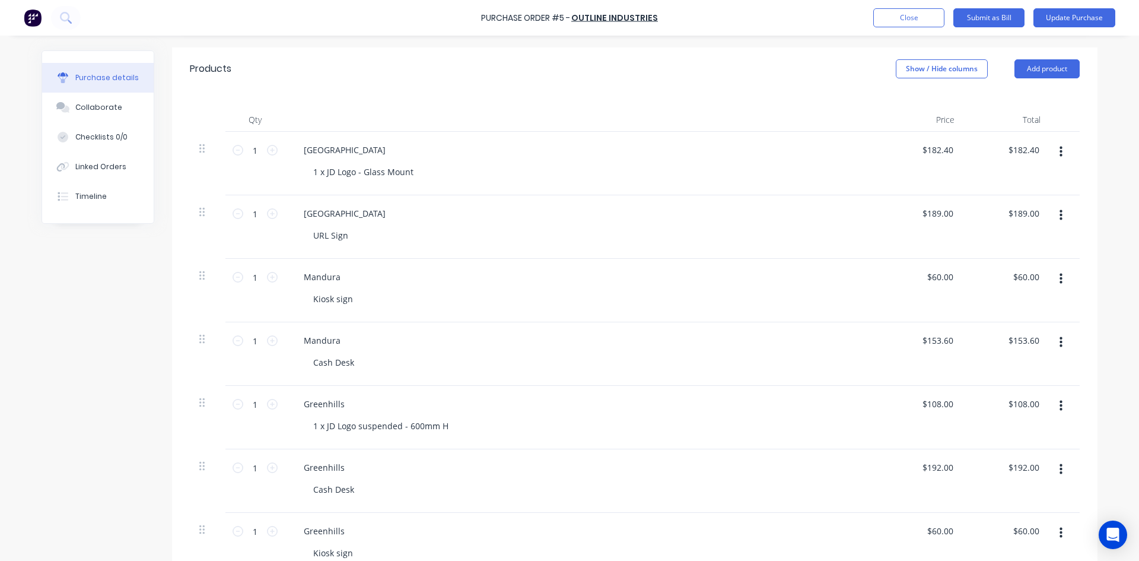
click at [1059, 277] on button "button" at bounding box center [1061, 278] width 28 height 21
click at [1011, 382] on button "Delete" at bounding box center [1024, 382] width 101 height 24
click at [1054, 282] on button "button" at bounding box center [1061, 278] width 28 height 21
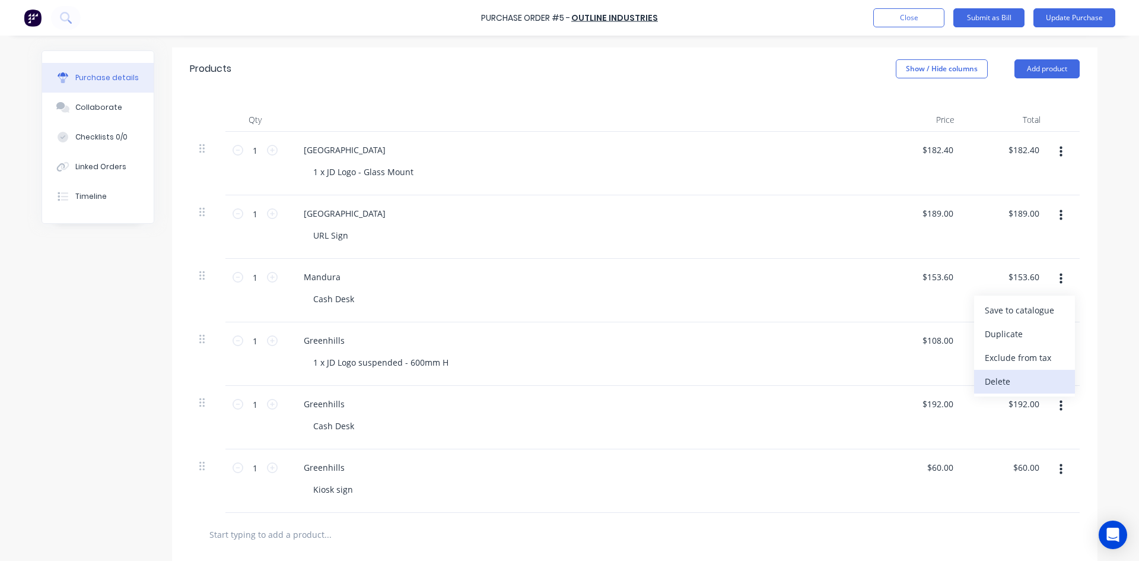
click at [1017, 376] on button "Delete" at bounding box center [1024, 382] width 101 height 24
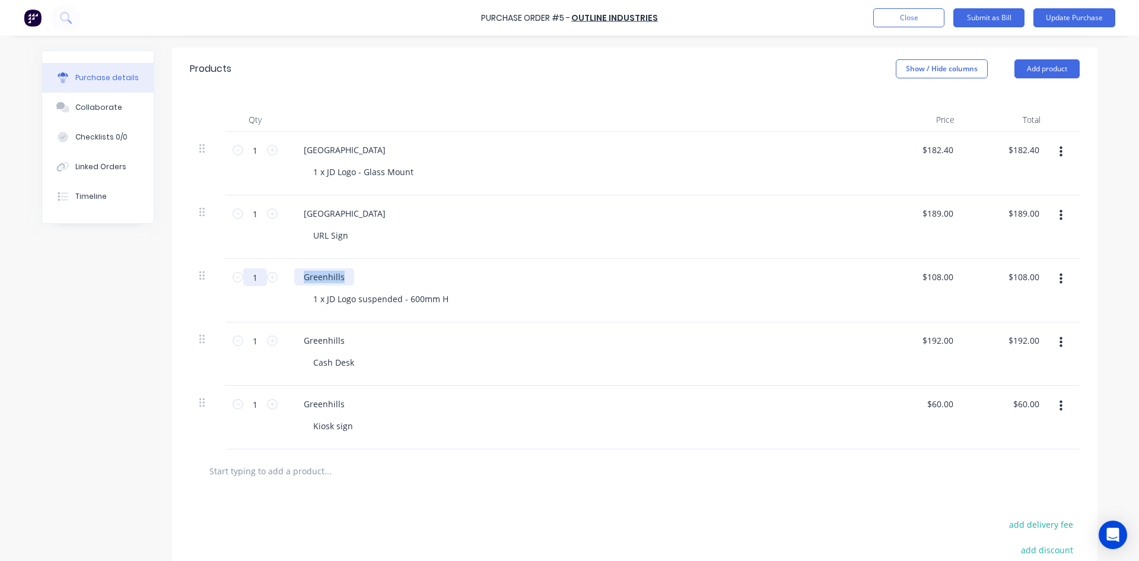
drag, startPoint x: 342, startPoint y: 278, endPoint x: 262, endPoint y: 278, distance: 80.7
click at [262, 278] on div "1 1 Greenhills 1 x JD Logo suspended - 600mm H $108.00 $108.00 $108.00 $108.00" at bounding box center [635, 291] width 890 height 64
click at [937, 150] on input "182.4000" at bounding box center [937, 149] width 37 height 17
drag, startPoint x: 916, startPoint y: 148, endPoint x: 990, endPoint y: 148, distance: 73.6
click at [990, 148] on div "1 1 Albany 1 x JD Logo - Glass Mount 182.4000 182.4000 $182.40 $182.40" at bounding box center [635, 164] width 890 height 64
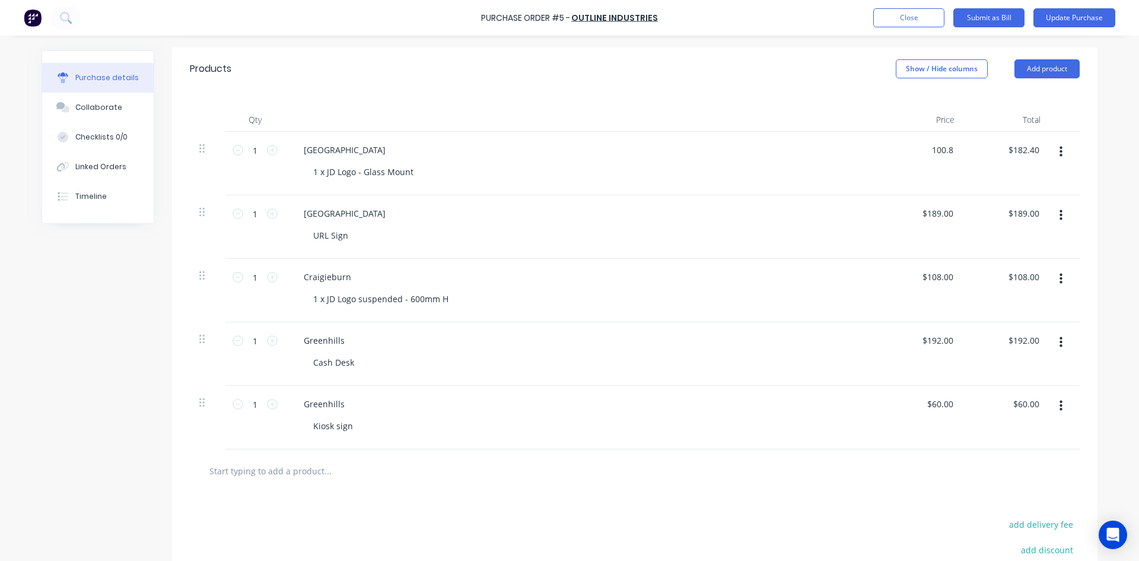
type input "$100.80"
click at [719, 259] on div "Craigieburn 1 x JD Logo suspended - 600mm H" at bounding box center [581, 291] width 593 height 64
click at [936, 282] on input "108.0000" at bounding box center [936, 276] width 42 height 17
drag, startPoint x: 916, startPoint y: 277, endPoint x: 985, endPoint y: 277, distance: 68.2
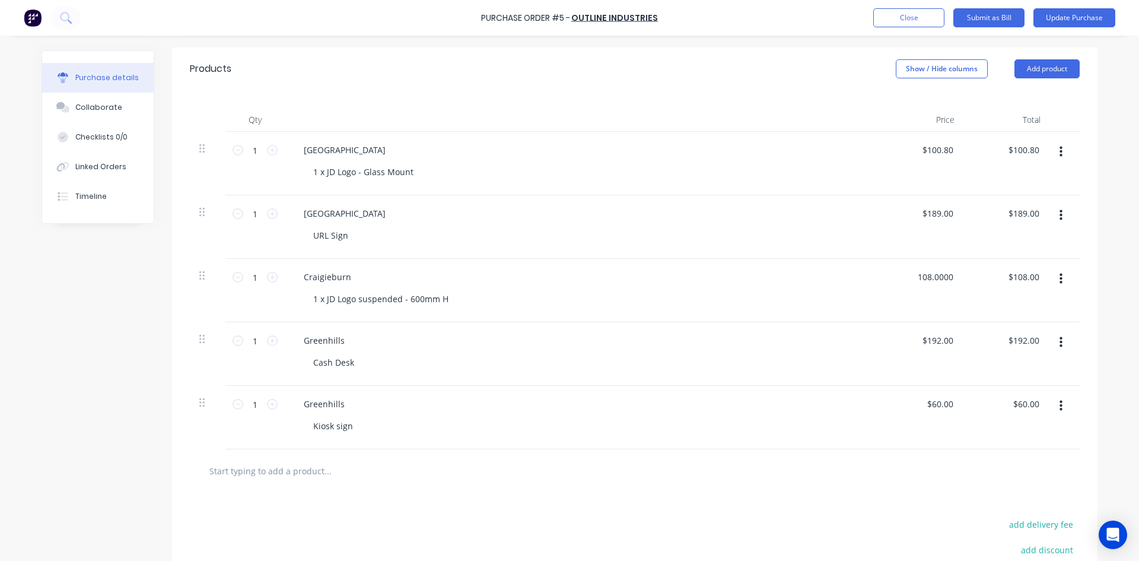
click at [985, 277] on div "1 1 Craigieburn 1 x JD Logo suspended - 600mm H 108.0000 108.0000 $108.00 $108.…" at bounding box center [635, 291] width 890 height 64
type input "$168.00"
click at [574, 376] on div "Greenhills Cash Desk" at bounding box center [581, 354] width 593 height 64
click at [478, 366] on div "Cash Desk" at bounding box center [586, 362] width 565 height 17
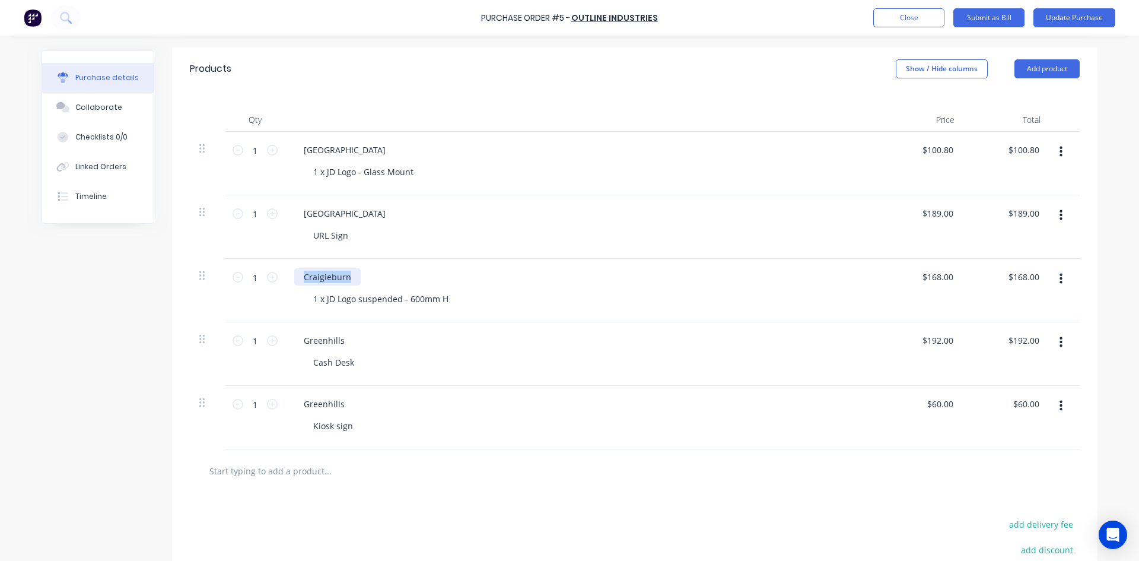
drag, startPoint x: 350, startPoint y: 274, endPoint x: 291, endPoint y: 277, distance: 58.8
click at [294, 277] on div "Craigieburn" at bounding box center [327, 276] width 66 height 17
copy div "Craigieburn"
drag, startPoint x: 342, startPoint y: 338, endPoint x: 268, endPoint y: 337, distance: 74.8
click at [268, 337] on div "1 1 Greenhills Cash Desk $192.00 $192.00 $192.00 $192.00" at bounding box center [635, 354] width 890 height 64
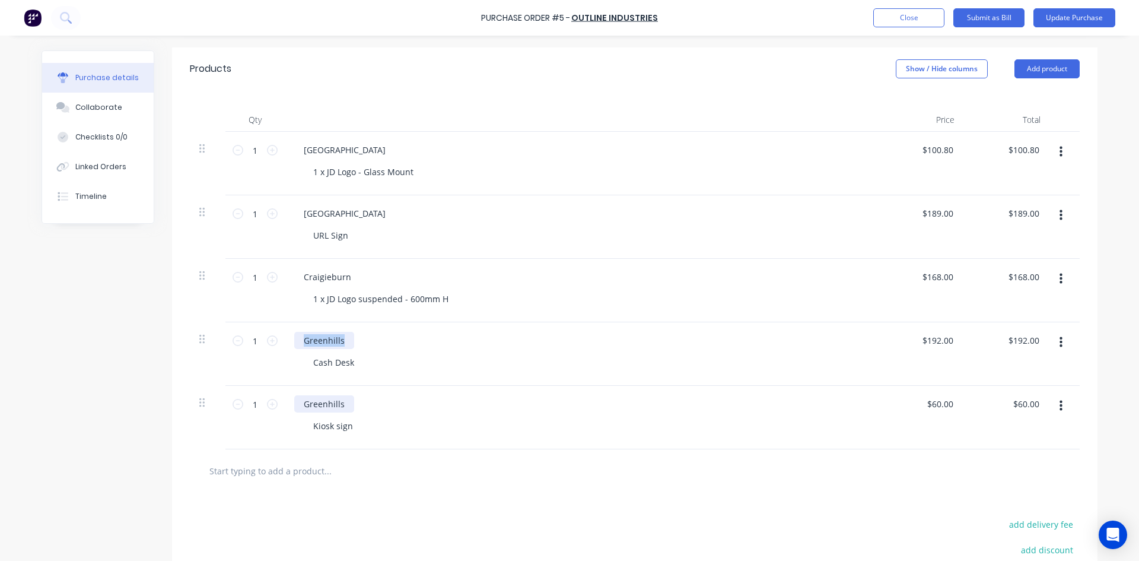
paste div
drag, startPoint x: 347, startPoint y: 403, endPoint x: 274, endPoint y: 398, distance: 72.6
click at [274, 398] on div "1 1 Greenhills Kiosk sign $60.00 $60.00 $60.00 $60.00" at bounding box center [635, 418] width 890 height 64
paste div
drag, startPoint x: 496, startPoint y: 488, endPoint x: 428, endPoint y: 429, distance: 89.6
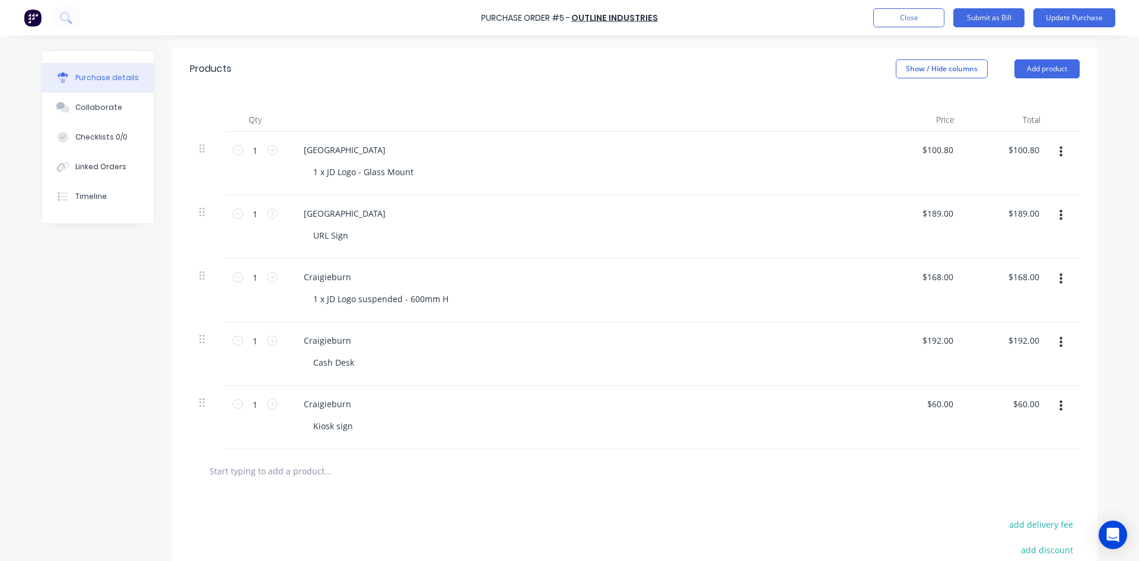
click at [496, 489] on div at bounding box center [635, 470] width 890 height 43
drag, startPoint x: 354, startPoint y: 360, endPoint x: 274, endPoint y: 356, distance: 80.2
click at [274, 356] on div "1 1 Craigieburn Cash Desk $192.00 $192.00 $192.00 $192.00" at bounding box center [635, 354] width 890 height 64
copy div "Cash Desk"
drag, startPoint x: 350, startPoint y: 424, endPoint x: 281, endPoint y: 420, distance: 69.0
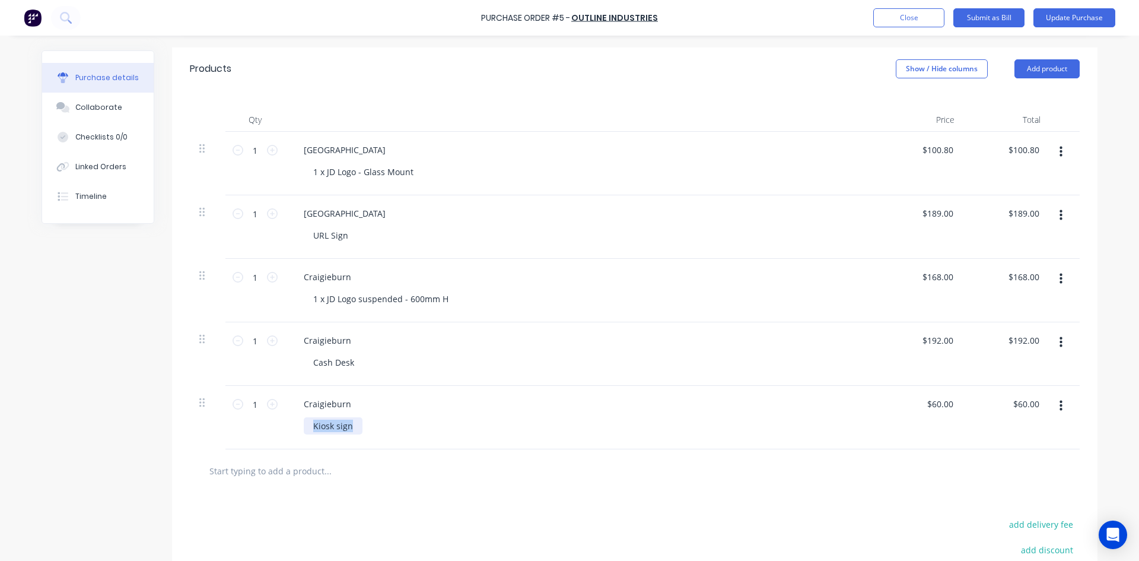
click at [287, 421] on div "Craigieburn Kiosk sign" at bounding box center [581, 418] width 593 height 64
paste div
drag, startPoint x: 318, startPoint y: 356, endPoint x: 258, endPoint y: 354, distance: 59.4
click at [259, 354] on div "1 1 Craigieburn Cash Desk $192.00 $192.00 $192.00 $192.00" at bounding box center [635, 354] width 890 height 64
click at [684, 377] on div "Craigieburn URL sign" at bounding box center [581, 354] width 593 height 64
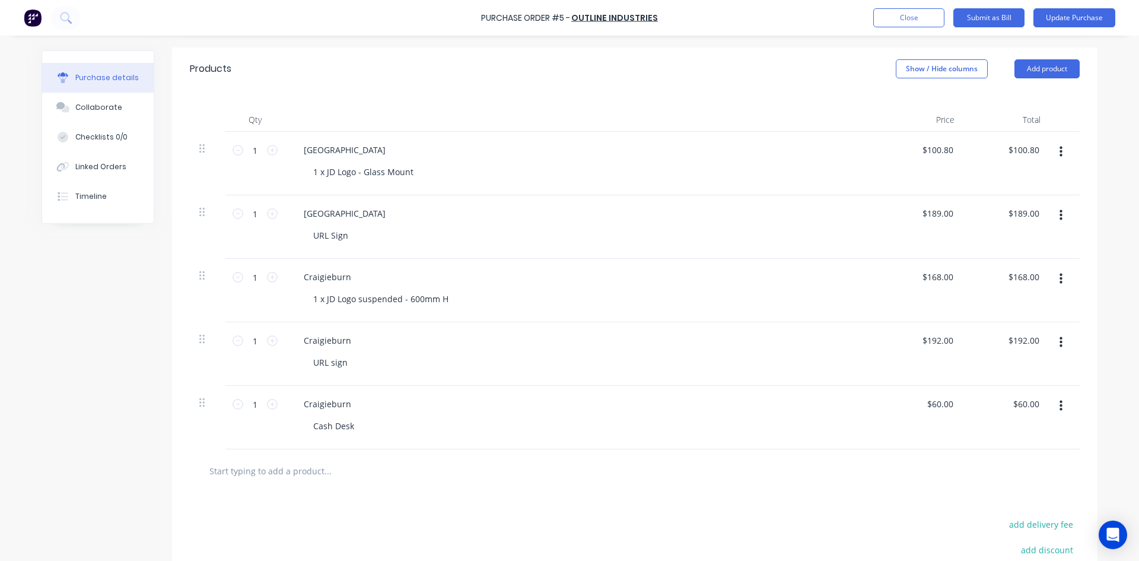
click at [675, 491] on div at bounding box center [635, 470] width 890 height 43
click at [940, 407] on input "60.0000" at bounding box center [940, 403] width 32 height 17
drag, startPoint x: 920, startPoint y: 403, endPoint x: 983, endPoint y: 402, distance: 62.9
click at [979, 402] on div "1 1 Craigieburn Cash Desk 60.0000 60.0000 $60.00 $60.00" at bounding box center [635, 418] width 890 height 64
type input "$90.00"
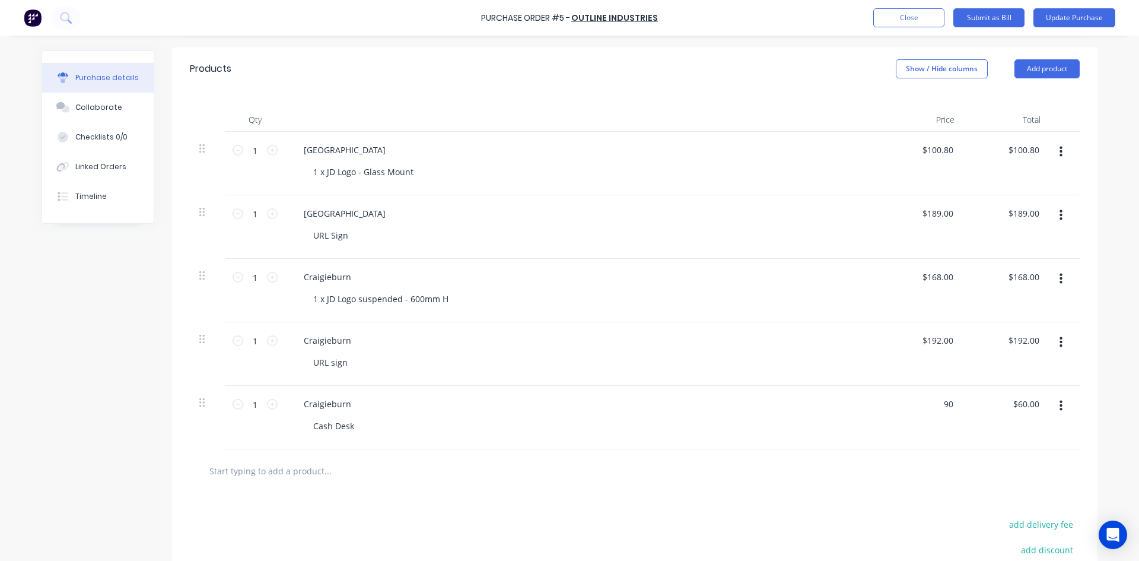
type input "$90.00"
click at [756, 484] on div at bounding box center [635, 470] width 890 height 43
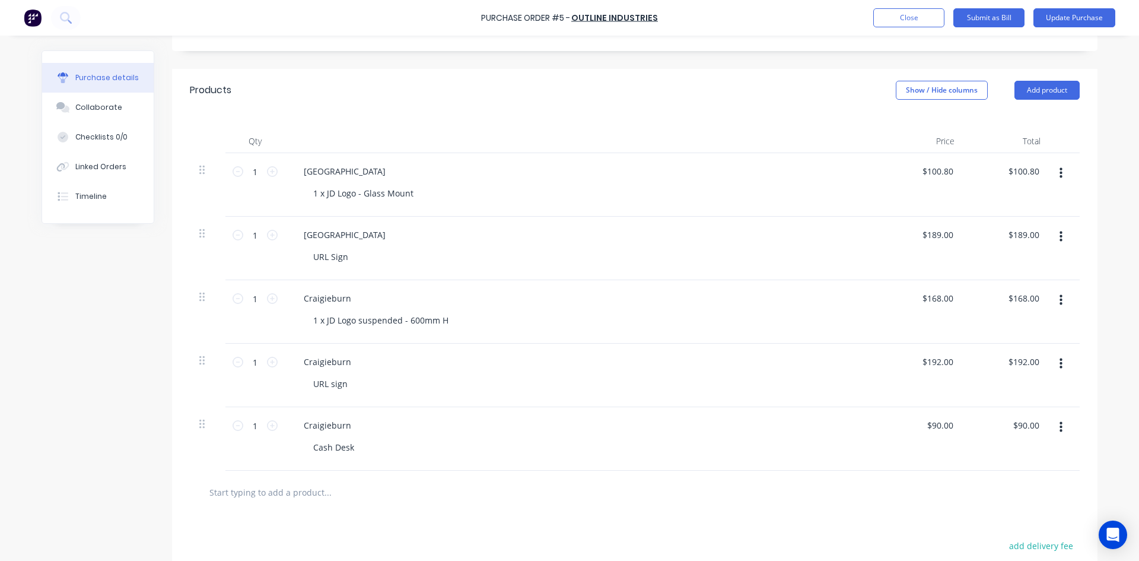
scroll to position [0, 0]
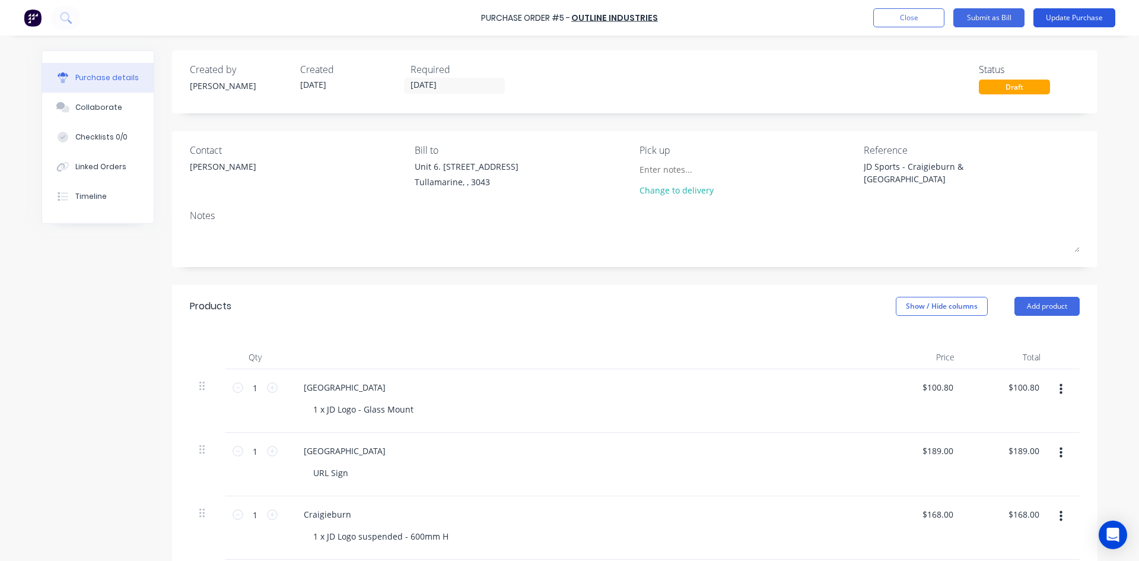
click at [1056, 18] on button "Update Purchase" at bounding box center [1075, 17] width 82 height 19
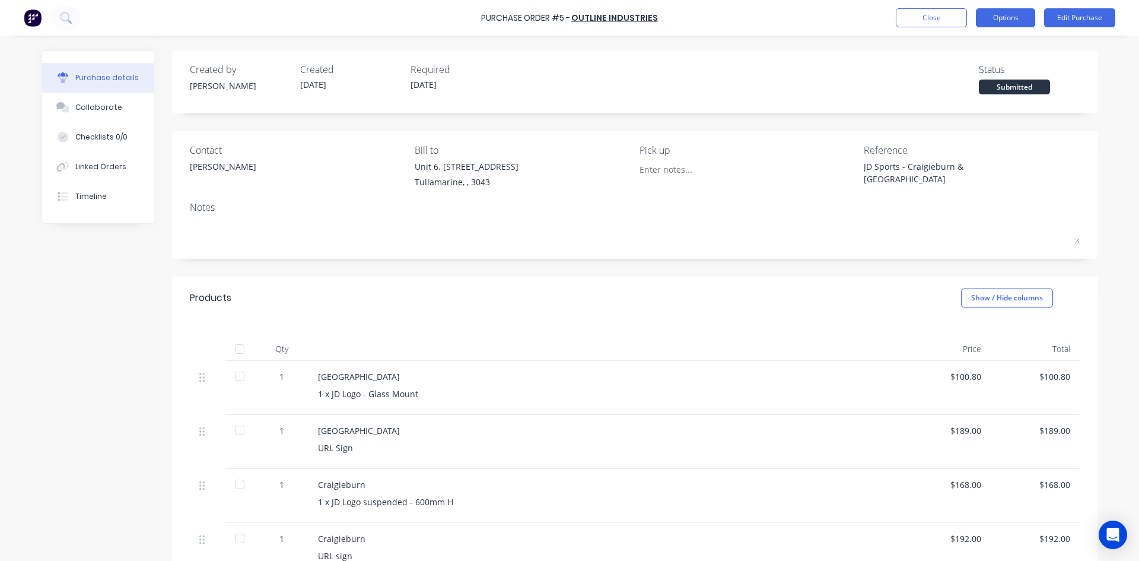
click at [992, 16] on button "Options" at bounding box center [1005, 17] width 59 height 19
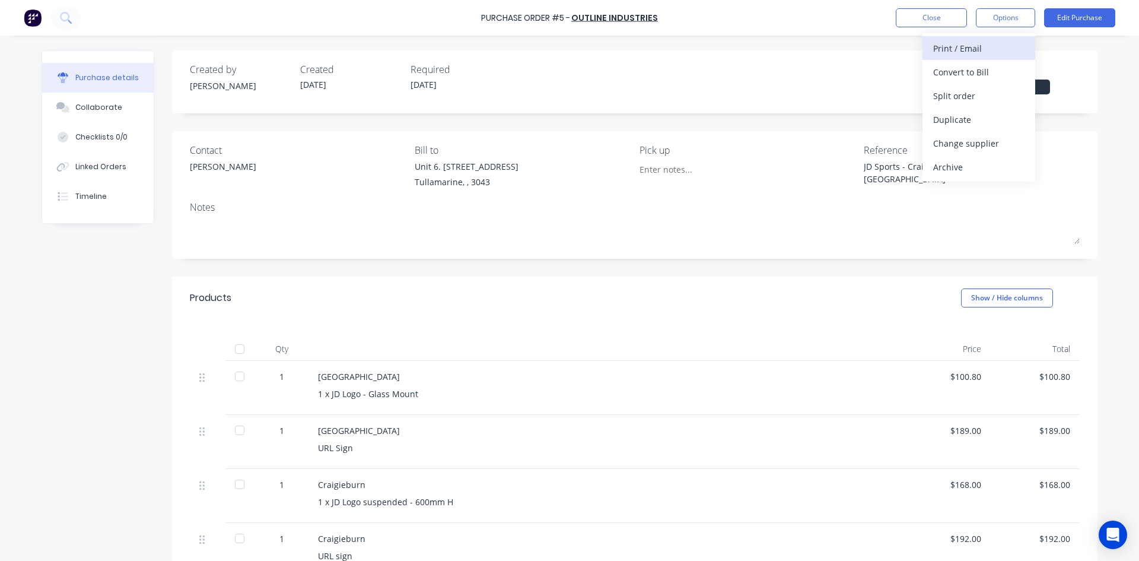
click at [970, 45] on div "Print / Email" at bounding box center [979, 48] width 91 height 17
click at [958, 74] on div "With pricing" at bounding box center [979, 72] width 91 height 17
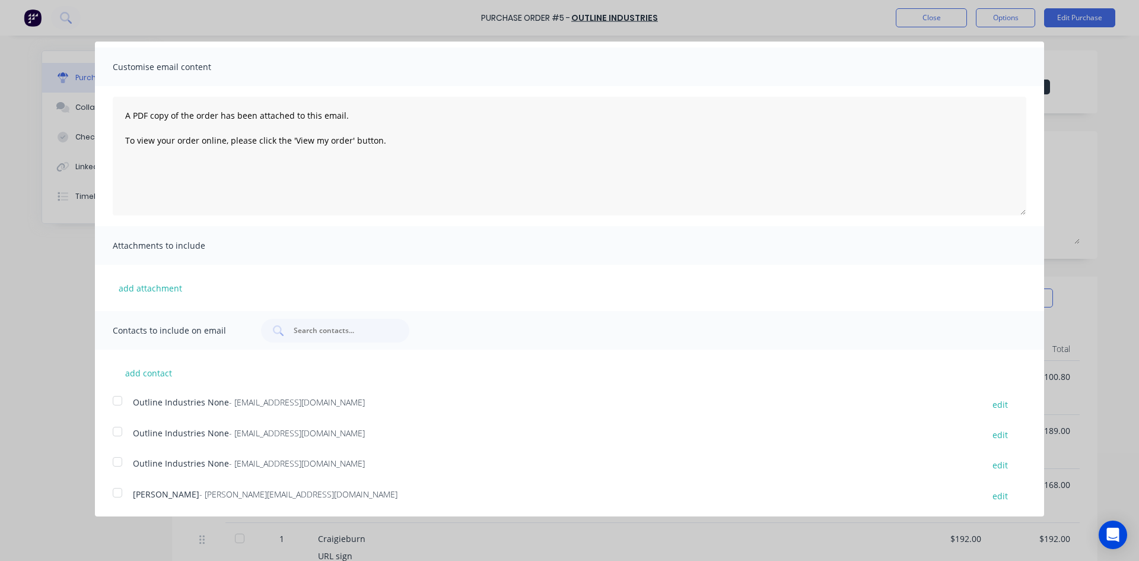
scroll to position [95, 0]
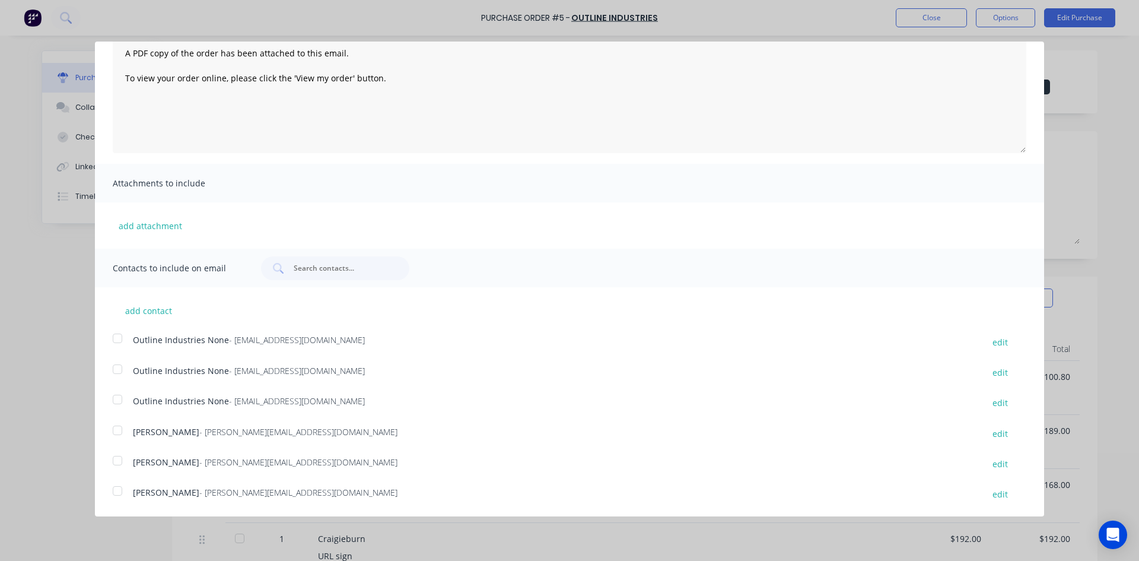
click at [116, 431] on div at bounding box center [118, 430] width 24 height 24
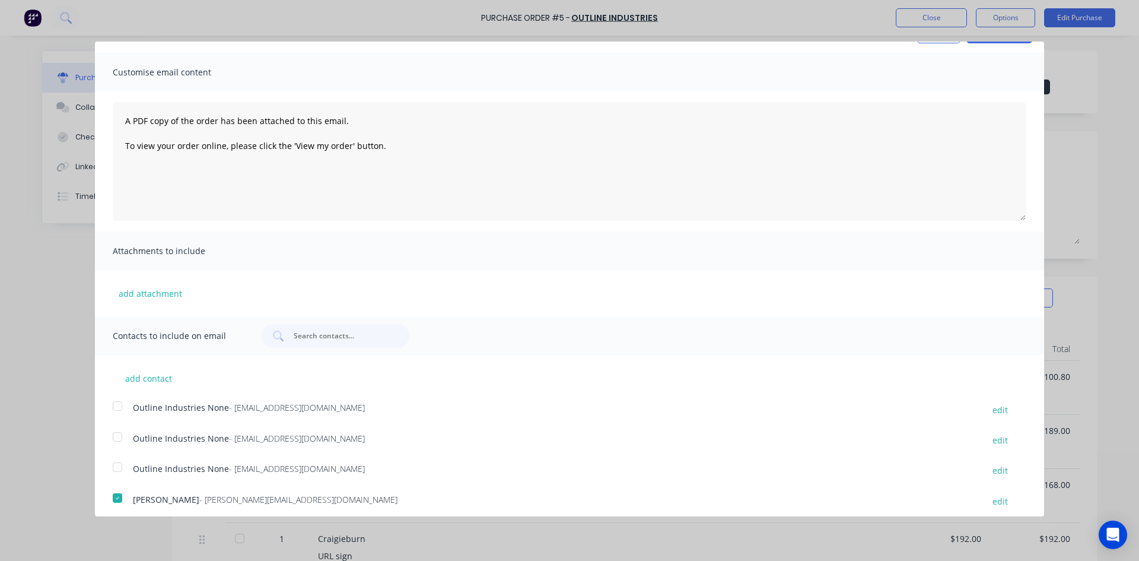
scroll to position [0, 0]
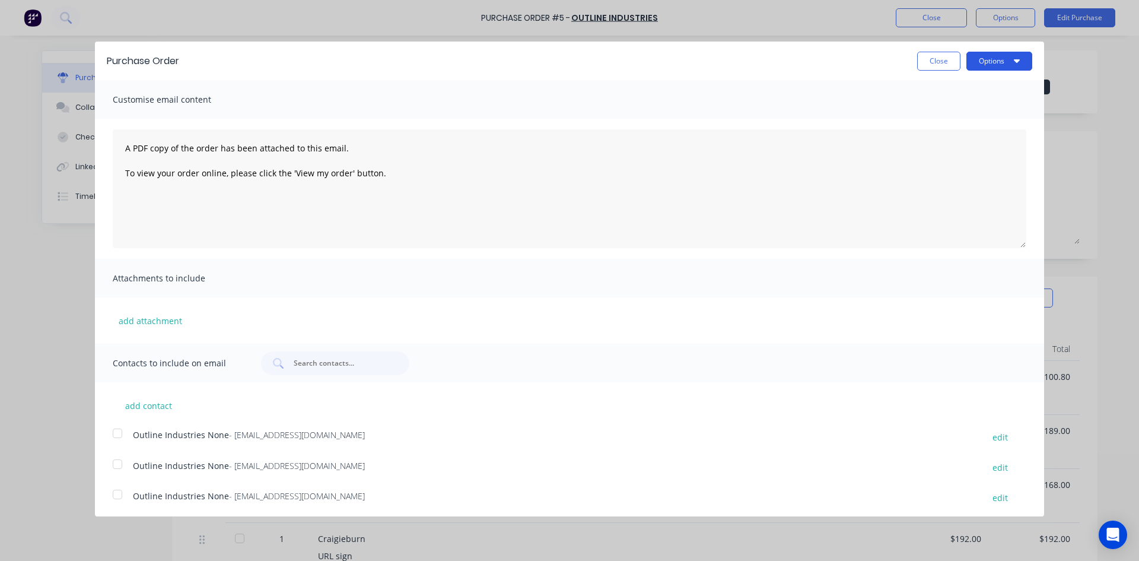
click at [993, 62] on button "Options" at bounding box center [1000, 61] width 66 height 19
click at [950, 118] on div "Email" at bounding box center [976, 114] width 91 height 17
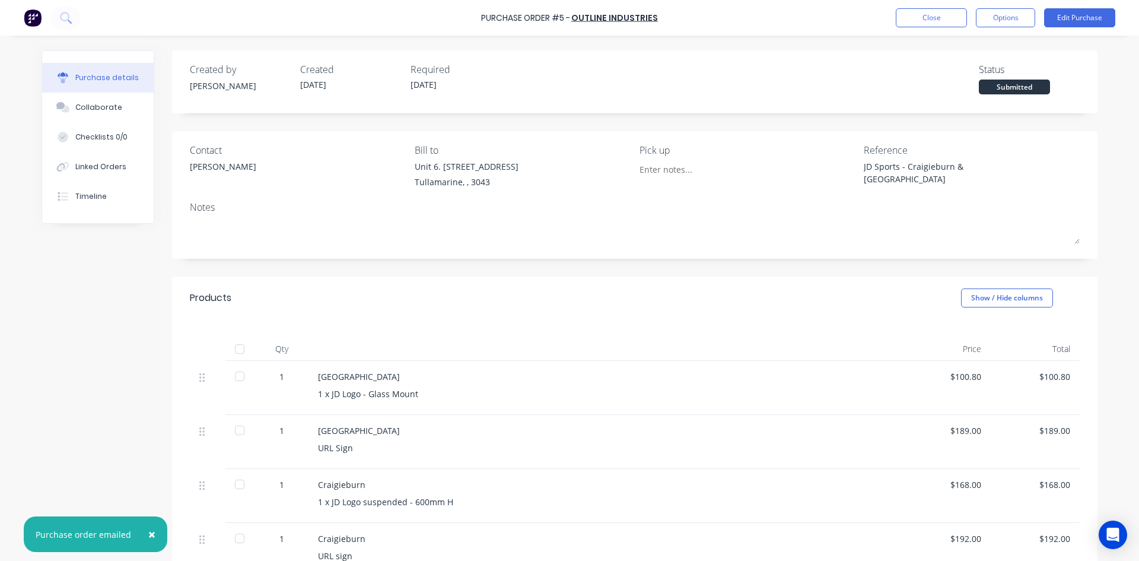
click at [932, 18] on button "Close" at bounding box center [931, 17] width 71 height 19
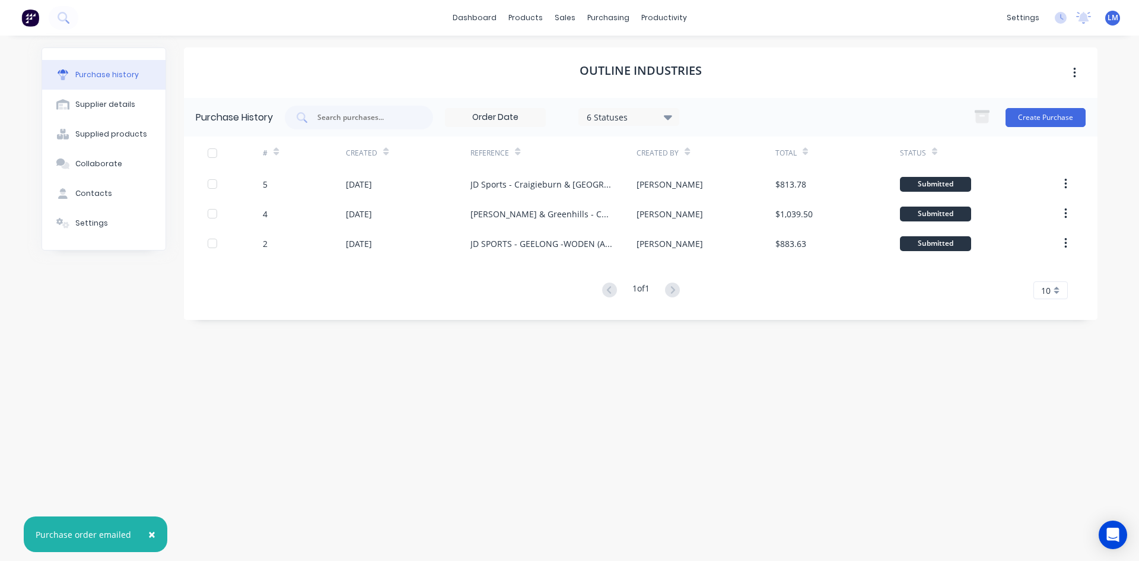
click at [27, 19] on img at bounding box center [30, 18] width 18 height 18
